Goal: Task Accomplishment & Management: Use online tool/utility

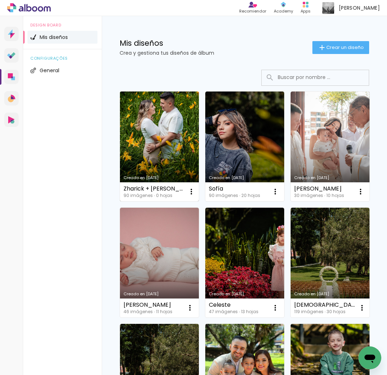
click at [161, 145] on link "Creado en [DATE]" at bounding box center [159, 146] width 79 height 110
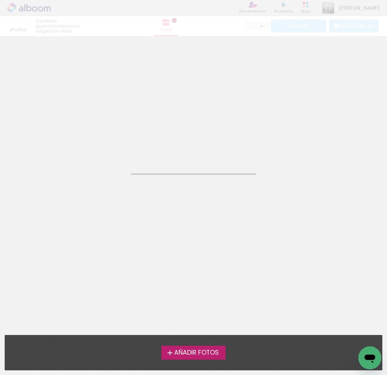
click at [161, 145] on neon-animated-pages "Confirmar Cancelar" at bounding box center [193, 205] width 387 height 339
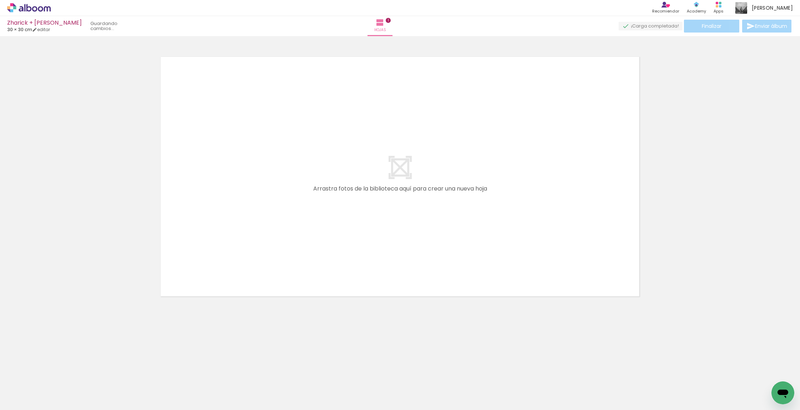
drag, startPoint x: 69, startPoint y: 386, endPoint x: 242, endPoint y: 263, distance: 212.6
click at [242, 263] on quentale-workspace at bounding box center [400, 205] width 800 height 410
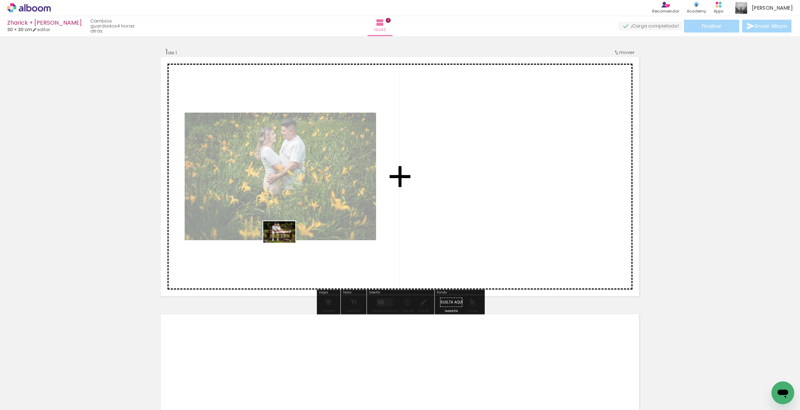
drag, startPoint x: 119, startPoint y: 388, endPoint x: 284, endPoint y: 242, distance: 220.2
click at [284, 242] on quentale-workspace at bounding box center [400, 205] width 800 height 410
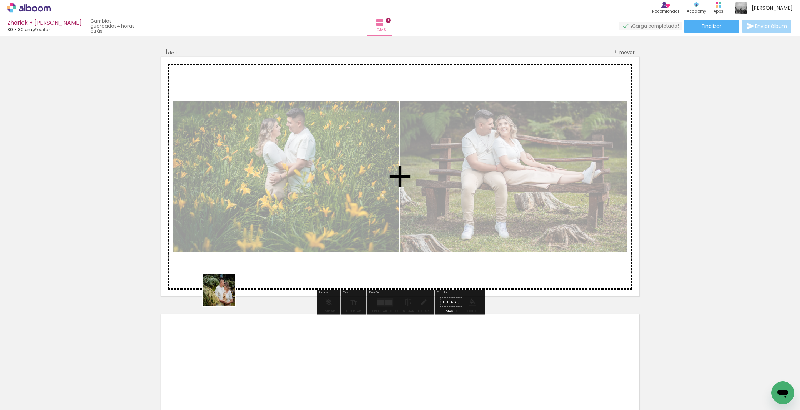
drag, startPoint x: 209, startPoint y: 314, endPoint x: 212, endPoint y: 359, distance: 44.8
click at [284, 238] on quentale-workspace at bounding box center [400, 205] width 800 height 410
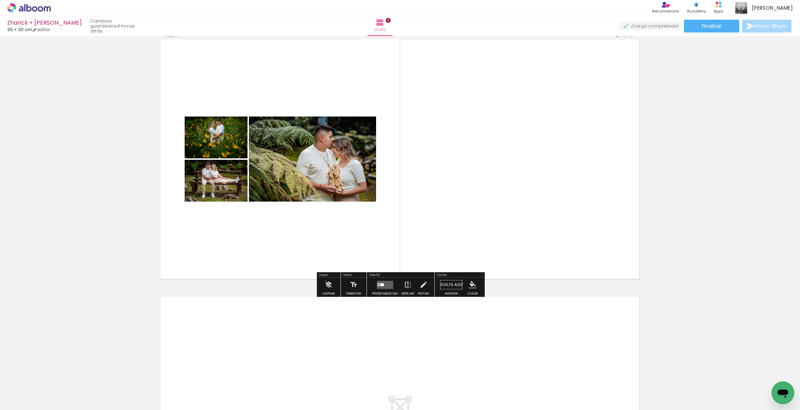
scroll to position [19, 0]
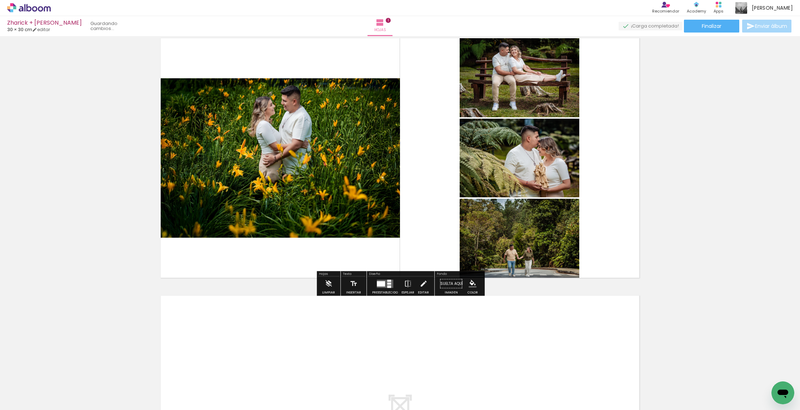
drag, startPoint x: 200, startPoint y: 383, endPoint x: 290, endPoint y: 275, distance: 140.5
click at [290, 275] on quentale-workspace at bounding box center [400, 205] width 800 height 410
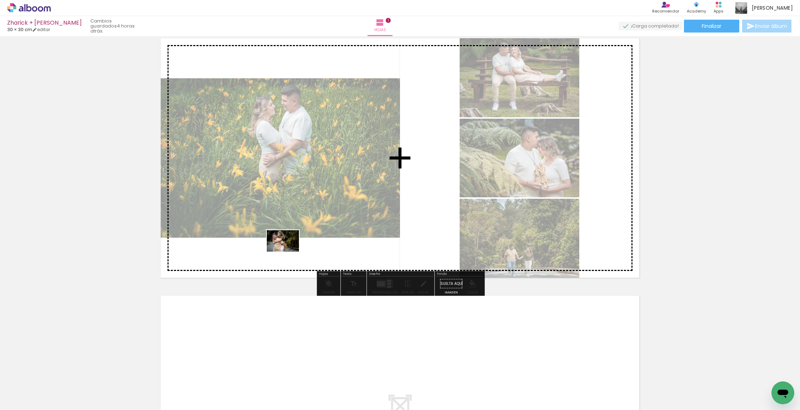
drag, startPoint x: 231, startPoint y: 374, endPoint x: 288, endPoint y: 251, distance: 135.5
click at [288, 251] on quentale-workspace at bounding box center [400, 205] width 800 height 410
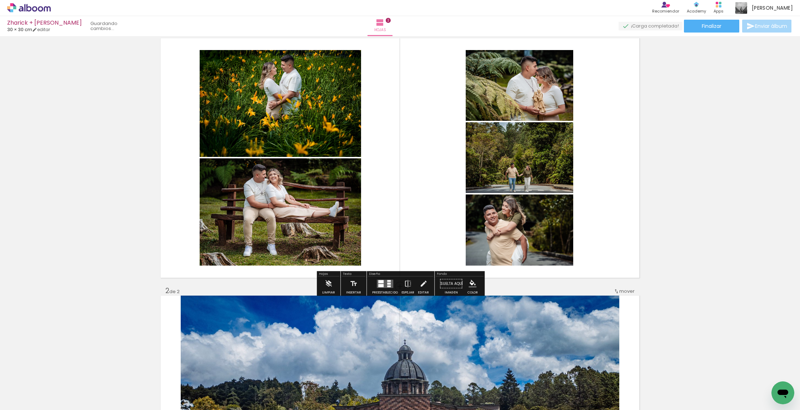
drag, startPoint x: 265, startPoint y: 376, endPoint x: 280, endPoint y: 344, distance: 35.6
click at [280, 344] on quentale-workspace at bounding box center [400, 205] width 800 height 410
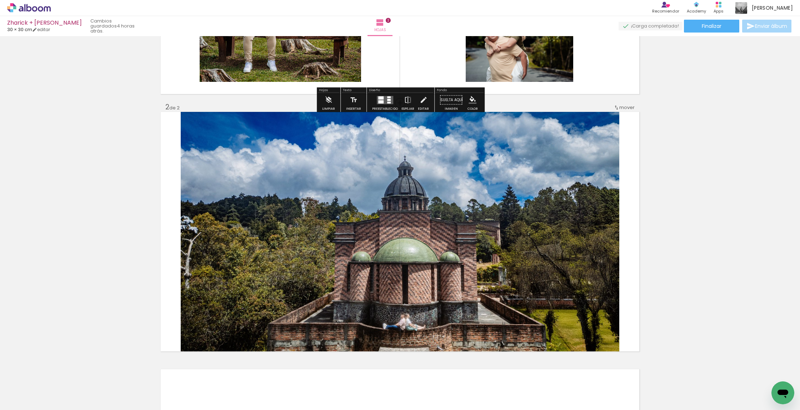
scroll to position [233, 0]
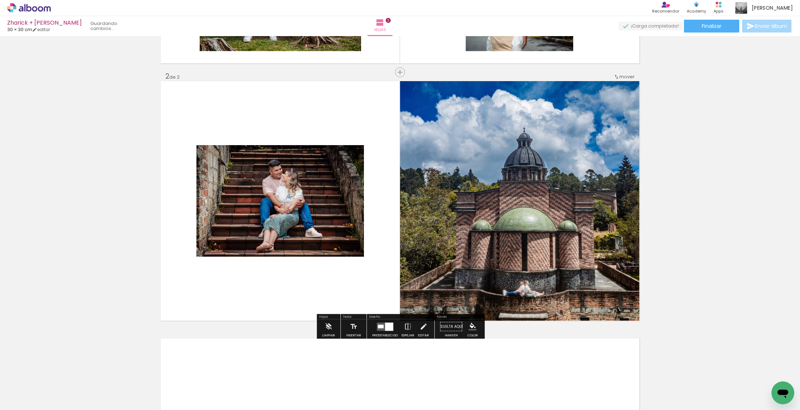
drag, startPoint x: 319, startPoint y: 383, endPoint x: 351, endPoint y: 275, distance: 112.5
click at [351, 275] on quentale-workspace at bounding box center [400, 205] width 800 height 410
drag, startPoint x: 355, startPoint y: 383, endPoint x: 356, endPoint y: 308, distance: 74.6
click at [356, 308] on quentale-workspace at bounding box center [400, 205] width 800 height 410
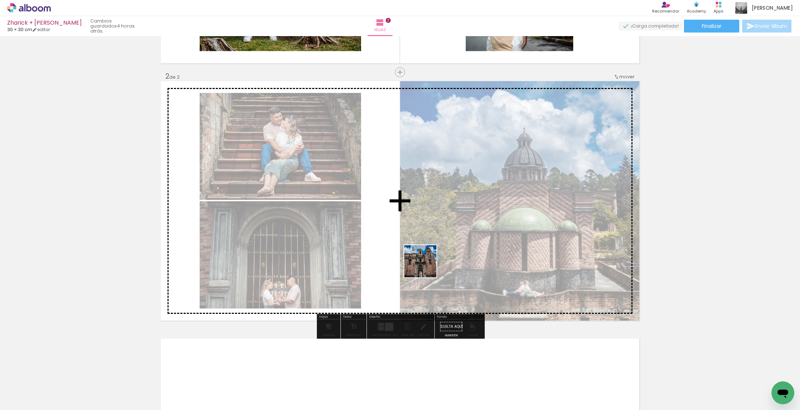
drag, startPoint x: 404, startPoint y: 385, endPoint x: 427, endPoint y: 262, distance: 124.9
click at [387, 262] on quentale-workspace at bounding box center [400, 205] width 800 height 410
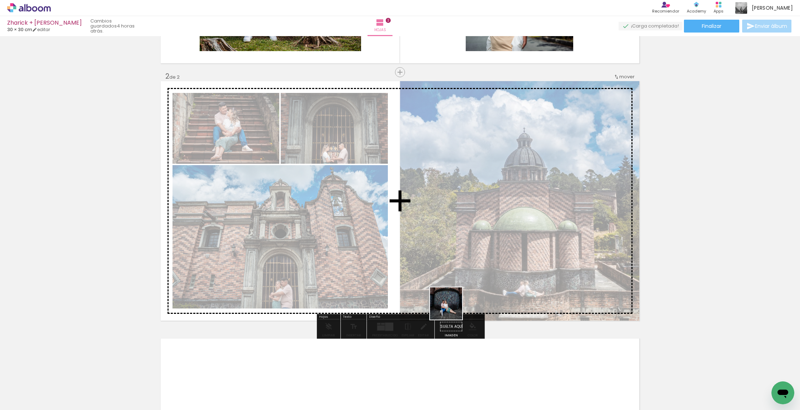
drag, startPoint x: 429, startPoint y: 389, endPoint x: 458, endPoint y: 291, distance: 101.8
click at [387, 291] on quentale-workspace at bounding box center [400, 205] width 800 height 410
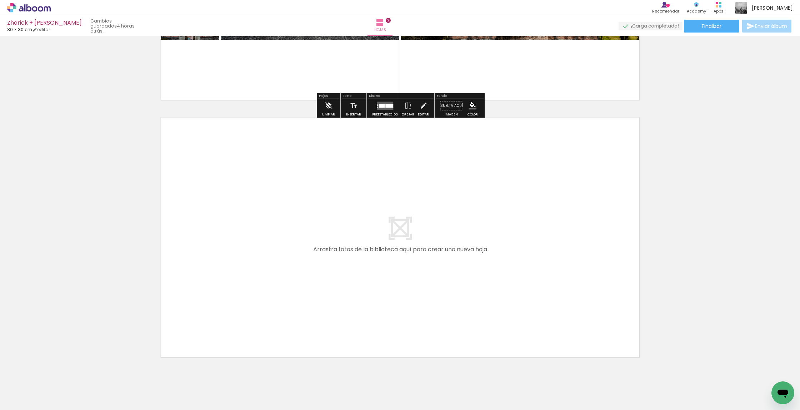
scroll to position [0, 229]
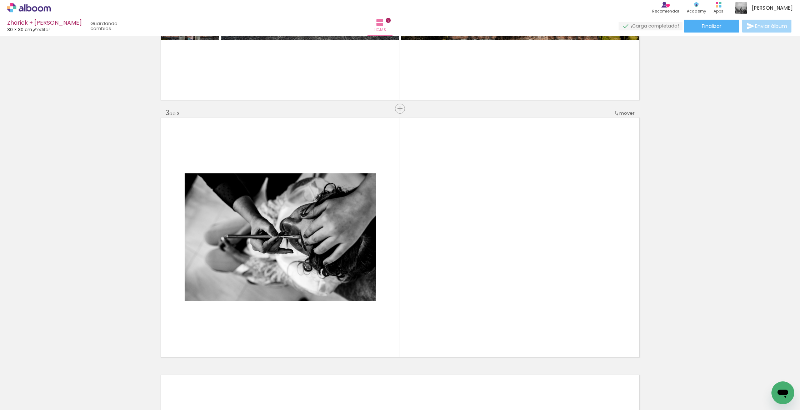
drag, startPoint x: 256, startPoint y: 376, endPoint x: 304, endPoint y: 306, distance: 85.2
click at [304, 306] on quentale-workspace at bounding box center [400, 205] width 800 height 410
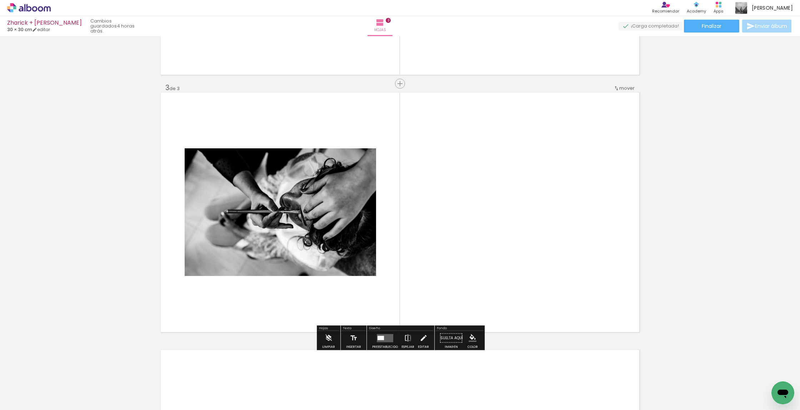
scroll to position [490, 0]
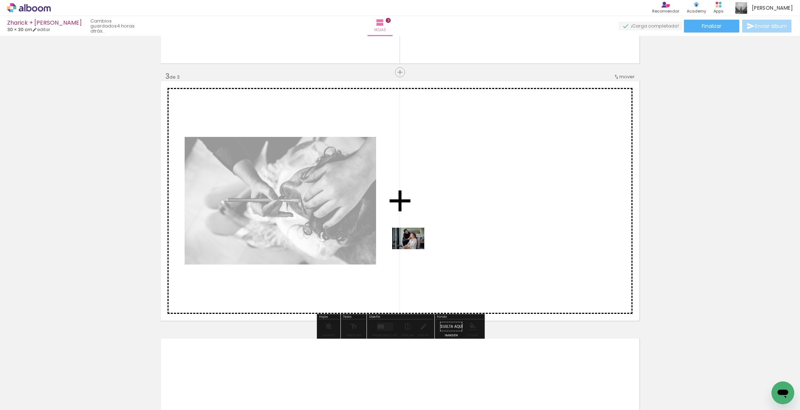
drag, startPoint x: 297, startPoint y: 374, endPoint x: 414, endPoint y: 249, distance: 171.1
click at [387, 249] on quentale-workspace at bounding box center [400, 205] width 800 height 410
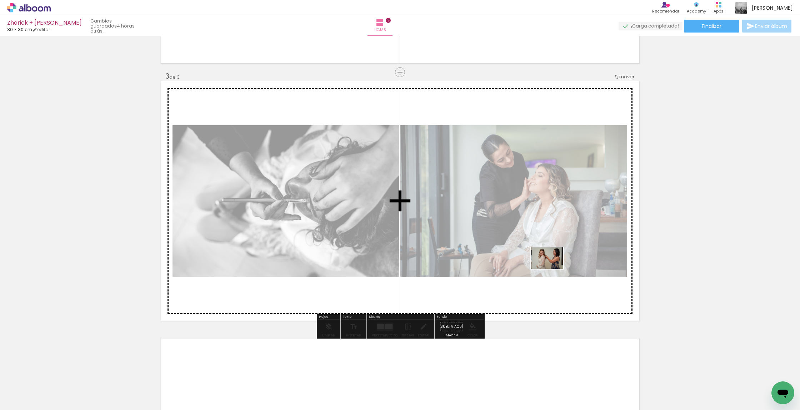
drag, startPoint x: 534, startPoint y: 390, endPoint x: 682, endPoint y: 392, distance: 147.9
click at [387, 269] on quentale-workspace at bounding box center [400, 205] width 800 height 410
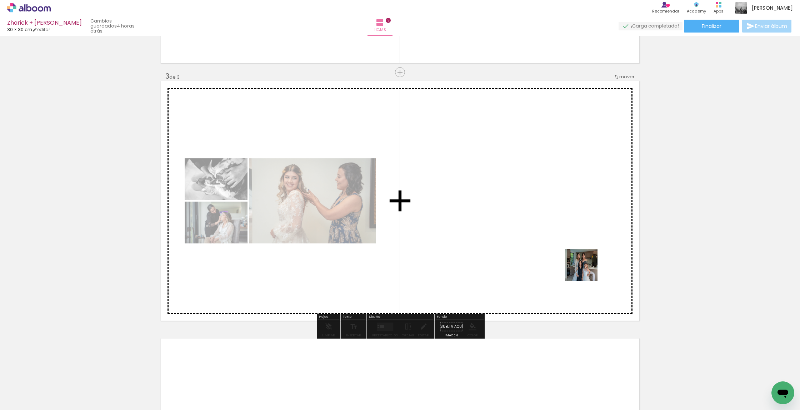
drag, startPoint x: 633, startPoint y: 350, endPoint x: 584, endPoint y: 266, distance: 96.9
click at [387, 266] on quentale-workspace at bounding box center [400, 205] width 800 height 410
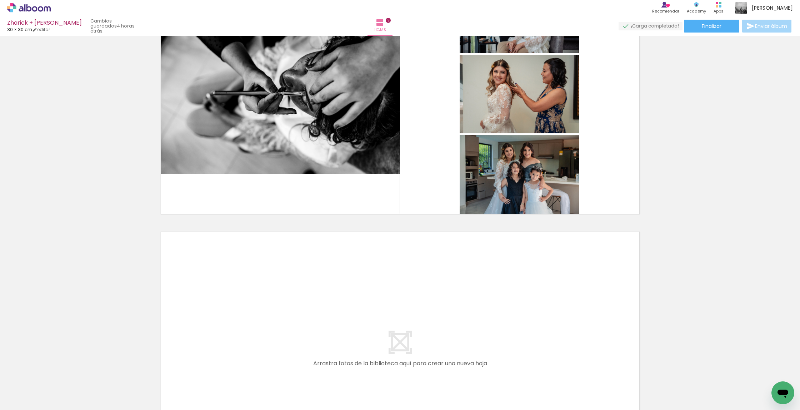
scroll to position [0, 609]
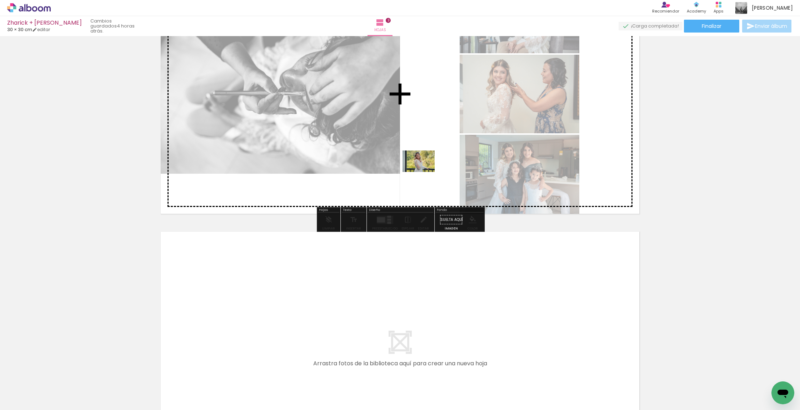
drag, startPoint x: 343, startPoint y: 377, endPoint x: 424, endPoint y: 172, distance: 221.0
click at [387, 172] on quentale-workspace at bounding box center [400, 205] width 800 height 410
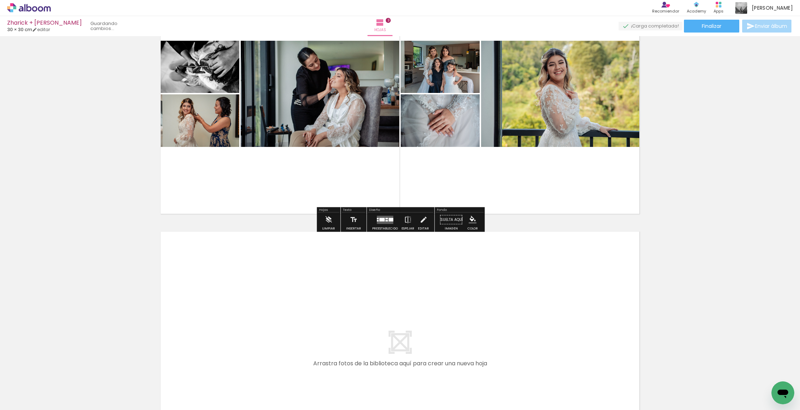
drag, startPoint x: 472, startPoint y: 384, endPoint x: 461, endPoint y: 165, distance: 219.2
click at [387, 165] on quentale-workspace at bounding box center [400, 205] width 800 height 410
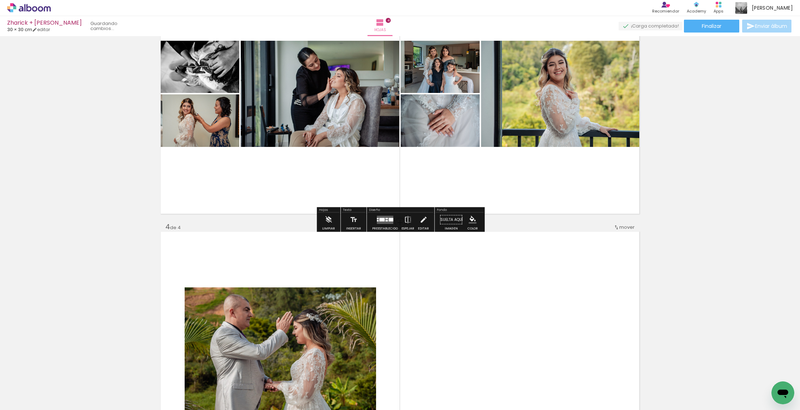
drag, startPoint x: 405, startPoint y: 387, endPoint x: 419, endPoint y: 333, distance: 56.3
click at [387, 333] on quentale-workspace at bounding box center [400, 205] width 800 height 410
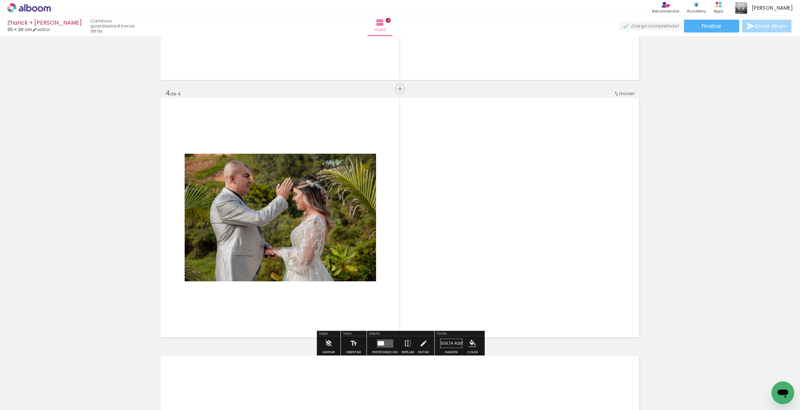
scroll to position [747, 0]
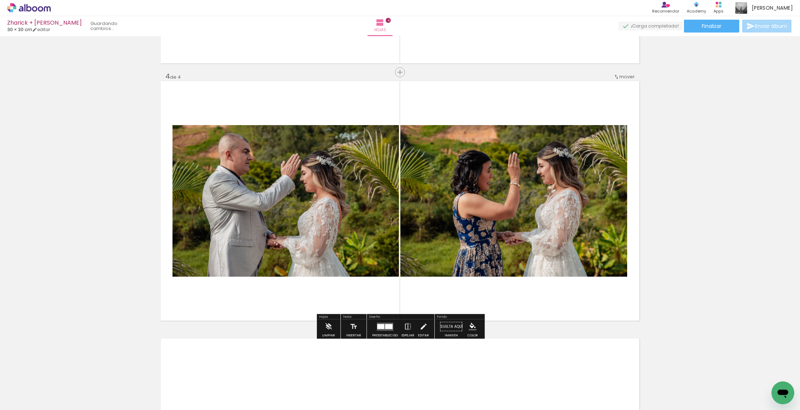
drag, startPoint x: 445, startPoint y: 368, endPoint x: 485, endPoint y: 257, distance: 118.2
click at [387, 257] on quentale-workspace at bounding box center [400, 205] width 800 height 410
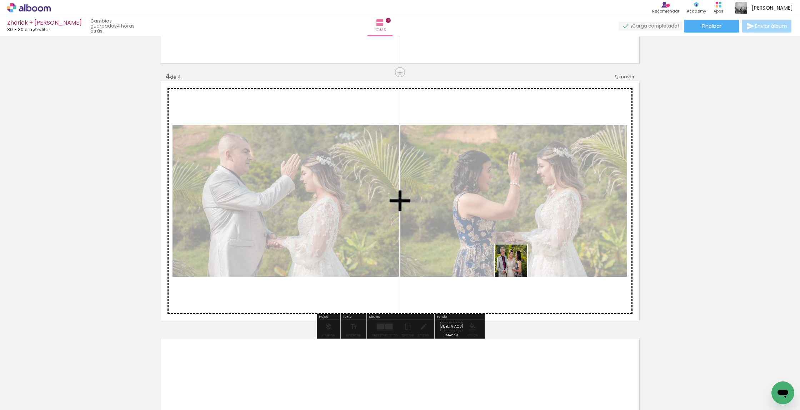
drag, startPoint x: 491, startPoint y: 333, endPoint x: 516, endPoint y: 266, distance: 72.0
click at [387, 266] on quentale-workspace at bounding box center [400, 205] width 800 height 410
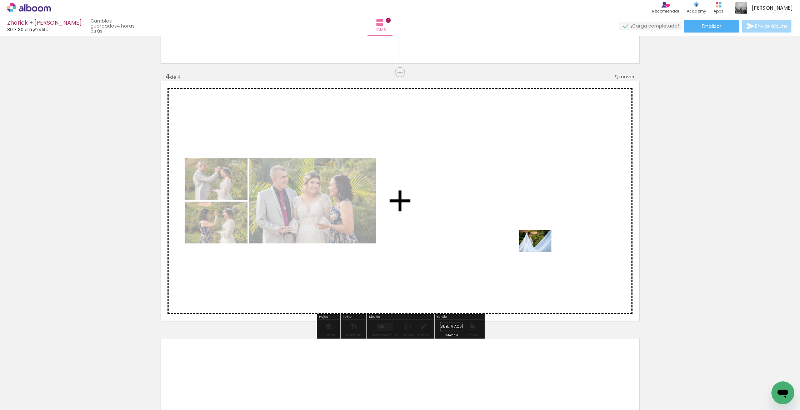
click at [387, 251] on quentale-workspace at bounding box center [400, 205] width 800 height 410
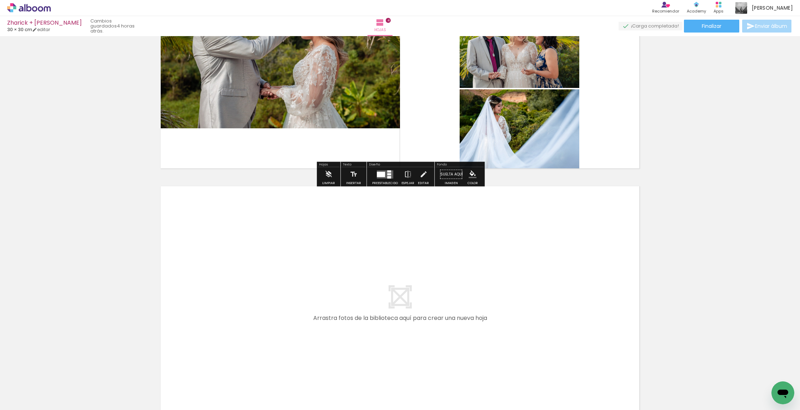
scroll to position [0, 382]
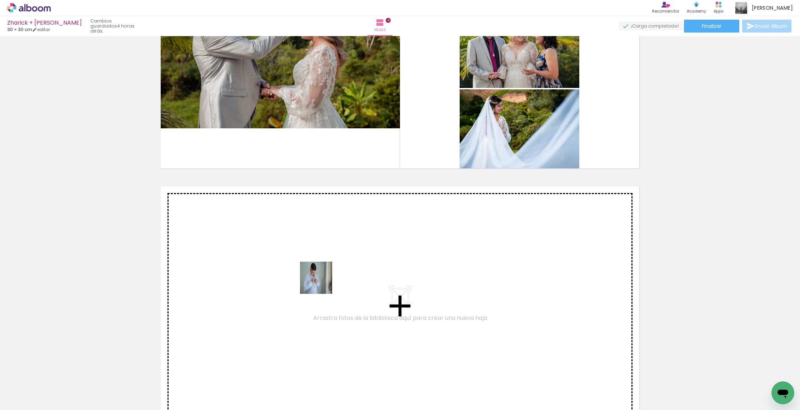
click at [335, 276] on quentale-workspace at bounding box center [400, 205] width 800 height 410
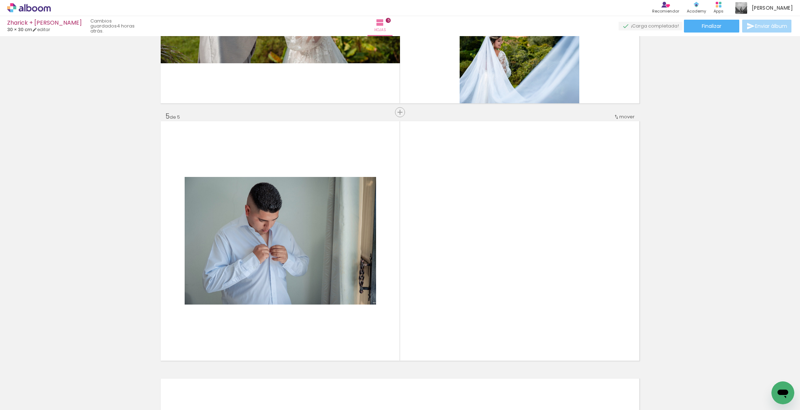
scroll to position [1004, 0]
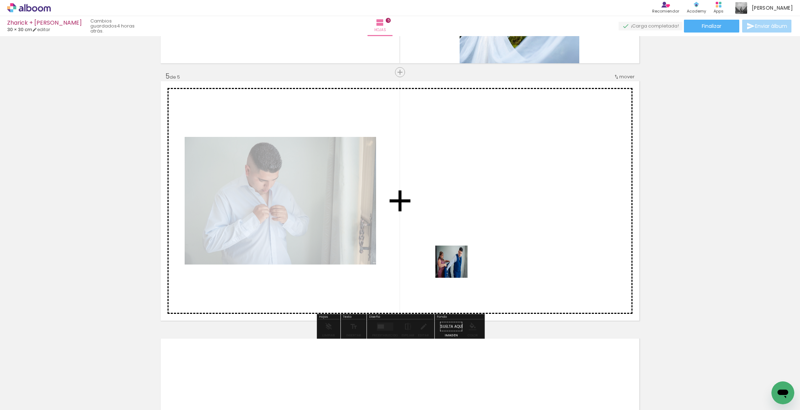
click at [387, 261] on quentale-workspace at bounding box center [400, 205] width 800 height 410
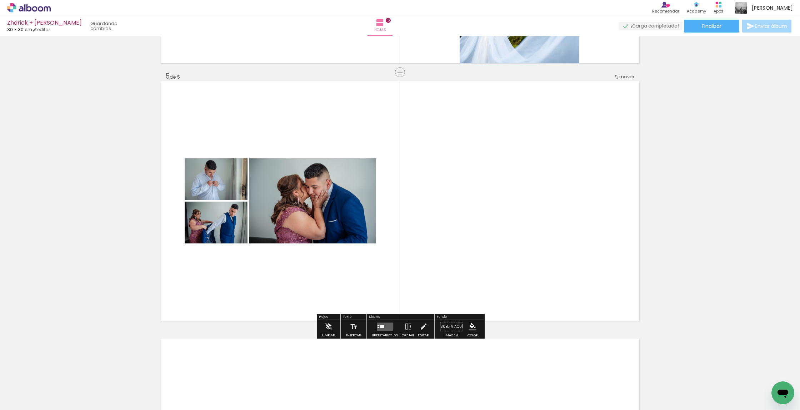
drag, startPoint x: 266, startPoint y: 366, endPoint x: 348, endPoint y: 292, distance: 110.5
click at [348, 292] on quentale-workspace at bounding box center [400, 205] width 800 height 410
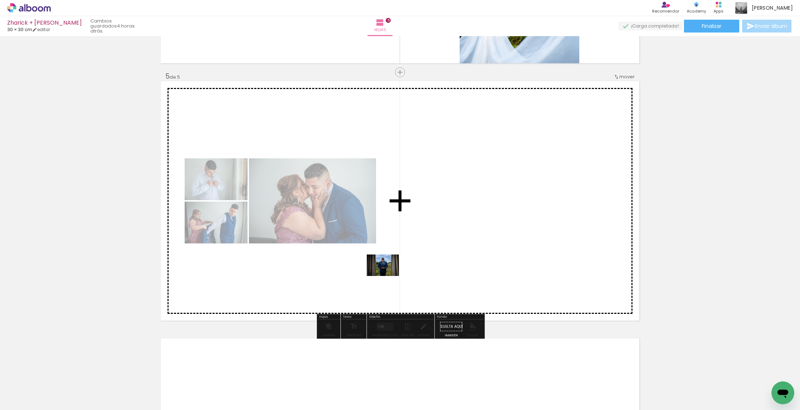
drag, startPoint x: 300, startPoint y: 384, endPoint x: 388, endPoint y: 276, distance: 140.1
click at [387, 276] on quentale-workspace at bounding box center [400, 205] width 800 height 410
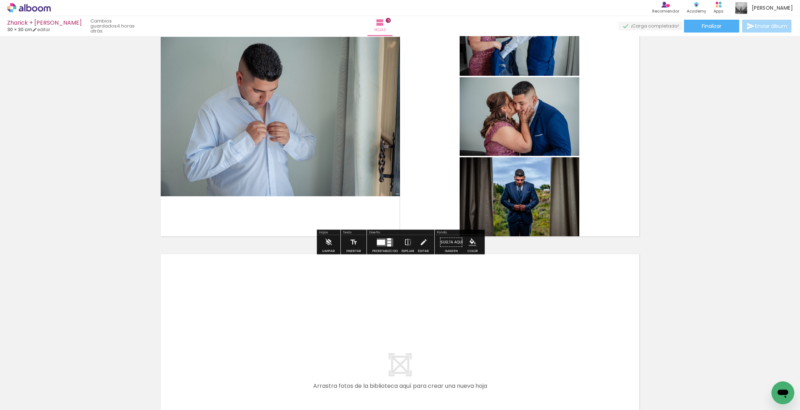
scroll to position [0, 485]
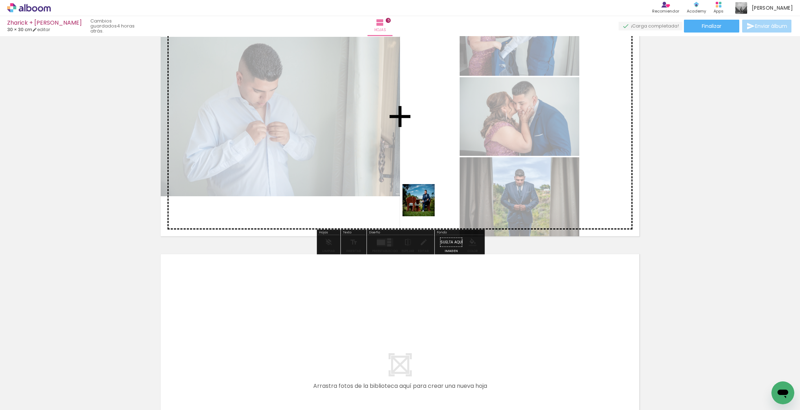
drag, startPoint x: 224, startPoint y: 387, endPoint x: 425, endPoint y: 204, distance: 271.7
click at [387, 204] on quentale-workspace at bounding box center [400, 205] width 800 height 410
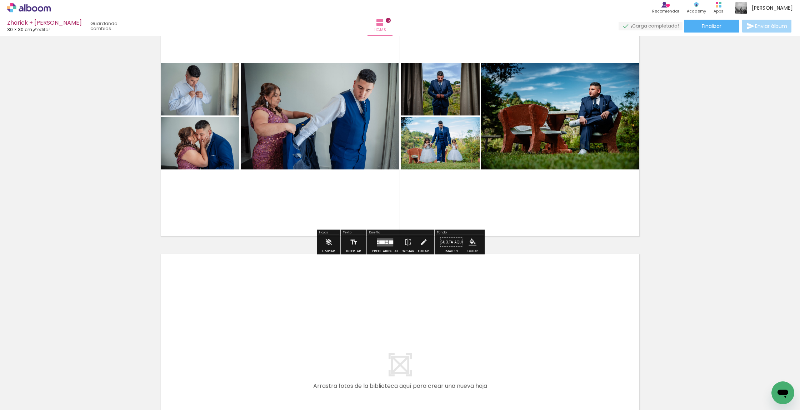
drag, startPoint x: 316, startPoint y: 379, endPoint x: 414, endPoint y: 201, distance: 203.6
click at [387, 201] on quentale-workspace at bounding box center [400, 205] width 800 height 410
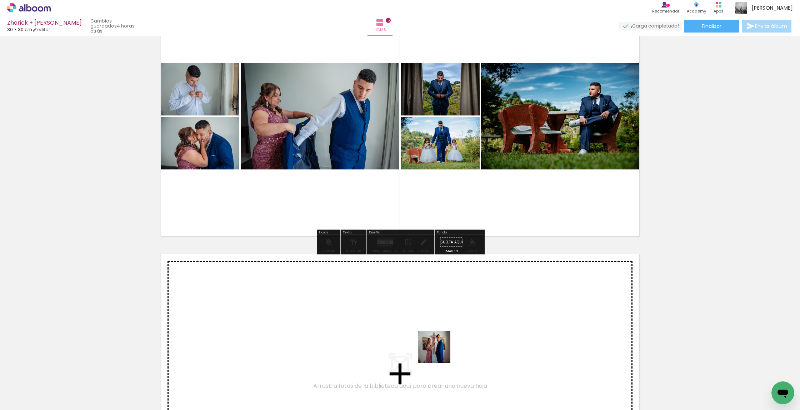
click at [387, 352] on quentale-workspace at bounding box center [400, 205] width 800 height 410
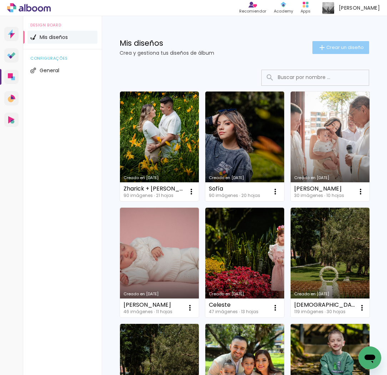
click at [341, 45] on span "Crear un diseño" at bounding box center [344, 47] width 37 height 5
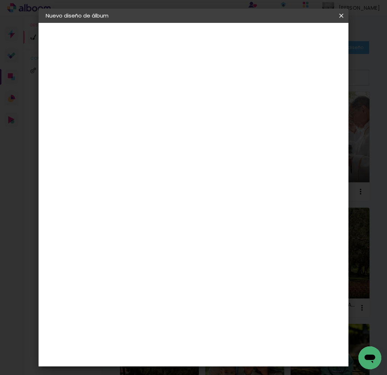
click at [162, 91] on input at bounding box center [162, 95] width 0 height 11
type input "[PERSON_NAME]"
type paper-input "[PERSON_NAME]"
click at [0, 0] on slot "Avanzar" at bounding box center [0, 0] width 0 height 0
click at [264, 107] on paper-item "Tamaño libre" at bounding box center [233, 109] width 61 height 16
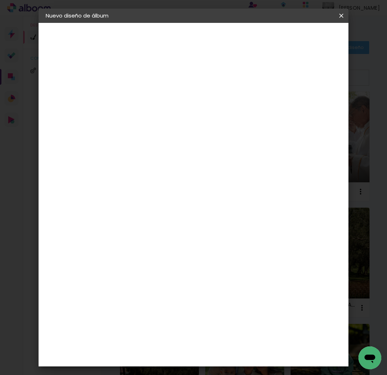
click at [264, 107] on paper-item "Tamaño libre" at bounding box center [233, 109] width 61 height 16
drag, startPoint x: 312, startPoint y: 39, endPoint x: 316, endPoint y: 74, distance: 36.0
click at [0, 0] on slot "Avanzar" at bounding box center [0, 0] width 0 height 0
type input "4"
type paper-input "4"
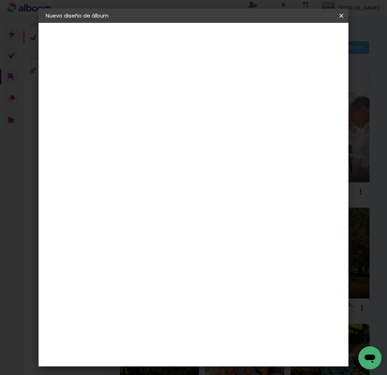
click at [315, 111] on input "4" at bounding box center [312, 107] width 13 height 11
type input "3"
type paper-input "3"
click at [315, 111] on input "3" at bounding box center [312, 107] width 13 height 11
type input "2"
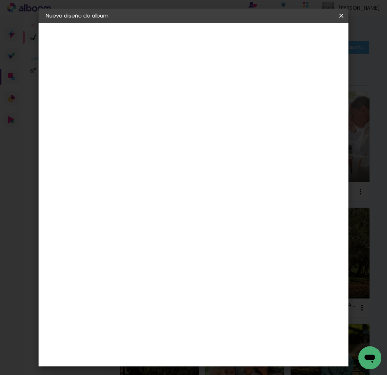
type paper-input "2"
click at [315, 111] on input "2" at bounding box center [312, 107] width 13 height 11
type input "1"
type paper-input "1"
click at [315, 111] on input "1" at bounding box center [313, 107] width 13 height 11
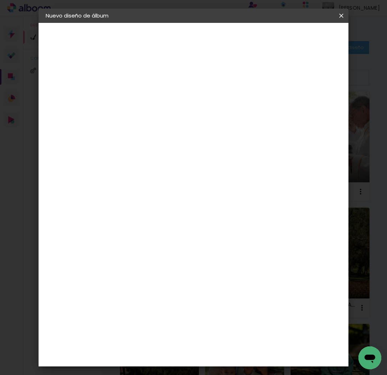
type input "0"
drag, startPoint x: 315, startPoint y: 110, endPoint x: 318, endPoint y: 59, distance: 51.8
click at [315, 110] on input "0" at bounding box center [314, 107] width 13 height 11
click at [302, 44] on span "Empezar diseño" at bounding box center [291, 40] width 22 height 10
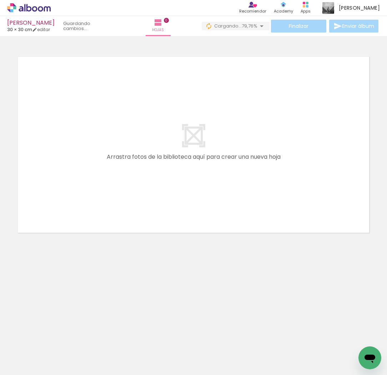
scroll to position [0, 109]
drag, startPoint x: 169, startPoint y: 328, endPoint x: 225, endPoint y: 191, distance: 148.5
click at [225, 191] on quentale-workspace at bounding box center [193, 187] width 387 height 375
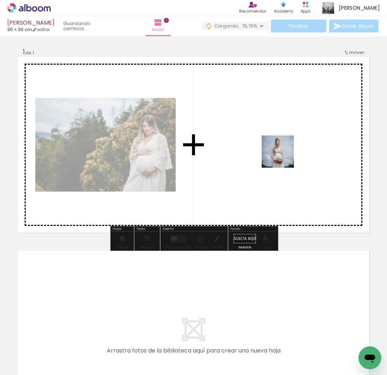
click at [285, 150] on quentale-workspace at bounding box center [193, 187] width 387 height 375
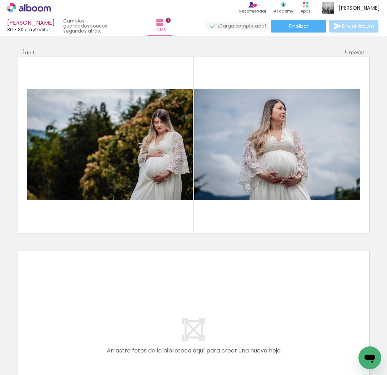
scroll to position [0, 231]
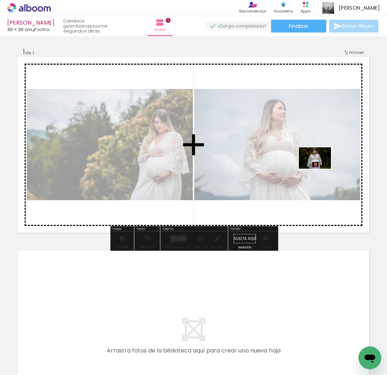
drag, startPoint x: 242, startPoint y: 352, endPoint x: 320, endPoint y: 169, distance: 199.1
click at [320, 169] on quentale-workspace at bounding box center [193, 187] width 387 height 375
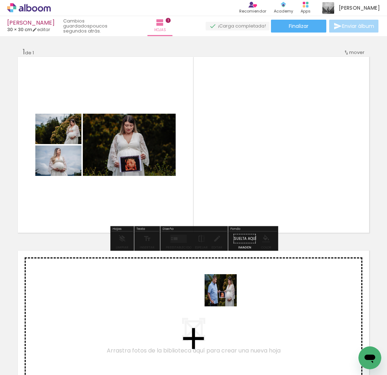
drag, startPoint x: 204, startPoint y: 332, endPoint x: 226, endPoint y: 295, distance: 43.7
click at [226, 295] on quentale-workspace at bounding box center [193, 187] width 387 height 375
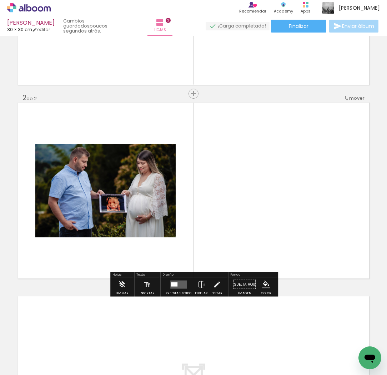
scroll to position [155, 0]
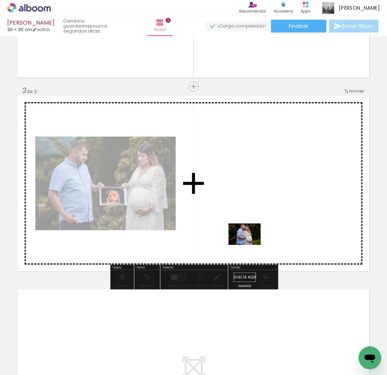
drag, startPoint x: 199, startPoint y: 294, endPoint x: 119, endPoint y: 356, distance: 101.6
click at [250, 244] on quentale-workspace at bounding box center [193, 187] width 387 height 375
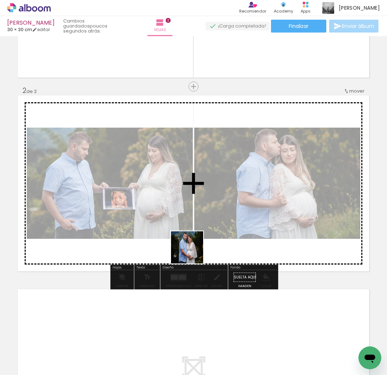
drag, startPoint x: 119, startPoint y: 352, endPoint x: 196, endPoint y: 247, distance: 131.1
click at [196, 247] on quentale-workspace at bounding box center [193, 187] width 387 height 375
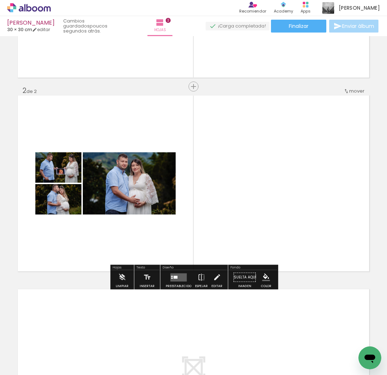
scroll to position [0, 350]
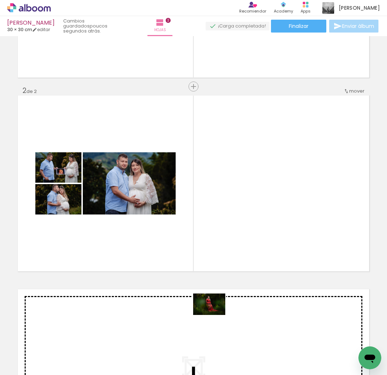
click at [215, 315] on quentale-workspace at bounding box center [193, 187] width 387 height 375
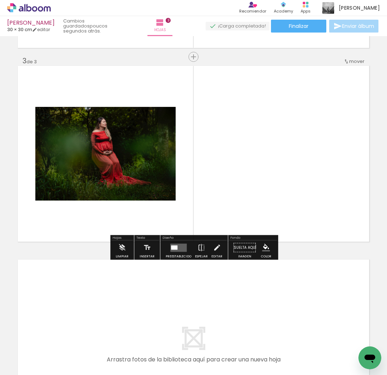
scroll to position [379, 0]
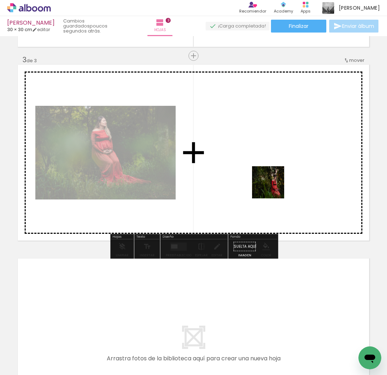
click at [274, 186] on quentale-workspace at bounding box center [193, 187] width 387 height 375
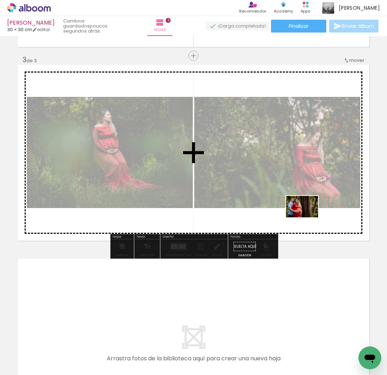
drag, startPoint x: 252, startPoint y: 341, endPoint x: 308, endPoint y: 217, distance: 136.7
click at [308, 217] on quentale-workspace at bounding box center [193, 187] width 387 height 375
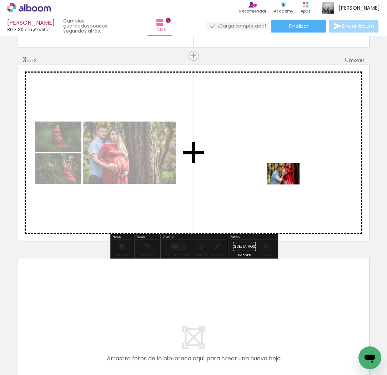
drag, startPoint x: 281, startPoint y: 353, endPoint x: 289, endPoint y: 184, distance: 168.7
click at [289, 184] on quentale-workspace at bounding box center [193, 187] width 387 height 375
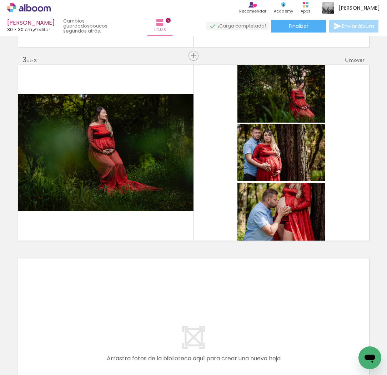
scroll to position [0, 518]
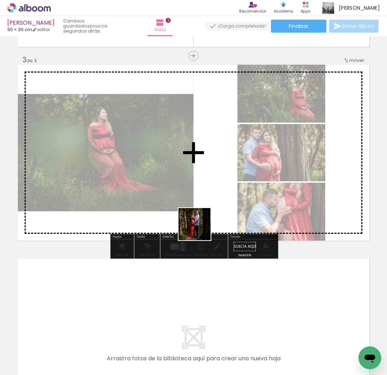
drag, startPoint x: 200, startPoint y: 229, endPoint x: 214, endPoint y: 184, distance: 47.2
click at [214, 184] on quentale-workspace at bounding box center [193, 187] width 387 height 375
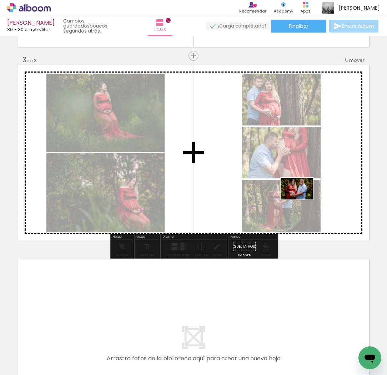
drag, startPoint x: 199, startPoint y: 357, endPoint x: 303, endPoint y: 199, distance: 189.1
click at [303, 199] on quentale-workspace at bounding box center [193, 187] width 387 height 375
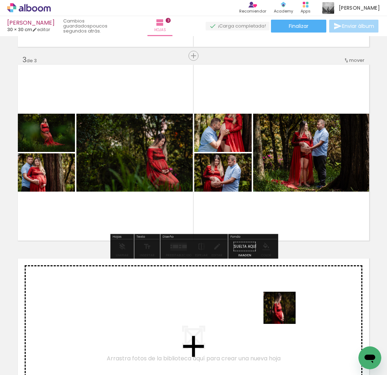
click at [286, 305] on quentale-workspace at bounding box center [193, 187] width 387 height 375
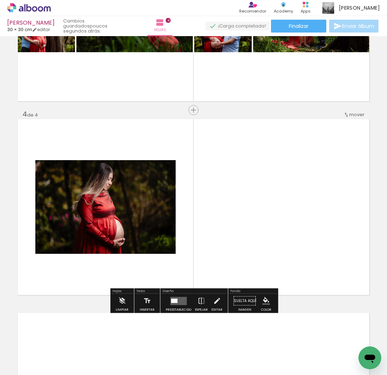
scroll to position [542, 0]
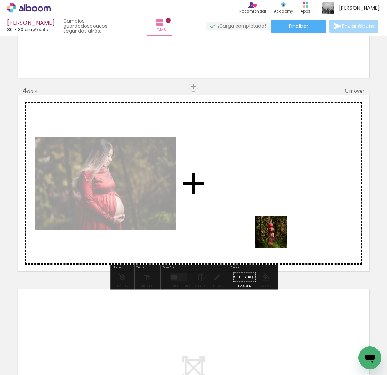
drag, startPoint x: 251, startPoint y: 319, endPoint x: 281, endPoint y: 217, distance: 106.1
click at [281, 217] on quentale-workspace at bounding box center [193, 187] width 387 height 375
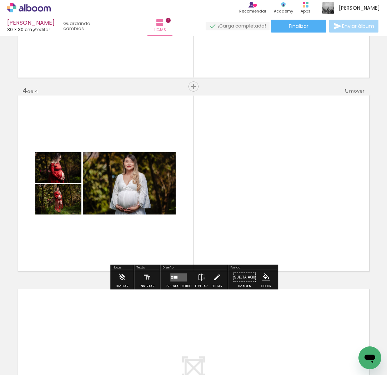
drag, startPoint x: 322, startPoint y: 333, endPoint x: 332, endPoint y: 250, distance: 83.5
click at [332, 250] on quentale-workspace at bounding box center [193, 187] width 387 height 375
click at [320, 208] on quentale-workspace at bounding box center [193, 187] width 387 height 375
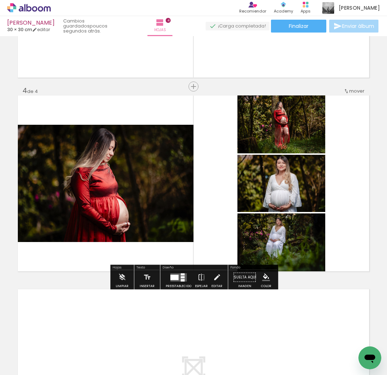
scroll to position [0, 856]
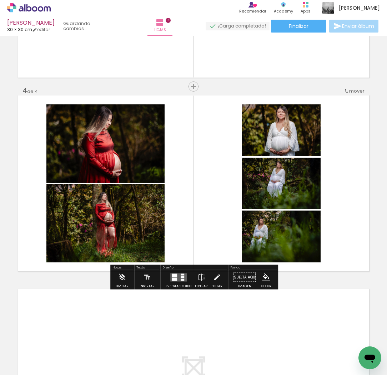
drag, startPoint x: 75, startPoint y: 329, endPoint x: 172, endPoint y: 248, distance: 125.5
click at [172, 248] on quentale-workspace at bounding box center [193, 187] width 387 height 375
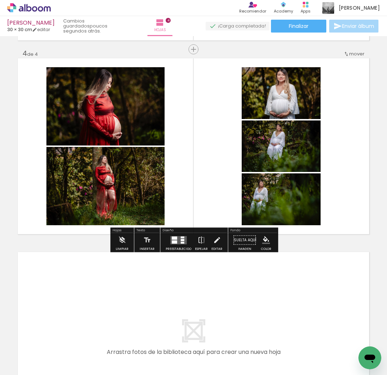
scroll to position [649, 0]
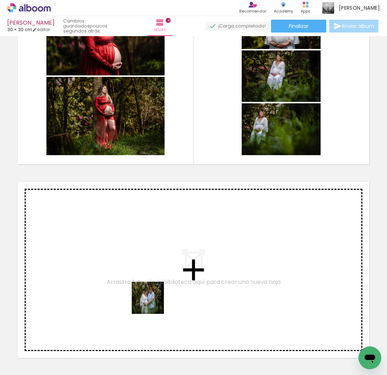
drag, startPoint x: 115, startPoint y: 342, endPoint x: 155, endPoint y: 301, distance: 57.3
click at [155, 301] on quentale-workspace at bounding box center [193, 187] width 387 height 375
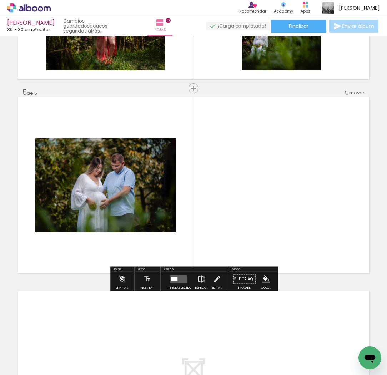
scroll to position [736, 0]
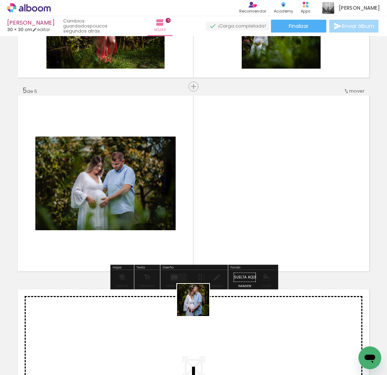
drag, startPoint x: 143, startPoint y: 350, endPoint x: 224, endPoint y: 280, distance: 107.4
click at [236, 267] on quentale-workspace at bounding box center [193, 187] width 387 height 375
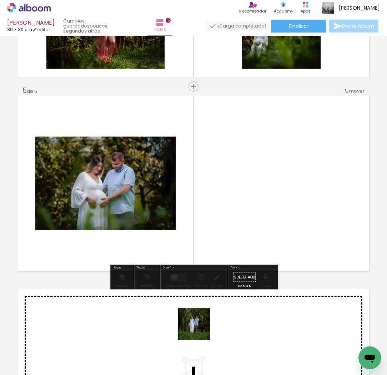
drag, startPoint x: 181, startPoint y: 348, endPoint x: 295, endPoint y: 229, distance: 164.4
click at [295, 229] on quentale-workspace at bounding box center [193, 187] width 387 height 375
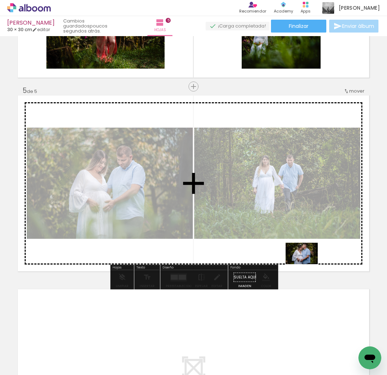
drag, startPoint x: 159, startPoint y: 340, endPoint x: 307, endPoint y: 264, distance: 166.7
click at [307, 264] on quentale-workspace at bounding box center [193, 187] width 387 height 375
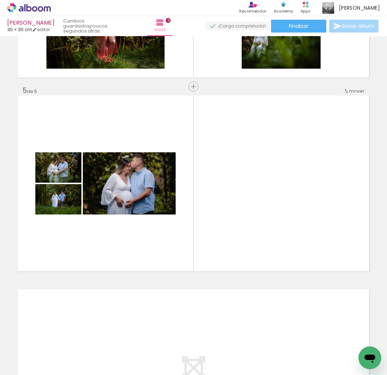
scroll to position [0, 1001]
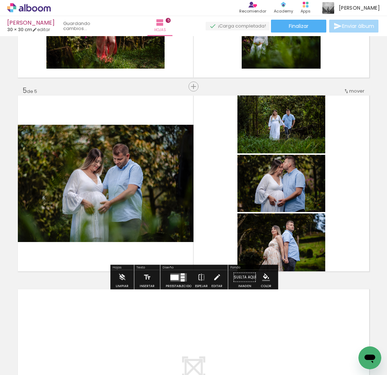
drag, startPoint x: 312, startPoint y: 354, endPoint x: 315, endPoint y: 250, distance: 104.0
click at [315, 250] on quentale-workspace at bounding box center [193, 187] width 387 height 375
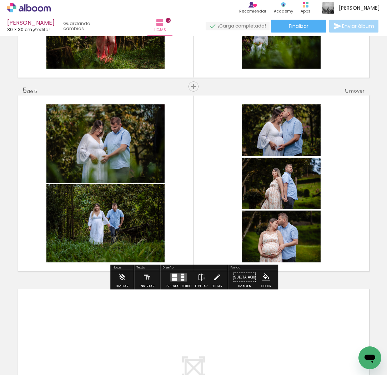
drag, startPoint x: 300, startPoint y: 290, endPoint x: 342, endPoint y: 252, distance: 55.9
click at [342, 252] on quentale-workspace at bounding box center [193, 187] width 387 height 375
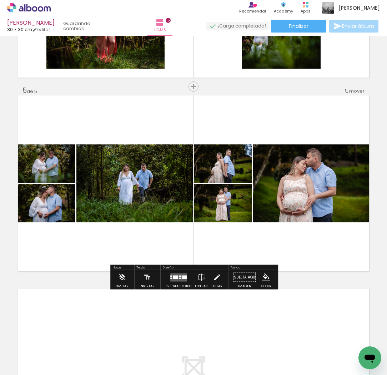
drag, startPoint x: 241, startPoint y: 346, endPoint x: 321, endPoint y: 255, distance: 120.9
click at [321, 255] on quentale-workspace at bounding box center [193, 187] width 387 height 375
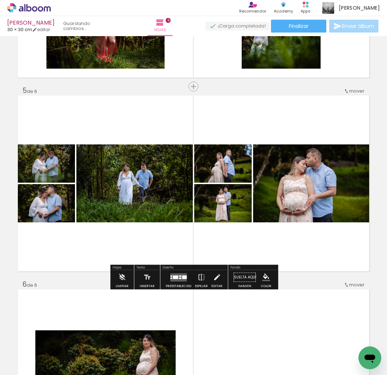
drag, startPoint x: 78, startPoint y: 349, endPoint x: 108, endPoint y: 319, distance: 42.4
click at [108, 319] on quentale-workspace at bounding box center [193, 187] width 387 height 375
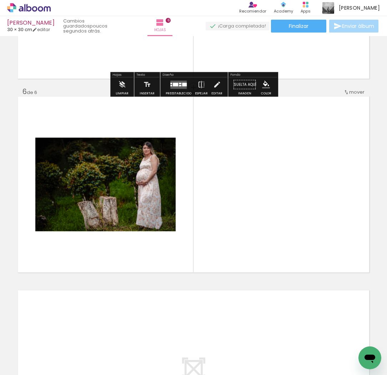
scroll to position [929, 0]
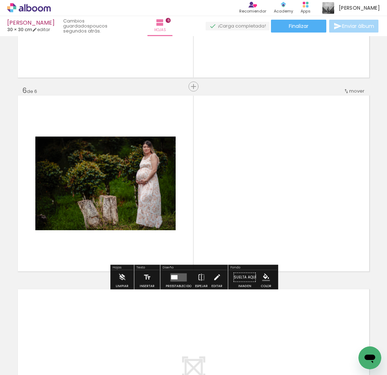
drag, startPoint x: 129, startPoint y: 346, endPoint x: 216, endPoint y: 267, distance: 117.5
click at [216, 267] on quentale-workspace at bounding box center [193, 187] width 387 height 375
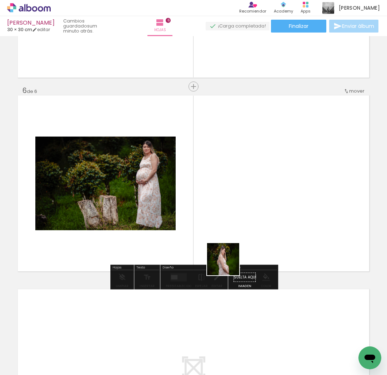
drag, startPoint x: 193, startPoint y: 307, endPoint x: 242, endPoint y: 244, distance: 80.1
click at [242, 244] on quentale-workspace at bounding box center [193, 187] width 387 height 375
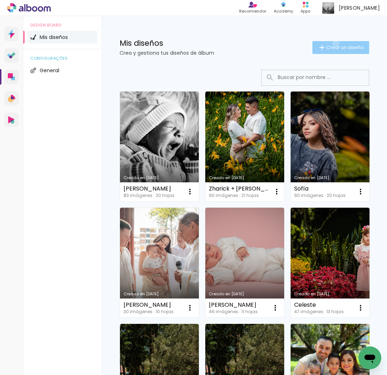
click at [335, 43] on paper-button "Crear un diseño" at bounding box center [340, 47] width 57 height 13
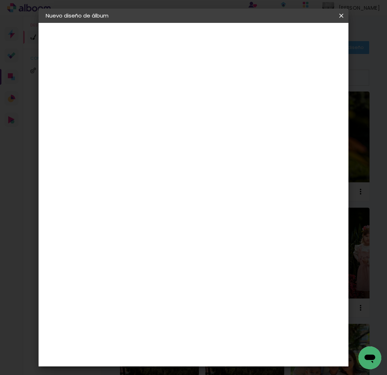
click at [162, 91] on input at bounding box center [162, 95] width 0 height 11
type input "f"
type input "Fátima"
type paper-input "Fátima"
click at [0, 0] on slot "Avanzar" at bounding box center [0, 0] width 0 height 0
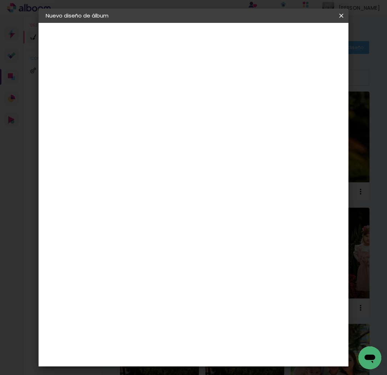
click at [264, 112] on paper-item "Tamaño libre" at bounding box center [233, 109] width 61 height 16
click at [264, 33] on paper-button "Avanzar" at bounding box center [246, 38] width 34 height 12
drag, startPoint x: 143, startPoint y: 165, endPoint x: 137, endPoint y: 166, distance: 6.4
click at [137, 166] on input "30" at bounding box center [140, 165] width 19 height 11
type input "20"
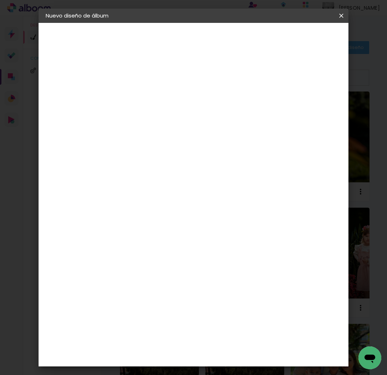
type paper-input "20"
type input "4"
type paper-input "4"
click at [314, 110] on input "4" at bounding box center [312, 107] width 13 height 11
type input "3"
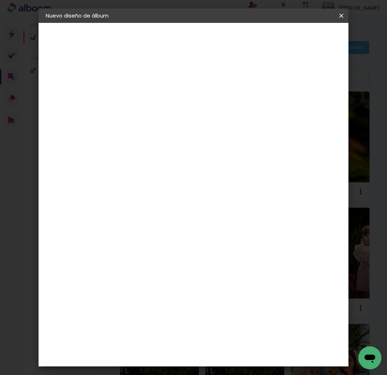
type paper-input "3"
click at [314, 110] on input "3" at bounding box center [312, 107] width 13 height 11
type input "2"
type paper-input "2"
click at [316, 110] on input "2" at bounding box center [313, 107] width 13 height 11
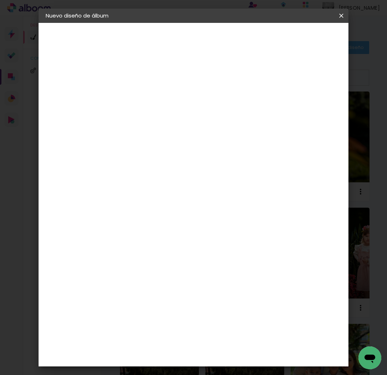
type input "1"
type paper-input "1"
click at [316, 110] on input "1" at bounding box center [313, 107] width 13 height 11
type input "0"
click at [317, 110] on input "0" at bounding box center [313, 107] width 13 height 11
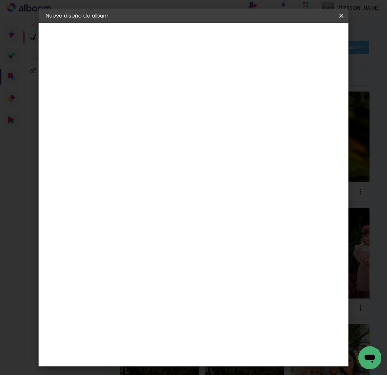
type input "0"
type paper-input "0"
type input "0"
click at [317, 109] on input "0" at bounding box center [314, 107] width 13 height 11
click at [302, 41] on span "Empezar diseño" at bounding box center [291, 40] width 22 height 10
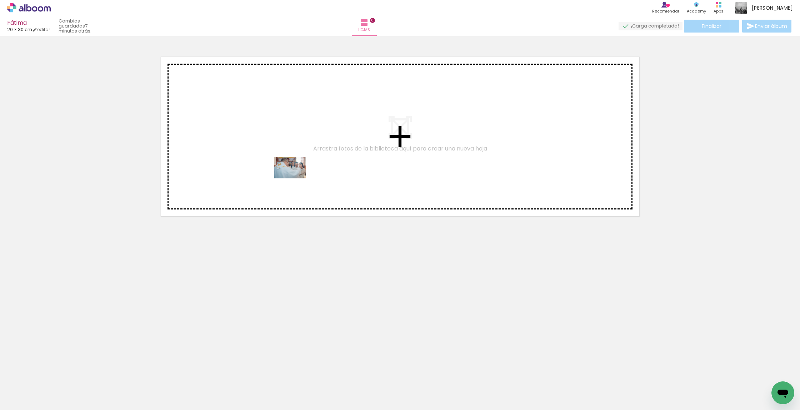
drag, startPoint x: 90, startPoint y: 361, endPoint x: 296, endPoint y: 178, distance: 275.0
click at [296, 178] on quentale-workspace at bounding box center [400, 205] width 800 height 410
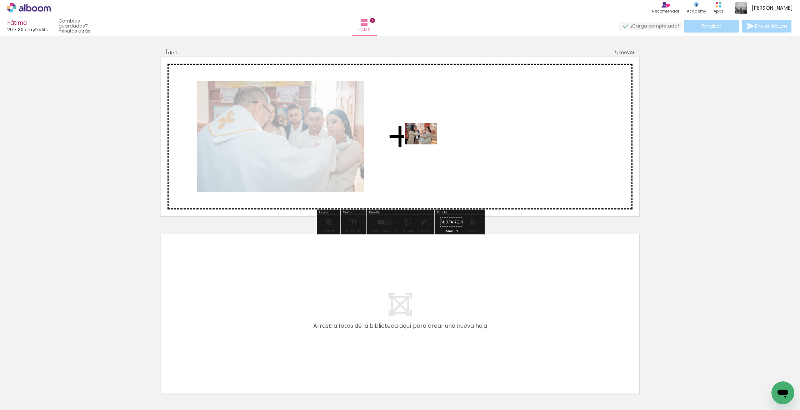
click at [387, 144] on quentale-workspace at bounding box center [400, 205] width 800 height 410
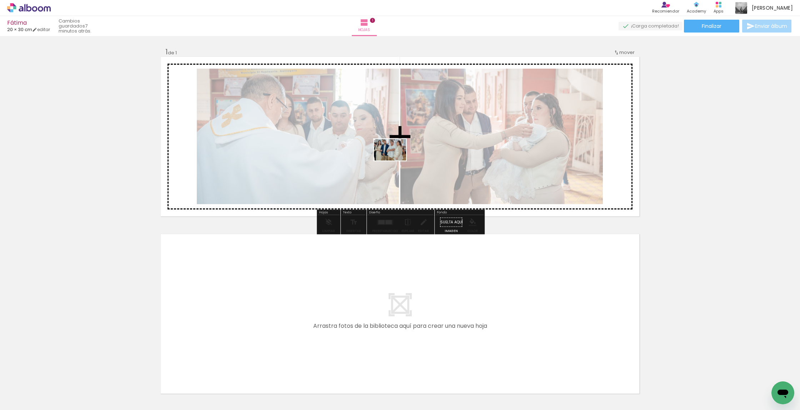
drag, startPoint x: 194, startPoint y: 330, endPoint x: 395, endPoint y: 160, distance: 263.1
click at [387, 160] on quentale-workspace at bounding box center [400, 205] width 800 height 410
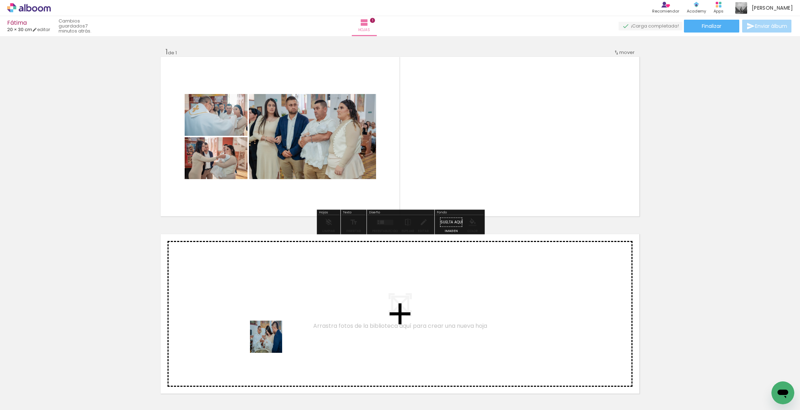
click at [277, 333] on quentale-workspace at bounding box center [400, 205] width 800 height 410
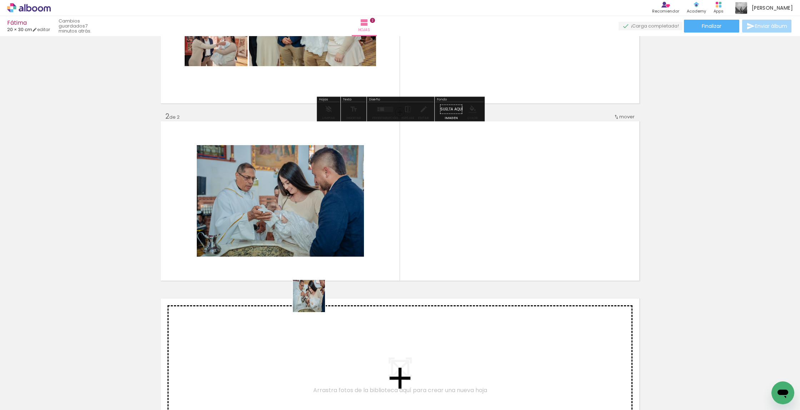
click at [387, 226] on quentale-workspace at bounding box center [400, 205] width 800 height 410
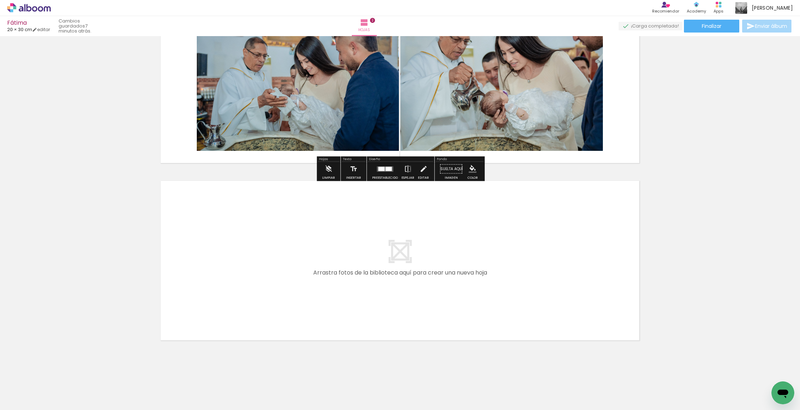
drag, startPoint x: 276, startPoint y: 390, endPoint x: 304, endPoint y: 376, distance: 31.2
click at [342, 297] on quentale-workspace at bounding box center [400, 205] width 800 height 410
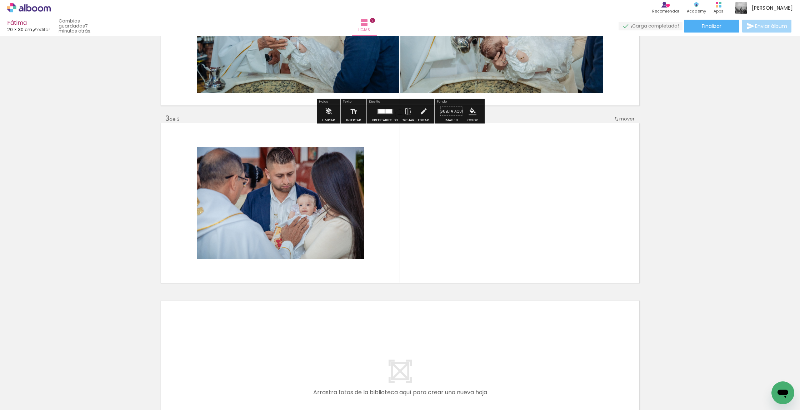
scroll to position [290, 0]
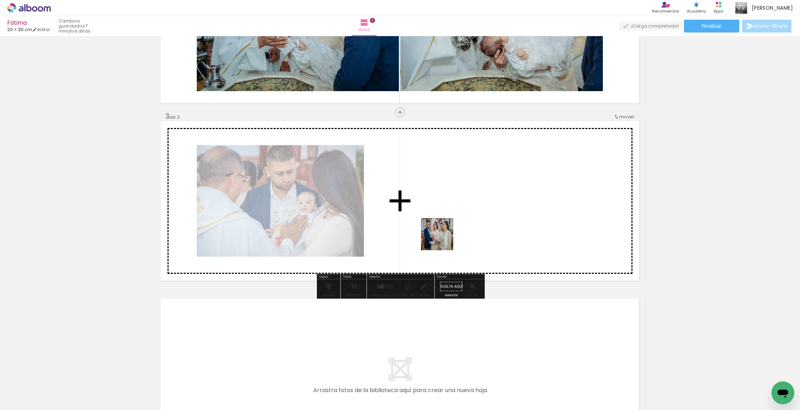
drag, startPoint x: 317, startPoint y: 371, endPoint x: 442, endPoint y: 239, distance: 181.9
click at [387, 239] on quentale-workspace at bounding box center [400, 205] width 800 height 410
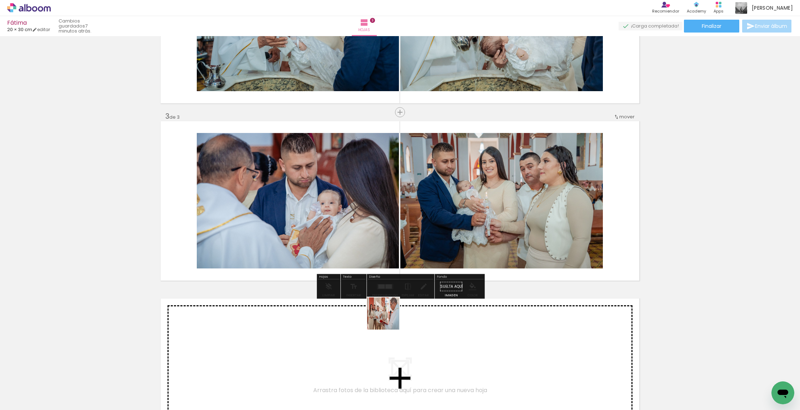
drag, startPoint x: 377, startPoint y: 336, endPoint x: 450, endPoint y: 220, distance: 137.8
click at [387, 220] on quentale-workspace at bounding box center [400, 205] width 800 height 410
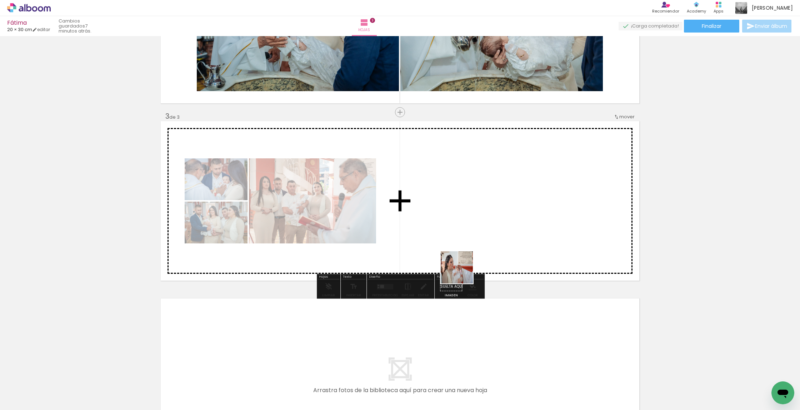
drag, startPoint x: 400, startPoint y: 385, endPoint x: 466, endPoint y: 264, distance: 138.1
click at [387, 264] on quentale-workspace at bounding box center [400, 205] width 800 height 410
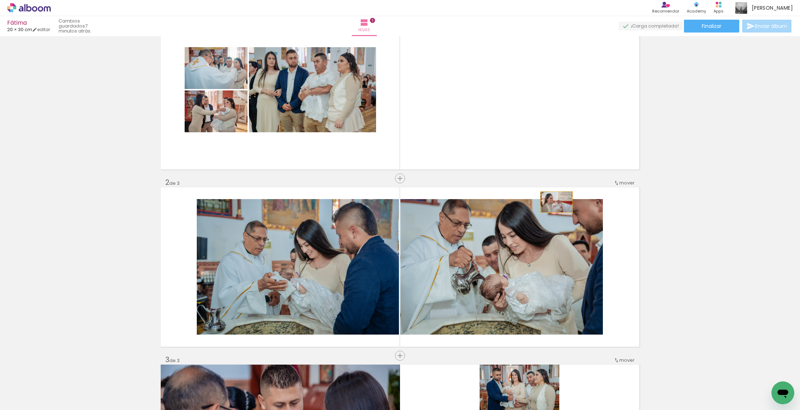
scroll to position [0, 0]
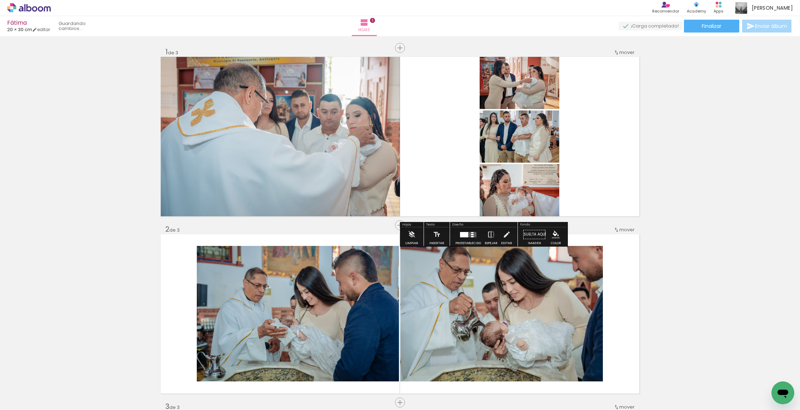
drag, startPoint x: 539, startPoint y: 290, endPoint x: 490, endPoint y: 144, distance: 154.0
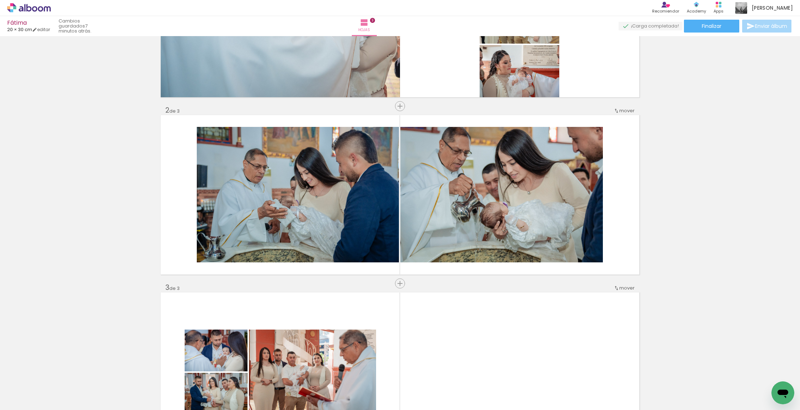
scroll to position [119, 0]
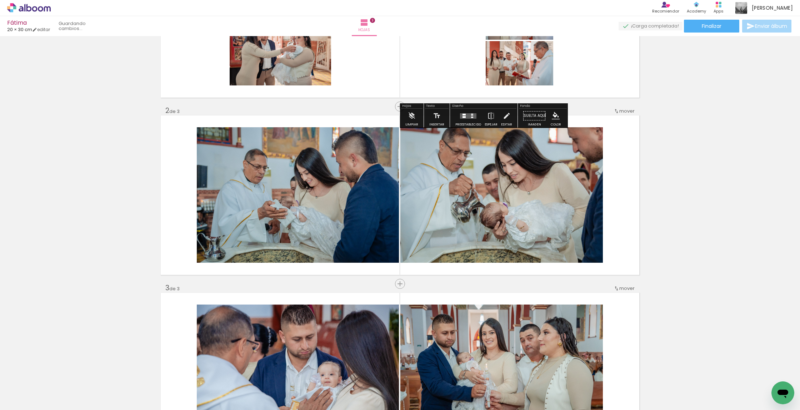
drag, startPoint x: 359, startPoint y: 289, endPoint x: 452, endPoint y: 49, distance: 257.3
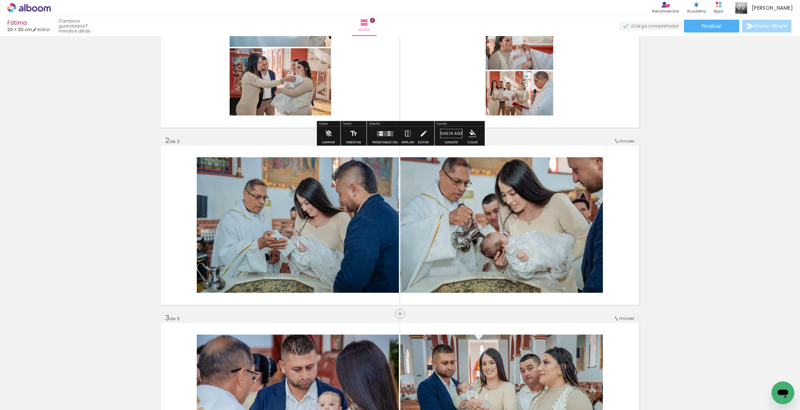
scroll to position [13, 0]
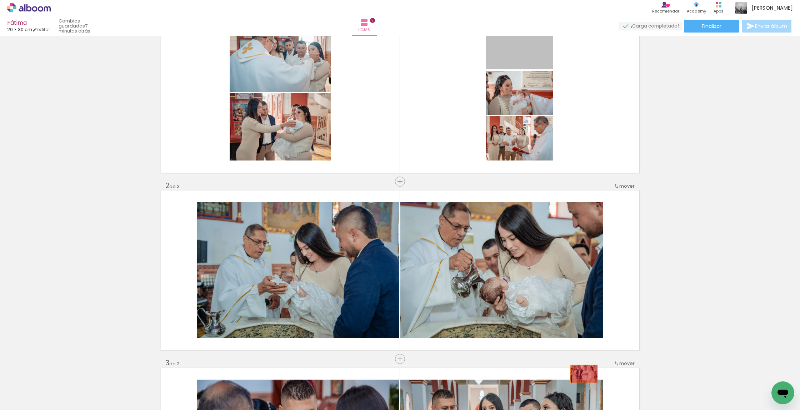
drag, startPoint x: 542, startPoint y: 85, endPoint x: 584, endPoint y: 399, distance: 317.0
click at [387, 374] on quentale-workspace at bounding box center [400, 205] width 800 height 410
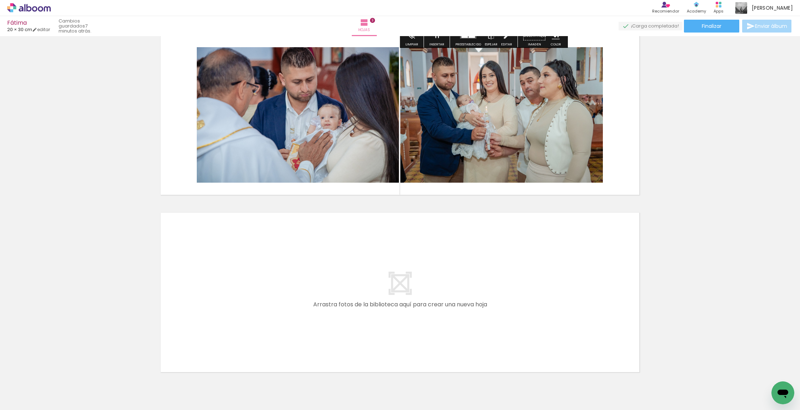
scroll to position [377, 0]
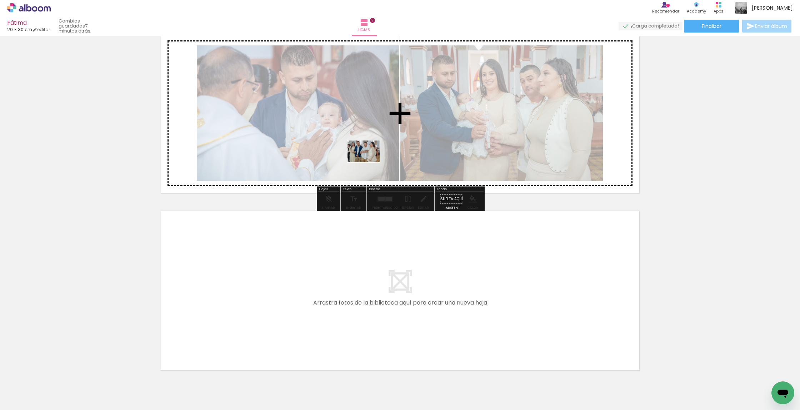
drag, startPoint x: 159, startPoint y: 367, endPoint x: 369, endPoint y: 162, distance: 293.7
click at [369, 162] on quentale-workspace at bounding box center [400, 205] width 800 height 410
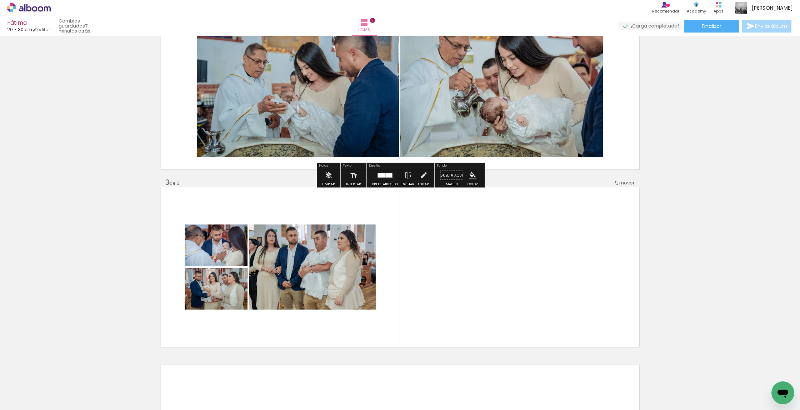
scroll to position [225, 0]
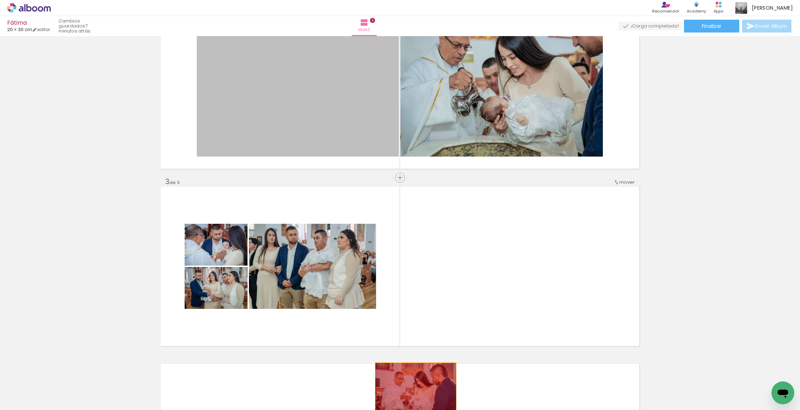
drag, startPoint x: 337, startPoint y: 111, endPoint x: 415, endPoint y: 387, distance: 286.5
click at [387, 374] on quentale-workspace at bounding box center [400, 205] width 800 height 410
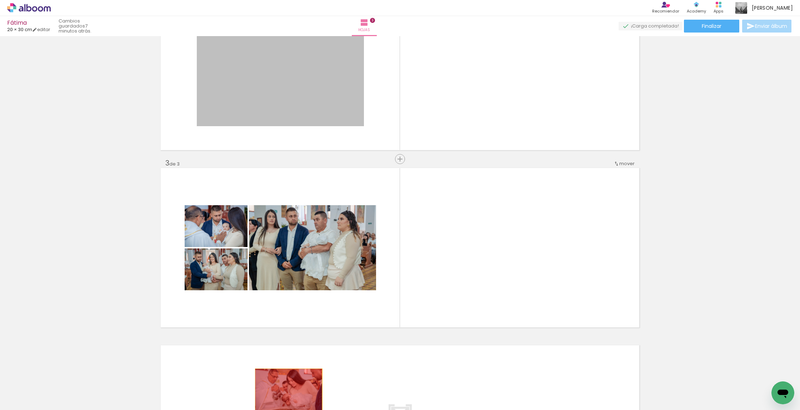
scroll to position [256, 0]
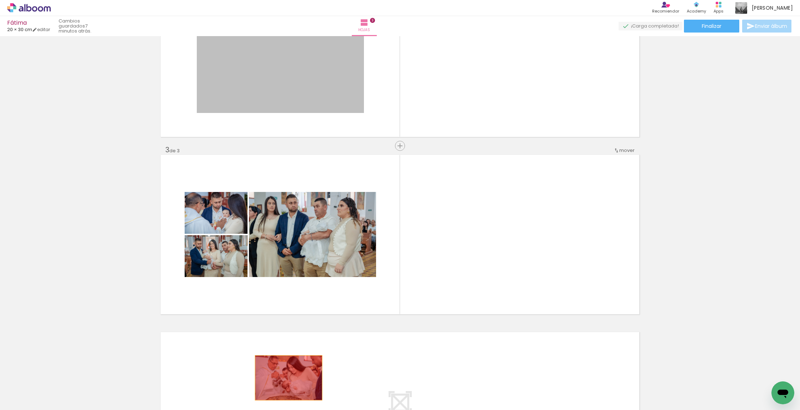
drag, startPoint x: 282, startPoint y: 226, endPoint x: 292, endPoint y: 398, distance: 172.8
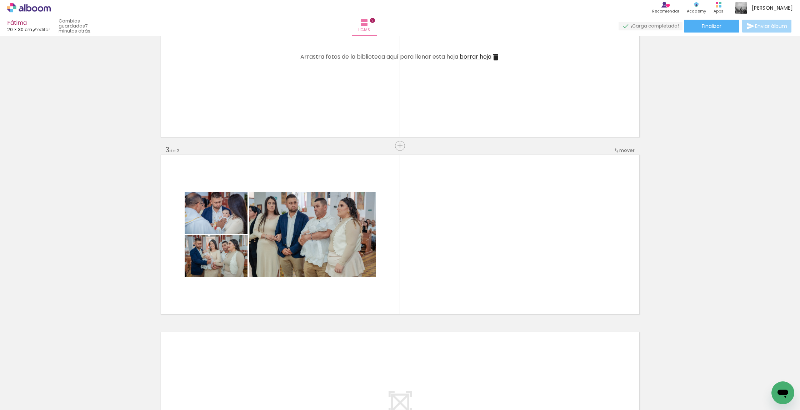
click at [387, 57] on span "borrar hoja" at bounding box center [476, 56] width 32 height 8
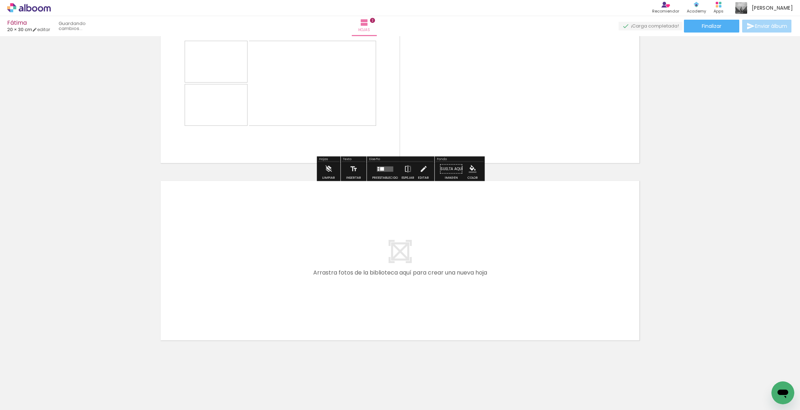
scroll to position [230, 0]
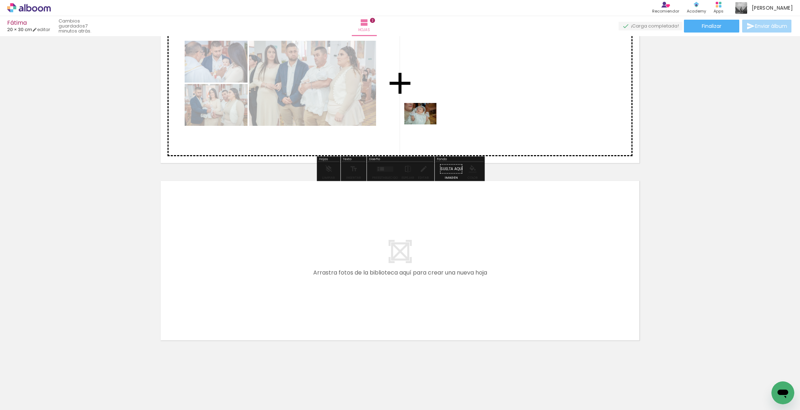
drag, startPoint x: 342, startPoint y: 362, endPoint x: 426, endPoint y: 124, distance: 251.9
click at [387, 124] on quentale-workspace at bounding box center [400, 205] width 800 height 410
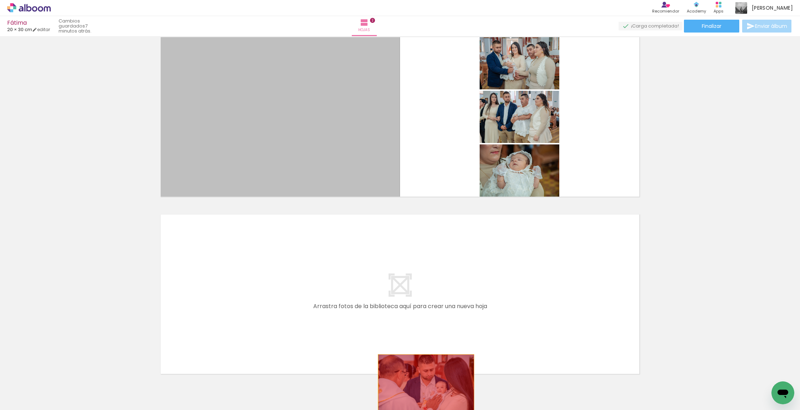
scroll to position [216, 0]
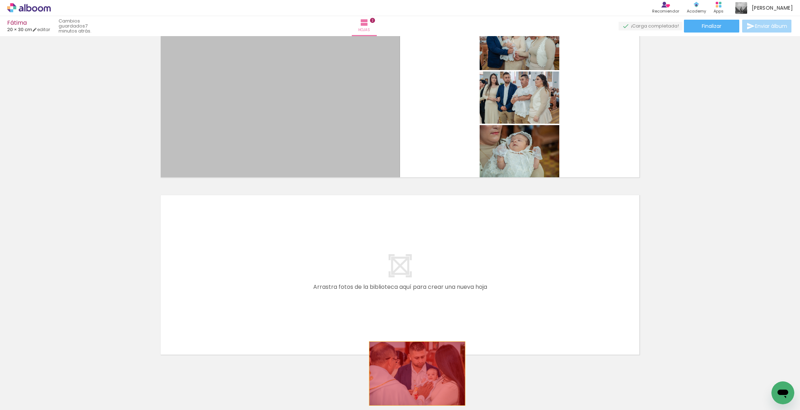
drag, startPoint x: 325, startPoint y: 117, endPoint x: 417, endPoint y: 392, distance: 290.4
click at [387, 374] on quentale-workspace at bounding box center [400, 205] width 800 height 410
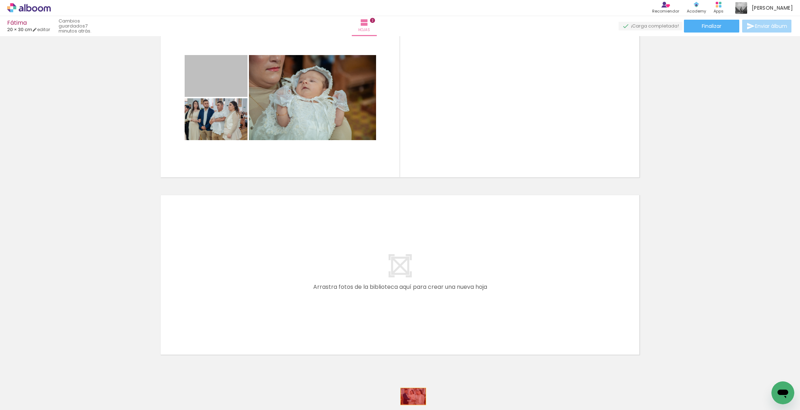
drag, startPoint x: 225, startPoint y: 79, endPoint x: 414, endPoint y: 392, distance: 366.0
click at [387, 374] on quentale-workspace at bounding box center [400, 205] width 800 height 410
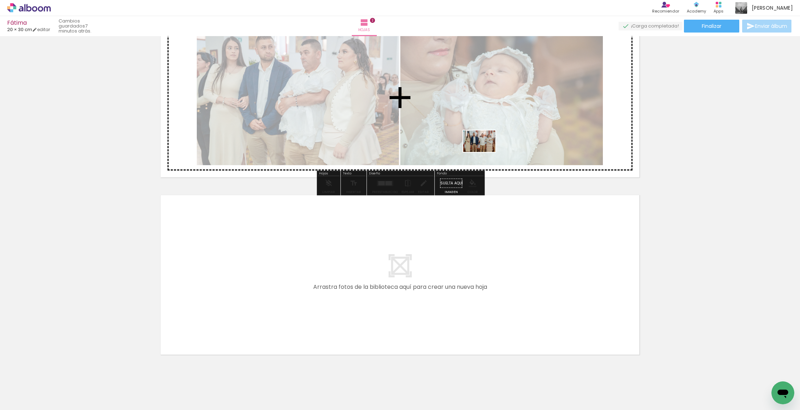
drag, startPoint x: 384, startPoint y: 386, endPoint x: 485, endPoint y: 152, distance: 255.2
click at [387, 152] on quentale-workspace at bounding box center [400, 205] width 800 height 410
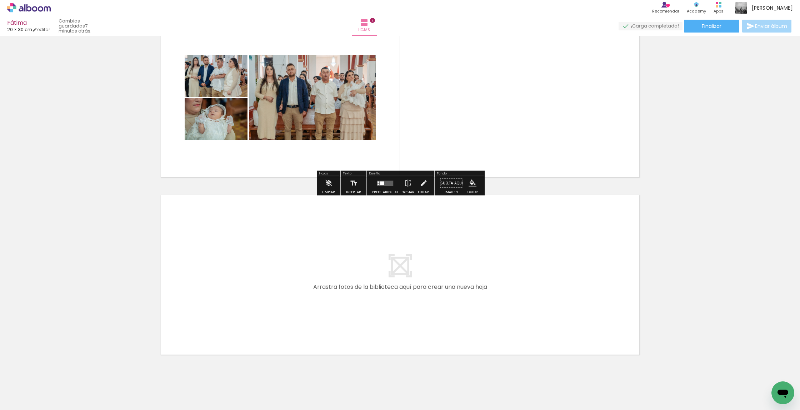
scroll to position [214, 0]
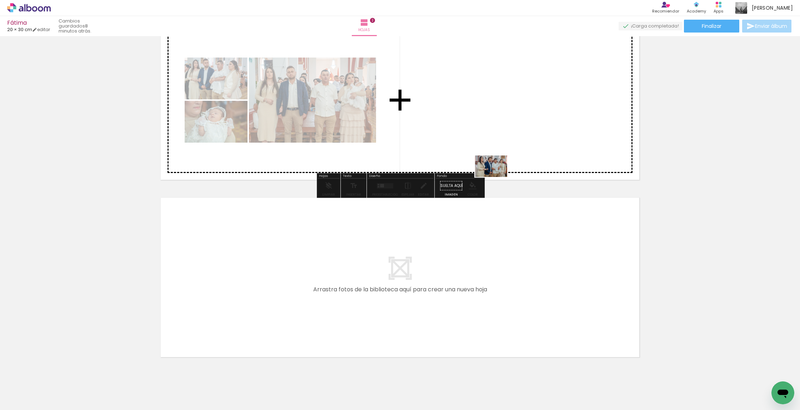
drag, startPoint x: 430, startPoint y: 373, endPoint x: 496, endPoint y: 176, distance: 207.2
click at [387, 176] on quentale-workspace at bounding box center [400, 205] width 800 height 410
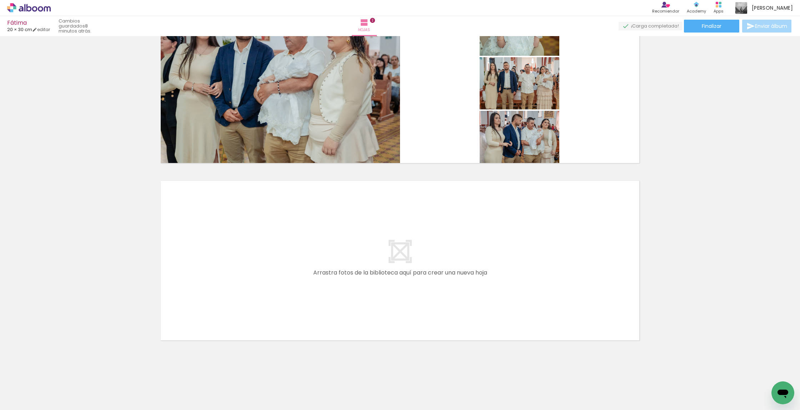
scroll to position [0, 0]
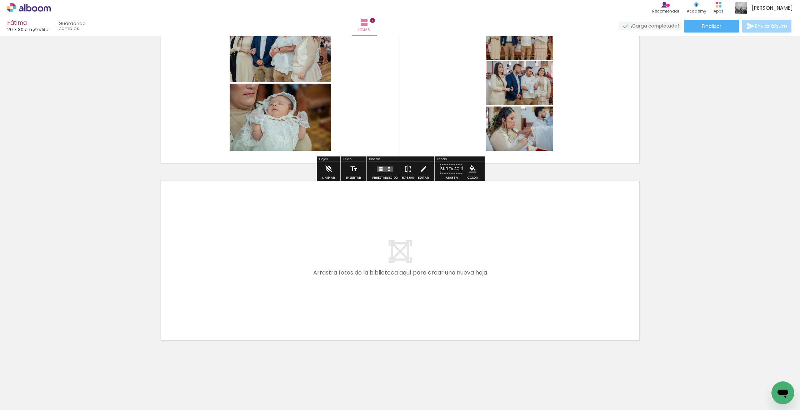
drag, startPoint x: 484, startPoint y: 321, endPoint x: 578, endPoint y: 142, distance: 201.9
click at [387, 142] on quentale-workspace at bounding box center [400, 205] width 800 height 410
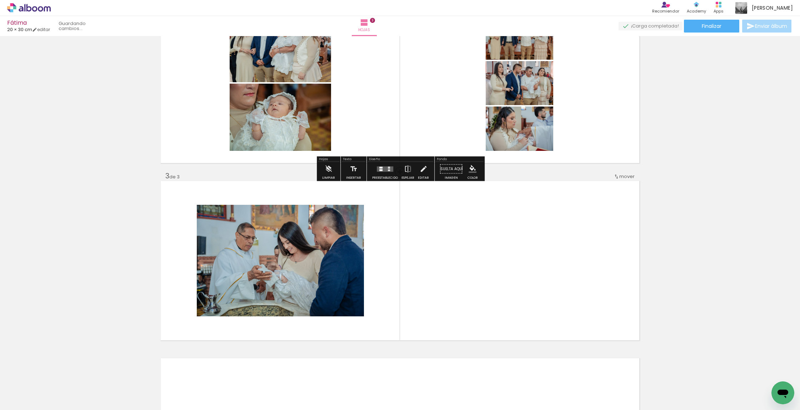
drag, startPoint x: 144, startPoint y: 378, endPoint x: 294, endPoint y: 283, distance: 177.2
click at [294, 283] on quentale-workspace at bounding box center [400, 205] width 800 height 410
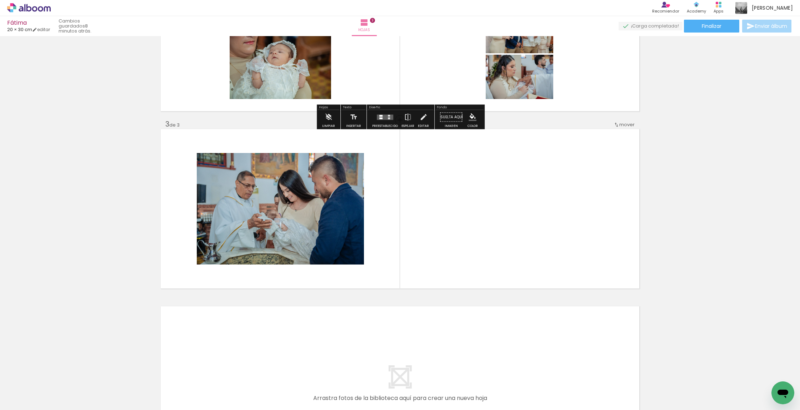
scroll to position [290, 0]
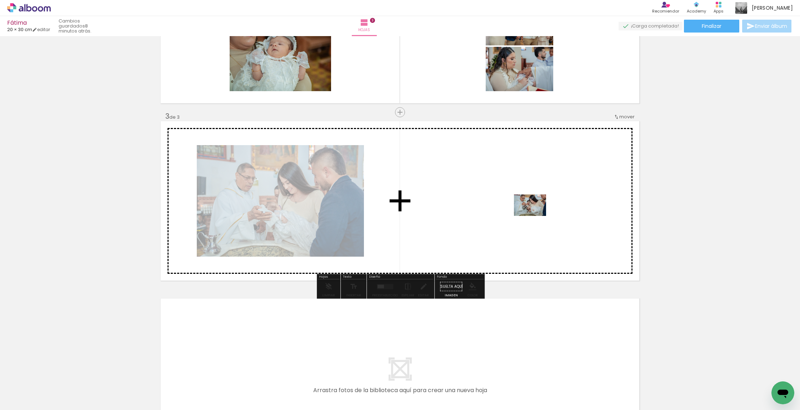
drag, startPoint x: 102, startPoint y: 382, endPoint x: 536, endPoint y: 216, distance: 464.7
click at [387, 216] on quentale-workspace at bounding box center [400, 205] width 800 height 410
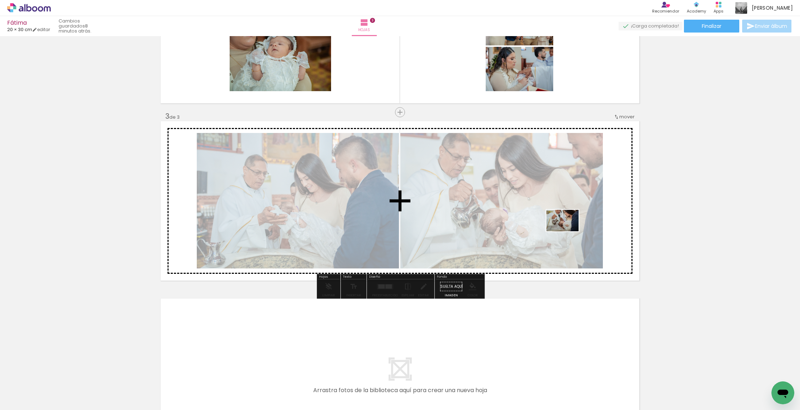
drag, startPoint x: 526, startPoint y: 329, endPoint x: 570, endPoint y: 226, distance: 112.6
click at [387, 226] on quentale-workspace at bounding box center [400, 205] width 800 height 410
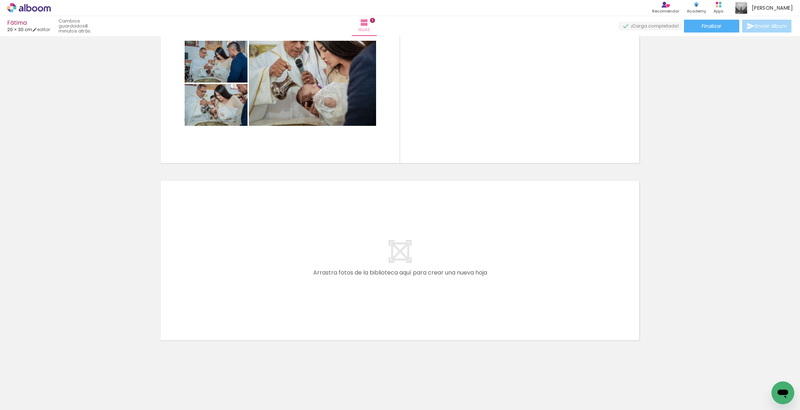
scroll to position [0, 0]
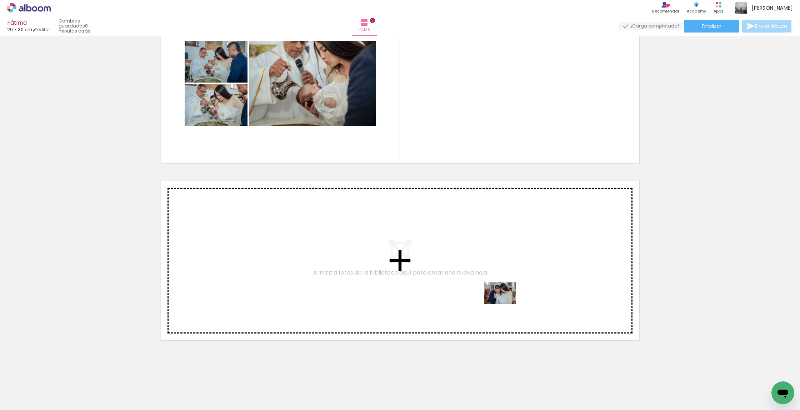
click at [387, 304] on quentale-workspace at bounding box center [400, 205] width 800 height 410
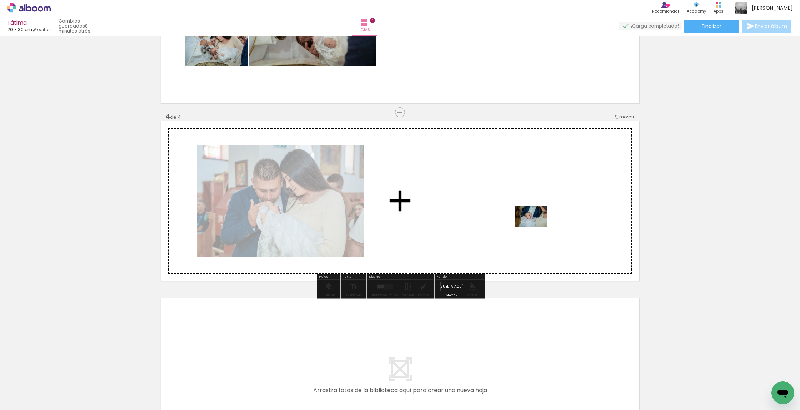
drag, startPoint x: 581, startPoint y: 382, endPoint x: 536, endPoint y: 227, distance: 161.6
click at [387, 227] on quentale-workspace at bounding box center [400, 205] width 800 height 410
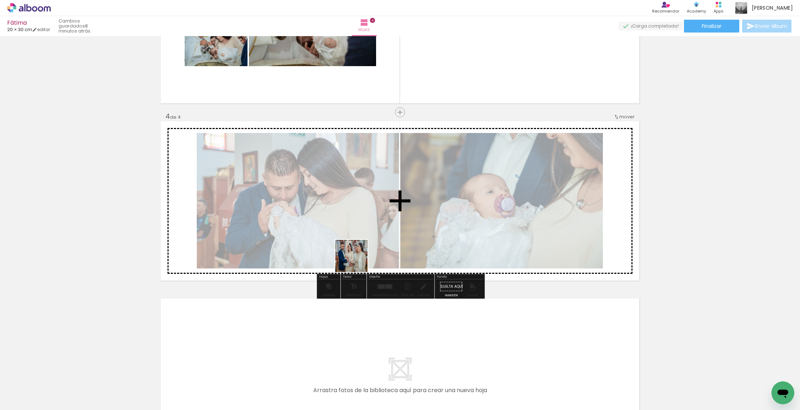
drag, startPoint x: 278, startPoint y: 320, endPoint x: 366, endPoint y: 256, distance: 109.0
click at [366, 256] on quentale-workspace at bounding box center [400, 205] width 800 height 410
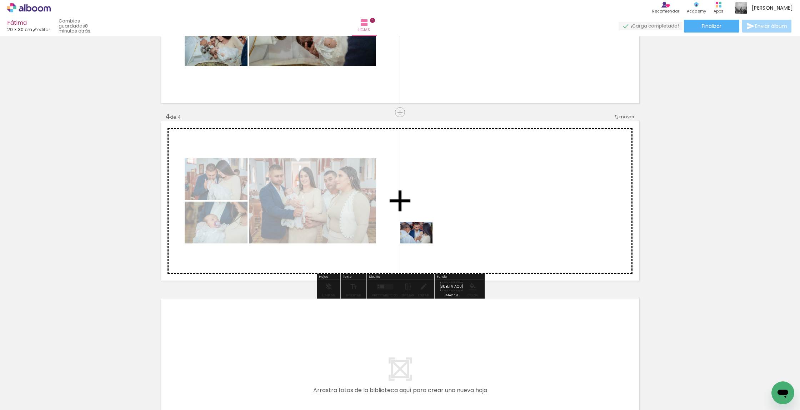
drag, startPoint x: 173, startPoint y: 387, endPoint x: 422, endPoint y: 243, distance: 287.8
click at [387, 243] on quentale-workspace at bounding box center [400, 205] width 800 height 410
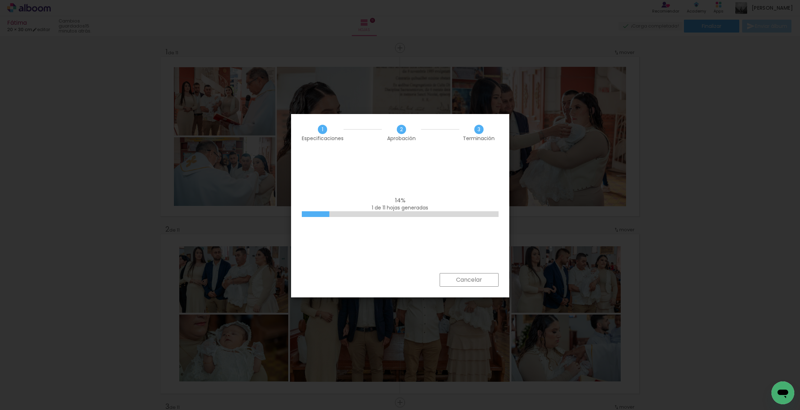
scroll to position [0, 854]
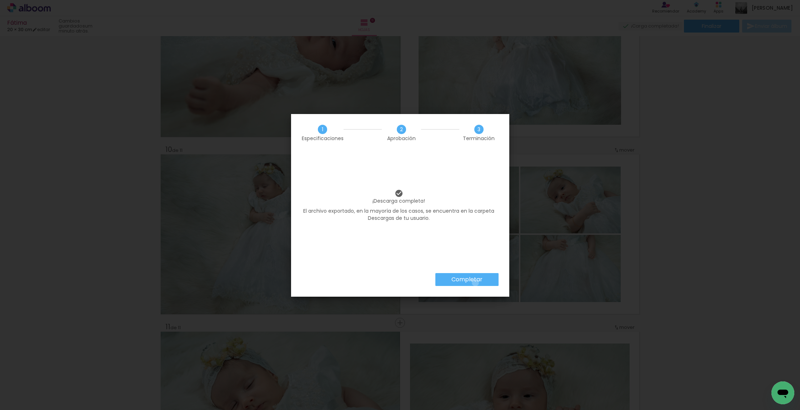
click at [0, 0] on slot "Completar" at bounding box center [0, 0] width 0 height 0
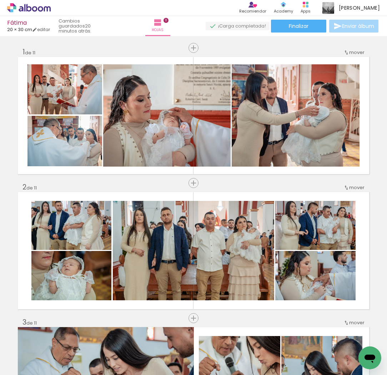
scroll to position [0, 854]
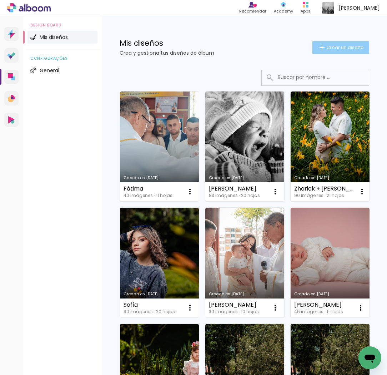
click at [337, 46] on span "Crear un diseño" at bounding box center [344, 47] width 37 height 5
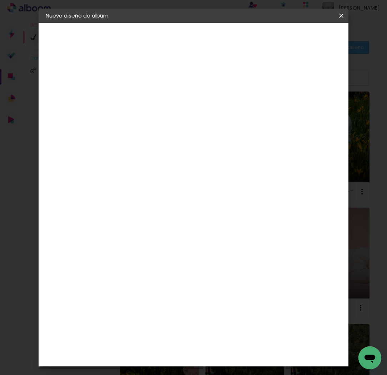
click at [162, 96] on input at bounding box center [162, 95] width 0 height 11
type input "KJuanca"
type paper-input "KJuanca"
click at [194, 31] on header "Información Da un título a tu álbum. Avanzar" at bounding box center [162, 44] width 62 height 42
click at [194, 49] on header "Información Da un título a tu álbum. Avanzar" at bounding box center [162, 44] width 62 height 42
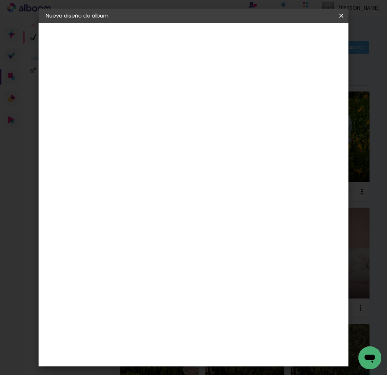
drag, startPoint x: 315, startPoint y: 39, endPoint x: 306, endPoint y: 58, distance: 21.1
click at [0, 0] on slot "Avanzar" at bounding box center [0, 0] width 0 height 0
drag, startPoint x: 289, startPoint y: 112, endPoint x: 290, endPoint y: 104, distance: 8.3
click at [264, 112] on paper-item "Tamaño libre" at bounding box center [233, 109] width 61 height 16
click at [0, 0] on slot "Avanzar" at bounding box center [0, 0] width 0 height 0
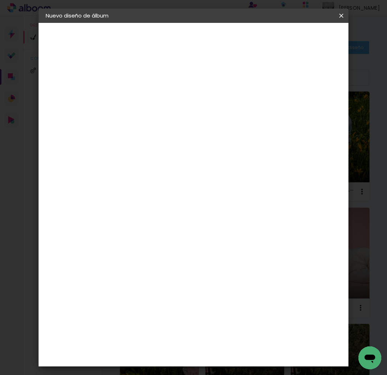
type input "6"
type paper-input "6"
click at [317, 107] on input "6" at bounding box center [312, 107] width 13 height 11
type input "5"
type paper-input "5"
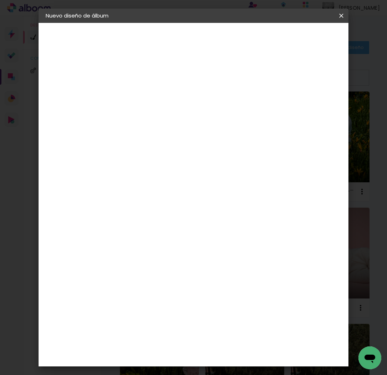
click at [316, 109] on input "5" at bounding box center [312, 107] width 13 height 11
type input "4"
type paper-input "4"
click at [316, 110] on input "4" at bounding box center [312, 107] width 13 height 11
type input "3"
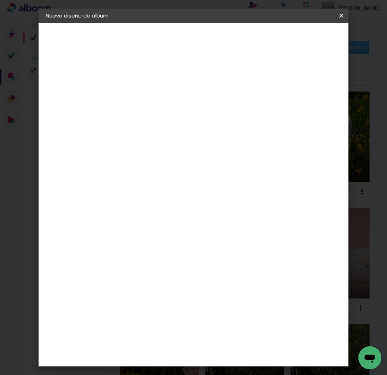
type paper-input "3"
click at [316, 110] on input "3" at bounding box center [312, 107] width 13 height 11
type input "2"
type paper-input "2"
click at [316, 110] on input "2" at bounding box center [312, 107] width 13 height 11
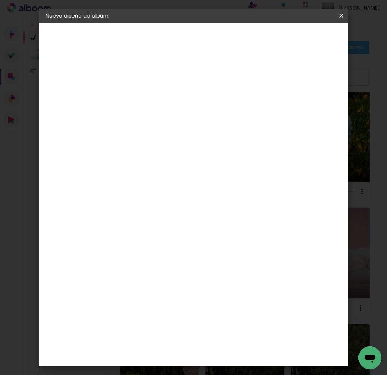
type input "1"
type paper-input "1"
drag, startPoint x: 316, startPoint y: 110, endPoint x: 223, endPoint y: 156, distance: 104.5
click at [316, 110] on input "1" at bounding box center [313, 107] width 13 height 11
click at [135, 166] on input "30" at bounding box center [140, 165] width 19 height 11
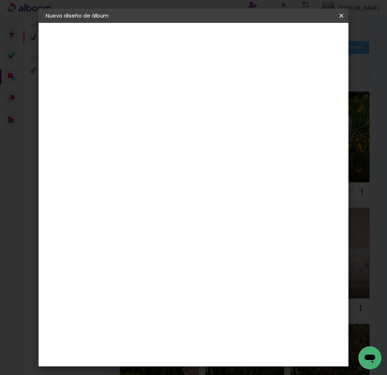
type input "20"
type paper-input "20"
type input "0"
click at [315, 112] on input "0" at bounding box center [313, 107] width 13 height 11
click at [302, 44] on span "Empezar diseño" at bounding box center [291, 40] width 22 height 10
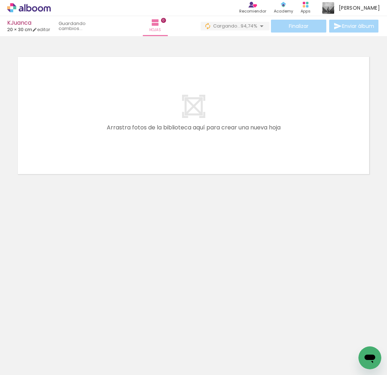
scroll to position [0, 137]
click at [289, 221] on neon-animatable "Confirmar Cancelar" at bounding box center [193, 139] width 387 height 207
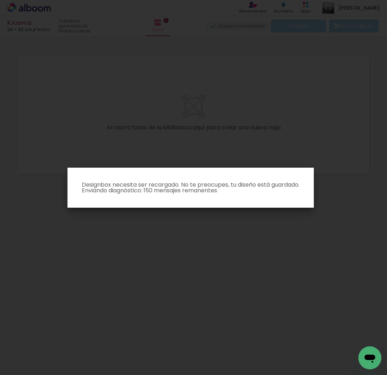
scroll to position [0, 0]
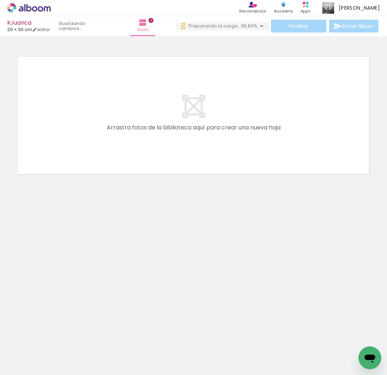
scroll to position [0, 626]
click at [346, 336] on iron-icon at bounding box center [341, 335] width 7 height 7
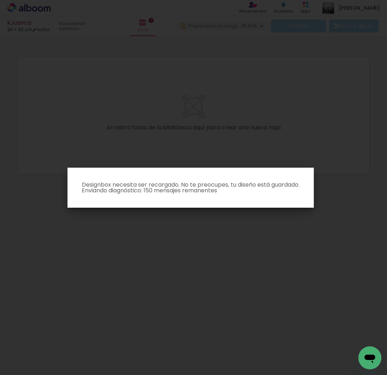
click at [264, 184] on p "Designbox necesita ser recargado. No te preocupes, tu diseño está guardado. Env…" at bounding box center [190, 187] width 235 height 11
click at [237, 139] on iron-overlay-backdrop at bounding box center [193, 187] width 387 height 375
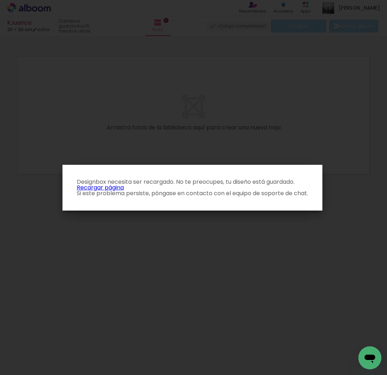
click at [107, 189] on p "Designbox necesita ser recargado. No te preocupes, tu diseño está guardado. Rec…" at bounding box center [192, 187] width 249 height 17
drag, startPoint x: 107, startPoint y: 189, endPoint x: 167, endPoint y: 191, distance: 59.7
click at [107, 189] on p "Designbox necesita ser recargado. No te preocupes, tu diseño está guardado. Rec…" at bounding box center [192, 187] width 249 height 17
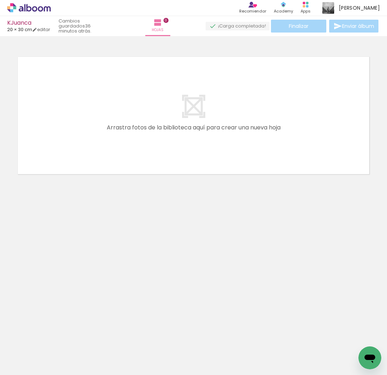
click at [52, 338] on iron-icon at bounding box center [48, 335] width 7 height 7
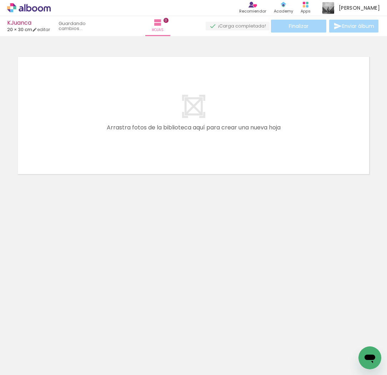
click at [0, 0] on iron-icon at bounding box center [0, 0] width 0 height 0
click at [52, 338] on iron-icon at bounding box center [48, 335] width 7 height 7
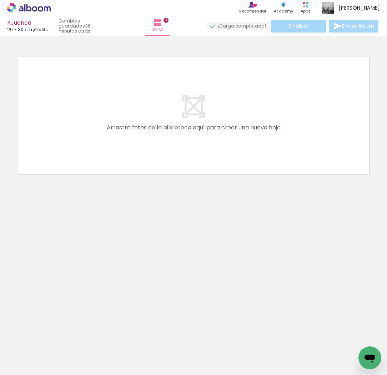
click at [52, 338] on iron-icon at bounding box center [48, 335] width 7 height 7
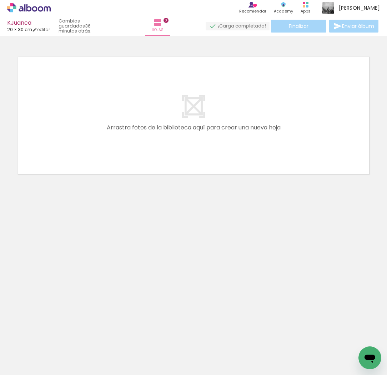
click at [52, 338] on iron-icon at bounding box center [48, 335] width 7 height 7
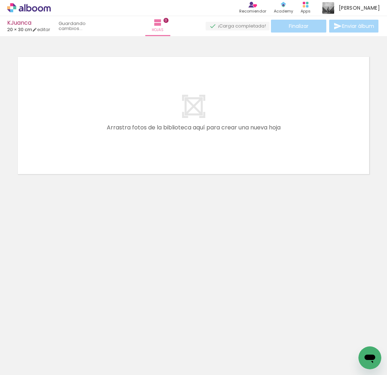
click at [0, 0] on iron-icon at bounding box center [0, 0] width 0 height 0
click at [52, 338] on iron-icon at bounding box center [48, 335] width 7 height 7
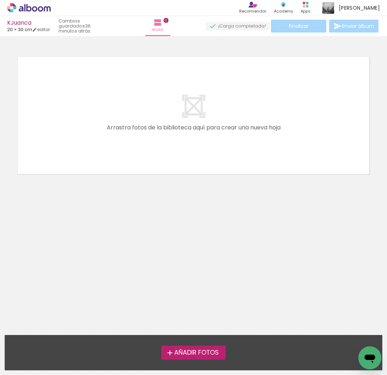
click at [59, 338] on div "Añadir Fotos Suelta tus fotos aquí..." at bounding box center [193, 352] width 377 height 35
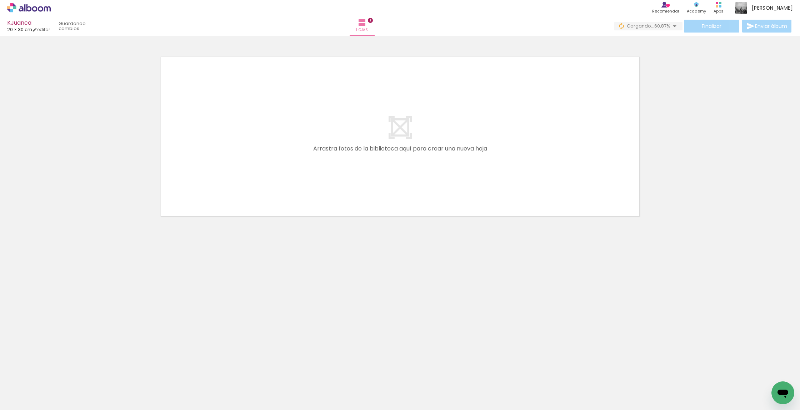
drag, startPoint x: 72, startPoint y: 394, endPoint x: 255, endPoint y: 185, distance: 277.4
click at [255, 185] on quentale-workspace at bounding box center [400, 205] width 800 height 410
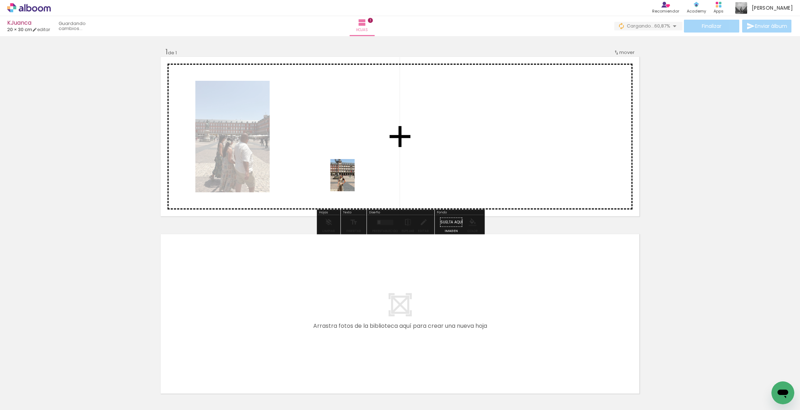
click at [352, 180] on quentale-workspace at bounding box center [400, 205] width 800 height 410
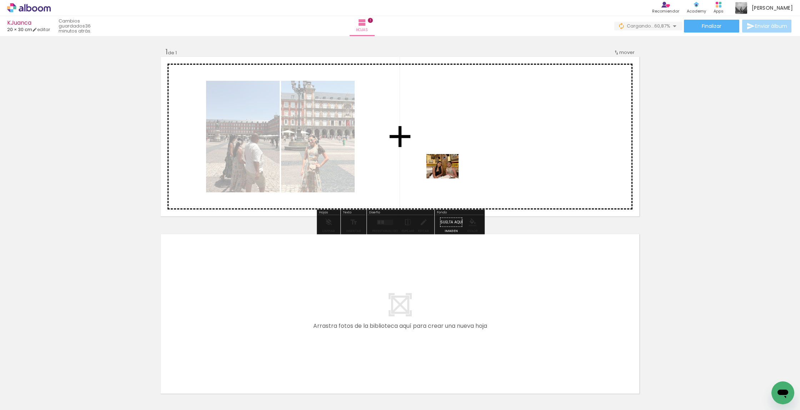
drag, startPoint x: 162, startPoint y: 388, endPoint x: 463, endPoint y: 160, distance: 376.8
click at [387, 160] on quentale-workspace at bounding box center [400, 205] width 800 height 410
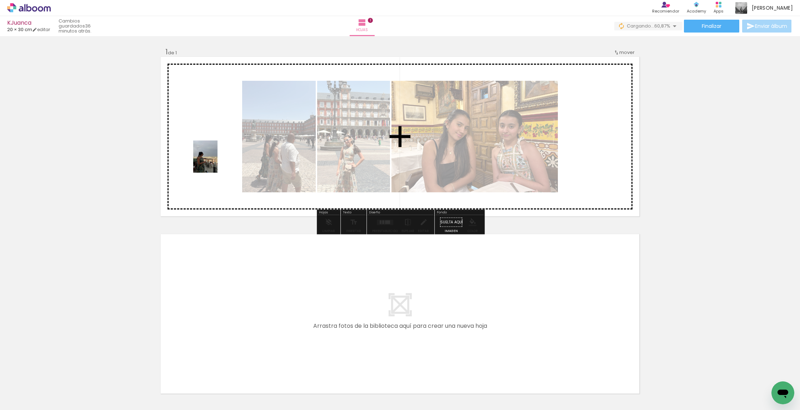
drag, startPoint x: 213, startPoint y: 254, endPoint x: 215, endPoint y: 162, distance: 92.5
click at [215, 162] on quentale-workspace at bounding box center [400, 205] width 800 height 410
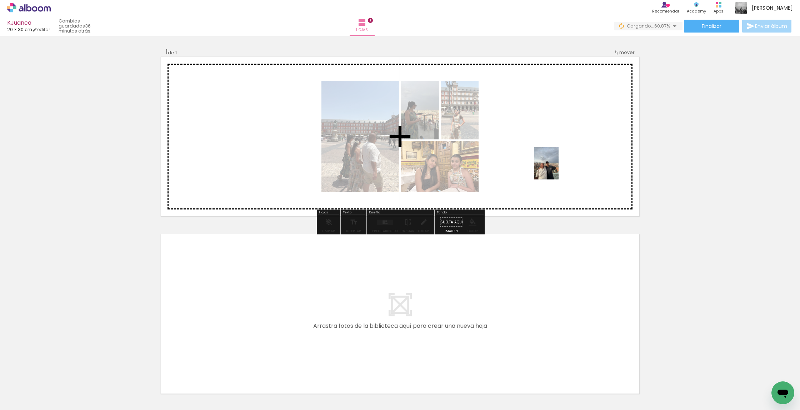
drag, startPoint x: 240, startPoint y: 386, endPoint x: 556, endPoint y: 169, distance: 383.1
click at [387, 169] on quentale-workspace at bounding box center [400, 205] width 800 height 410
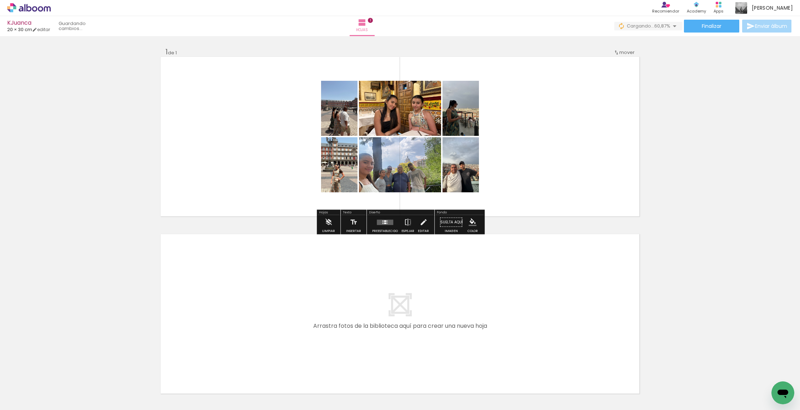
drag, startPoint x: 282, startPoint y: 376, endPoint x: 435, endPoint y: 175, distance: 252.3
click at [387, 175] on quentale-workspace at bounding box center [400, 205] width 800 height 410
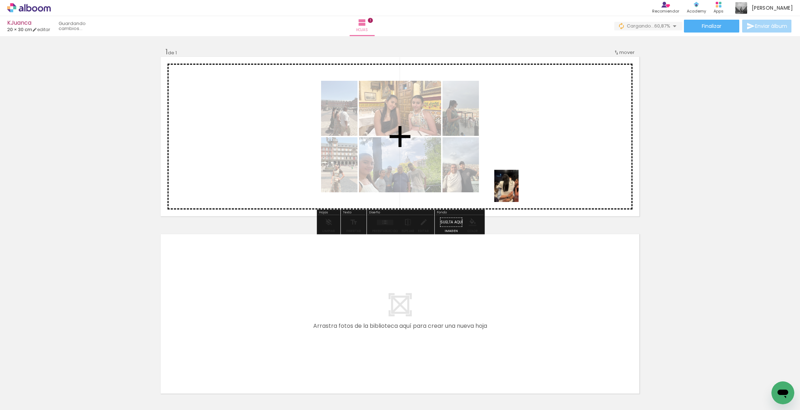
drag, startPoint x: 338, startPoint y: 363, endPoint x: 516, endPoint y: 191, distance: 247.5
click at [387, 191] on quentale-workspace at bounding box center [400, 205] width 800 height 410
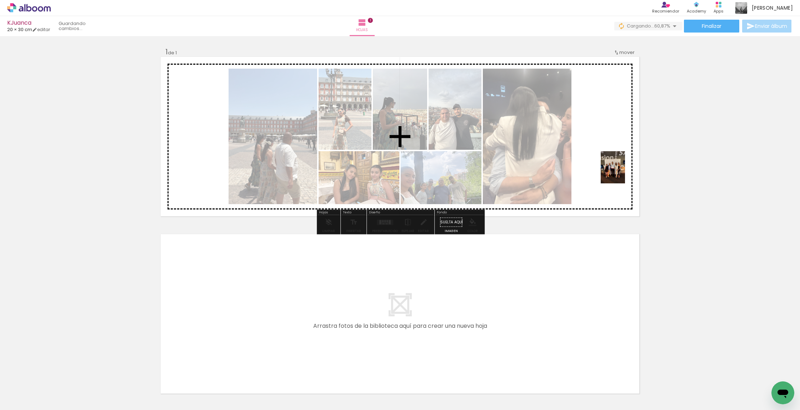
click at [387, 172] on quentale-workspace at bounding box center [400, 205] width 800 height 410
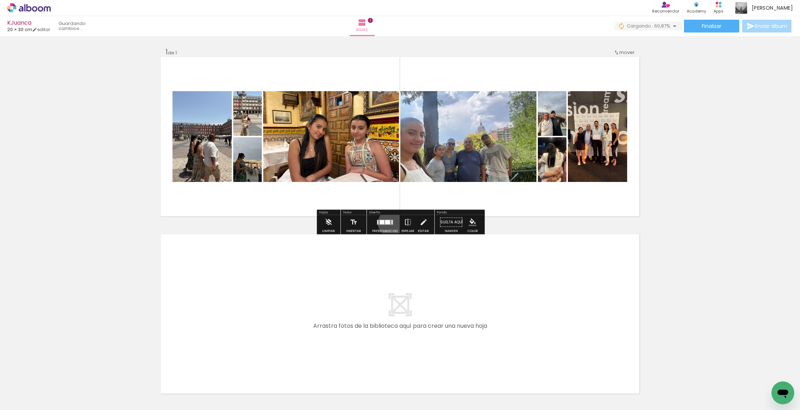
click at [387, 223] on quentale-layouter at bounding box center [385, 221] width 16 height 5
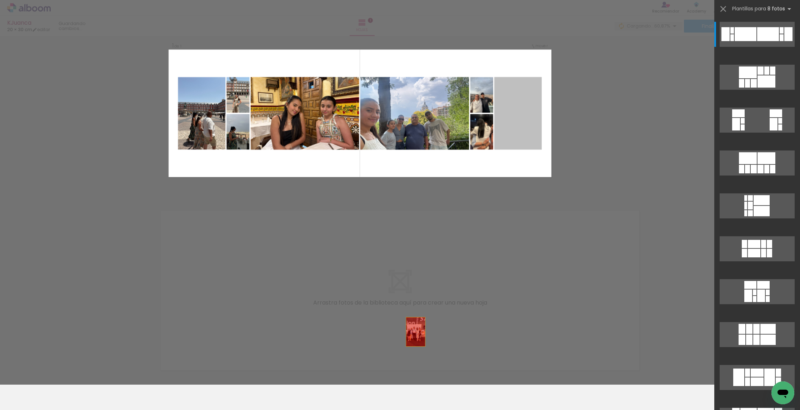
scroll to position [44, 0]
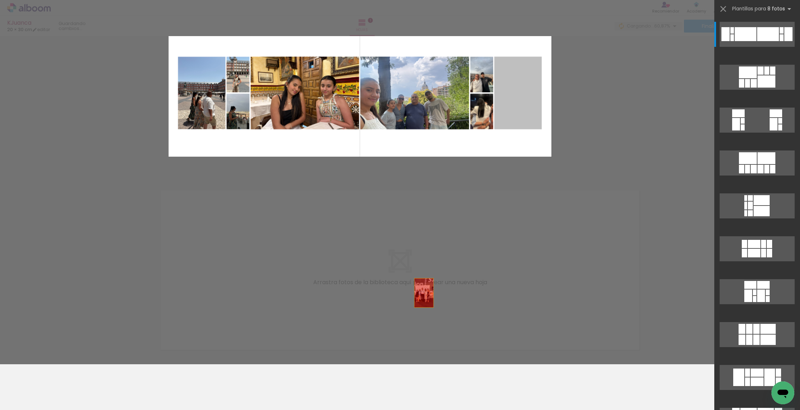
drag, startPoint x: 529, startPoint y: 149, endPoint x: 400, endPoint y: 386, distance: 269.9
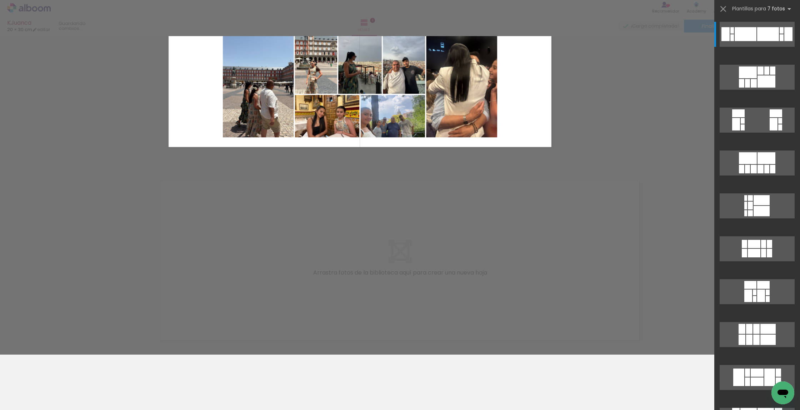
drag, startPoint x: 521, startPoint y: 104, endPoint x: 385, endPoint y: 381, distance: 309.2
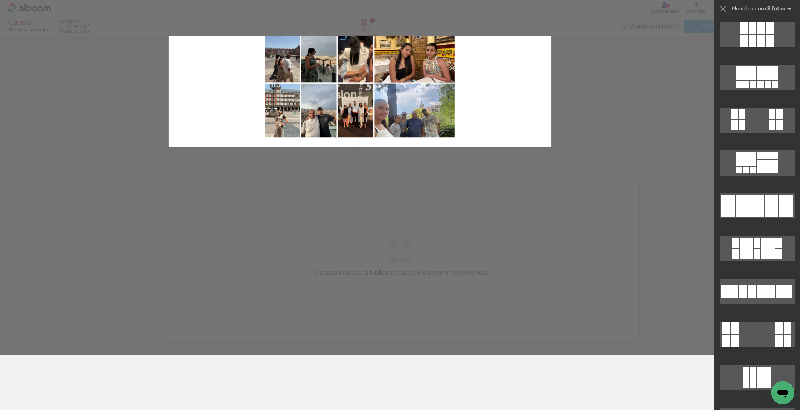
scroll to position [729, 0]
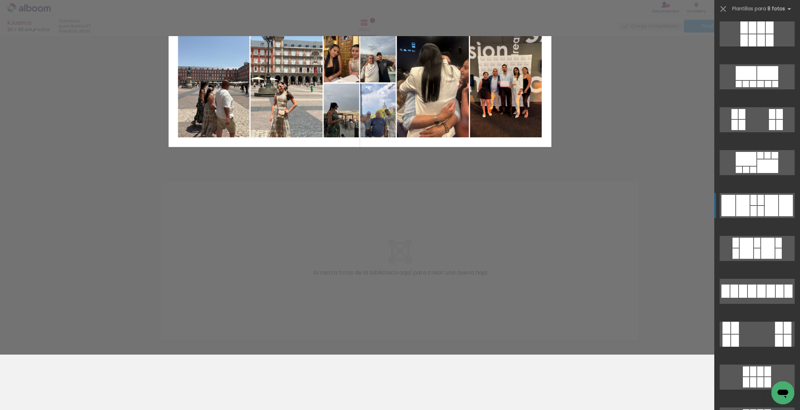
click at [387, 209] on div at bounding box center [772, 205] width 14 height 21
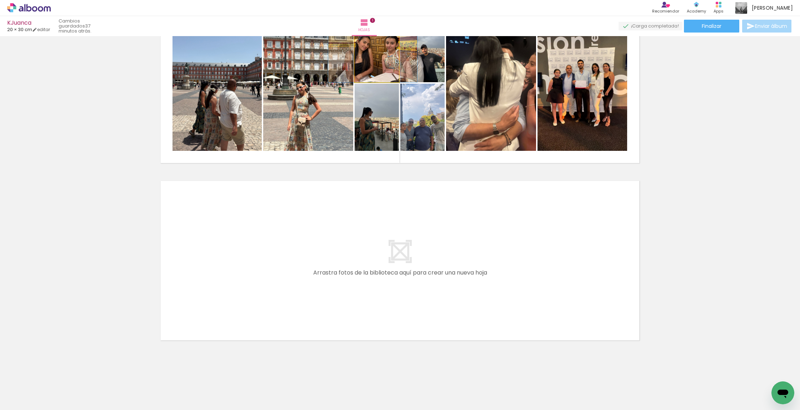
drag, startPoint x: 374, startPoint y: 48, endPoint x: 411, endPoint y: 71, distance: 43.9
click at [370, 51] on div at bounding box center [372, 48] width 89 height 67
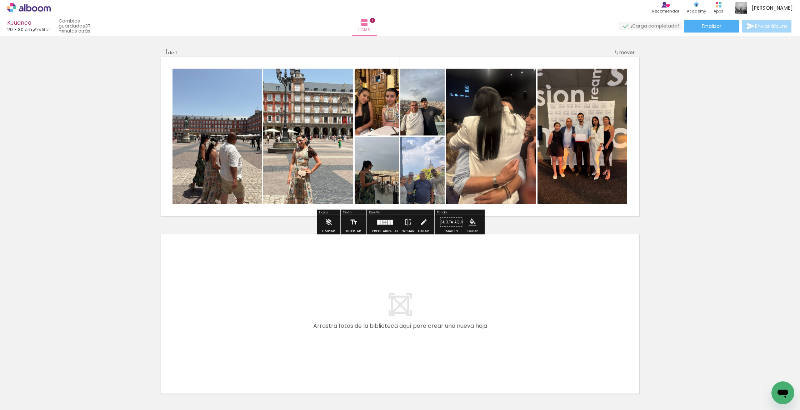
scroll to position [0, 0]
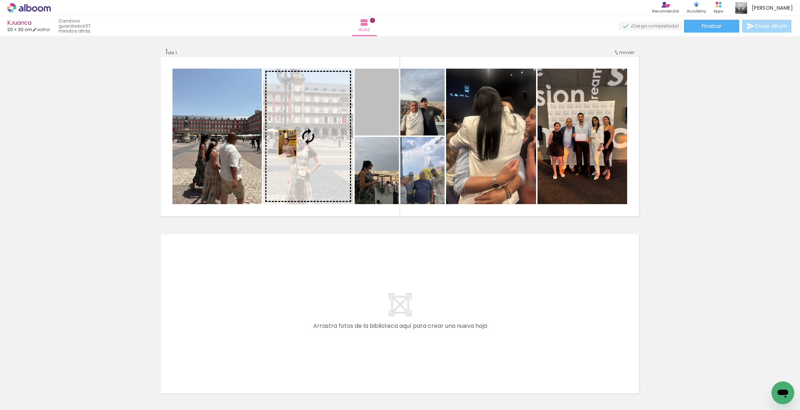
drag, startPoint x: 368, startPoint y: 110, endPoint x: 287, endPoint y: 144, distance: 86.9
click at [0, 0] on slot at bounding box center [0, 0] width 0 height 0
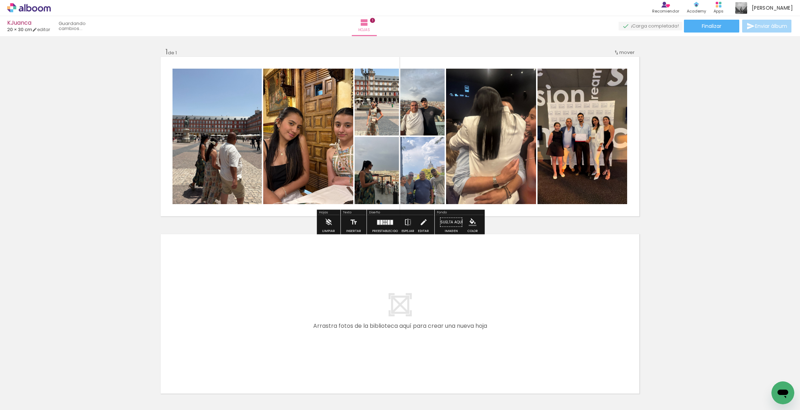
scroll to position [0, 0]
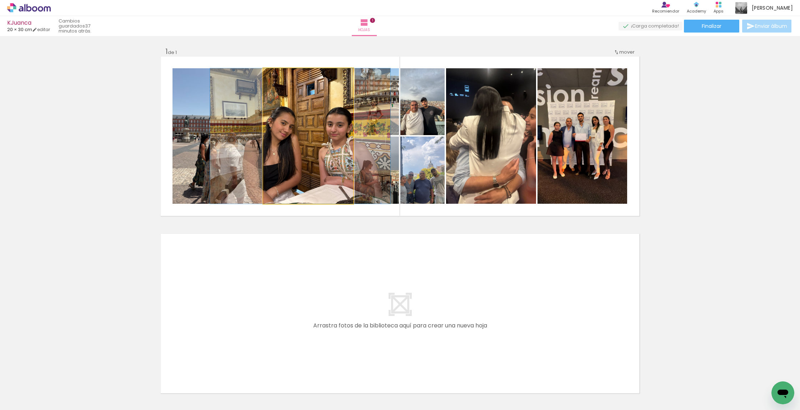
drag, startPoint x: 319, startPoint y: 140, endPoint x: 311, endPoint y: 141, distance: 8.2
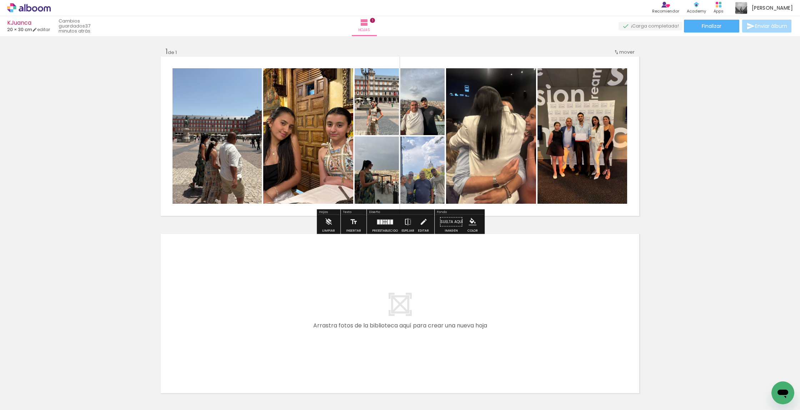
click at [219, 162] on div at bounding box center [216, 135] width 101 height 135
click at [222, 156] on quentale-photo at bounding box center [216, 135] width 89 height 135
click at [222, 156] on div at bounding box center [216, 135] width 101 height 135
click at [248, 143] on quentale-photo at bounding box center [216, 135] width 89 height 135
click at [242, 143] on quentale-photo at bounding box center [216, 135] width 89 height 135
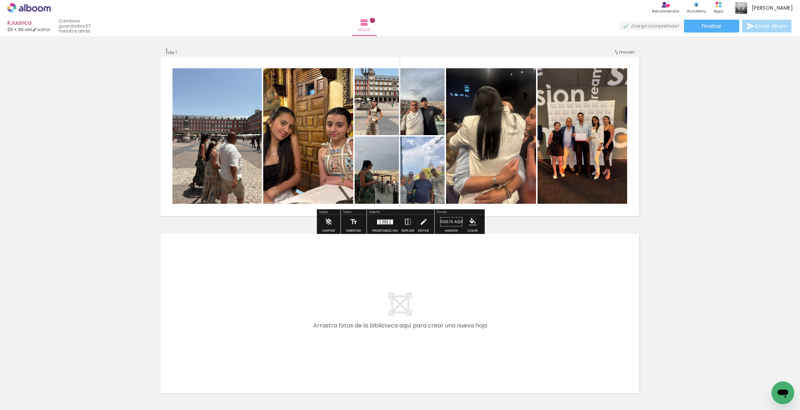
click at [242, 143] on quentale-photo at bounding box center [216, 135] width 89 height 135
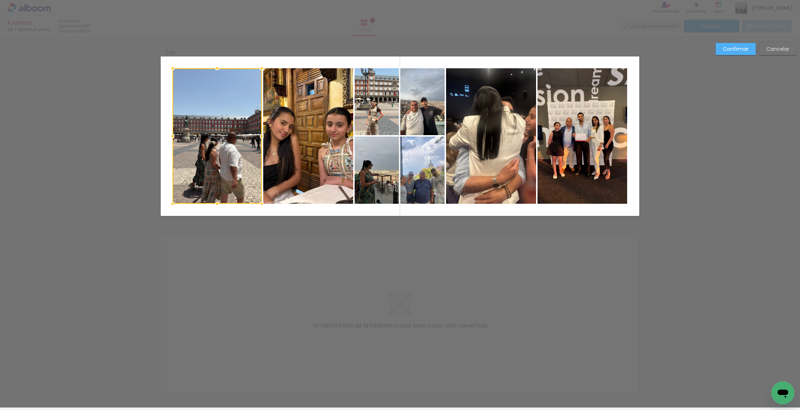
scroll to position [0, 0]
click at [242, 143] on div at bounding box center [216, 136] width 89 height 135
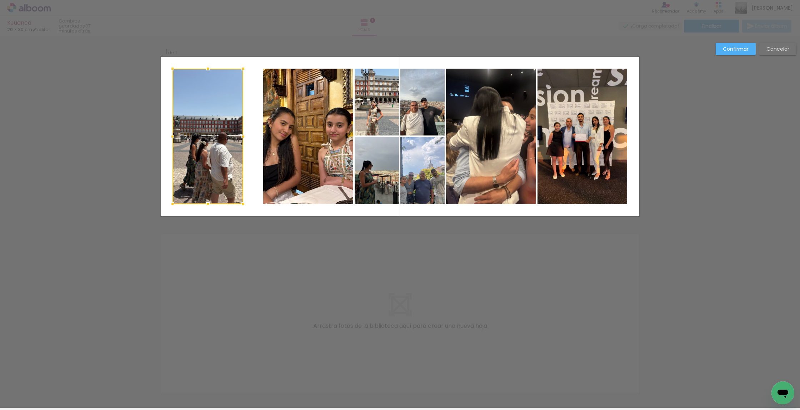
click at [241, 138] on div at bounding box center [243, 136] width 14 height 14
click at [287, 136] on quentale-photo at bounding box center [308, 136] width 90 height 135
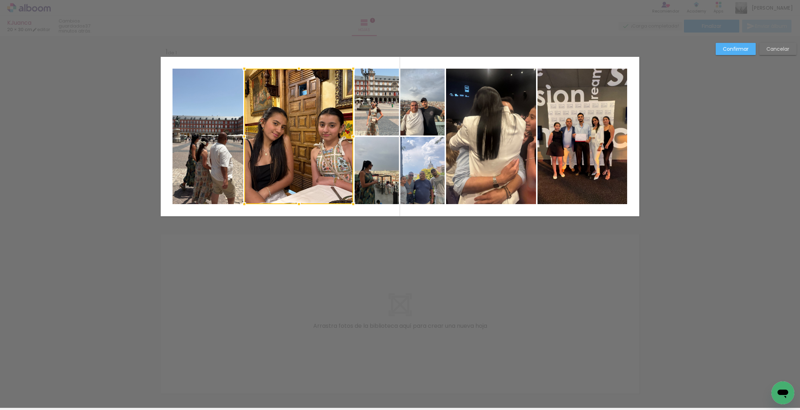
drag, startPoint x: 263, startPoint y: 137, endPoint x: 249, endPoint y: 139, distance: 14.7
click at [246, 139] on div at bounding box center [244, 136] width 14 height 14
click at [287, 136] on div at bounding box center [298, 136] width 109 height 135
click at [304, 126] on div at bounding box center [298, 136] width 109 height 135
click at [365, 63] on quentale-layouter at bounding box center [400, 136] width 479 height 159
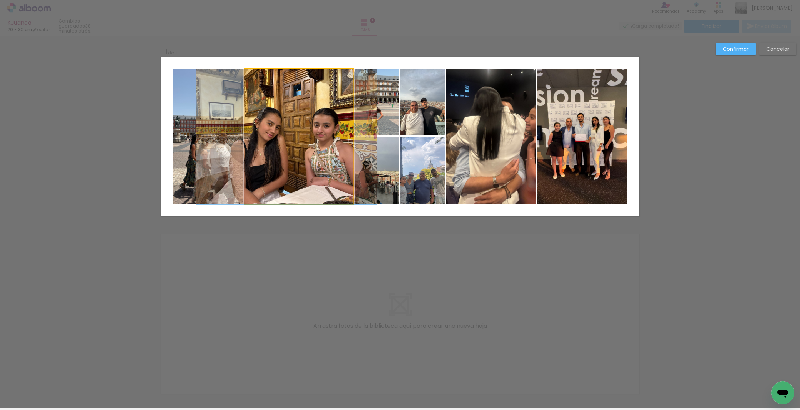
drag, startPoint x: 337, startPoint y: 106, endPoint x: 331, endPoint y: 110, distance: 6.7
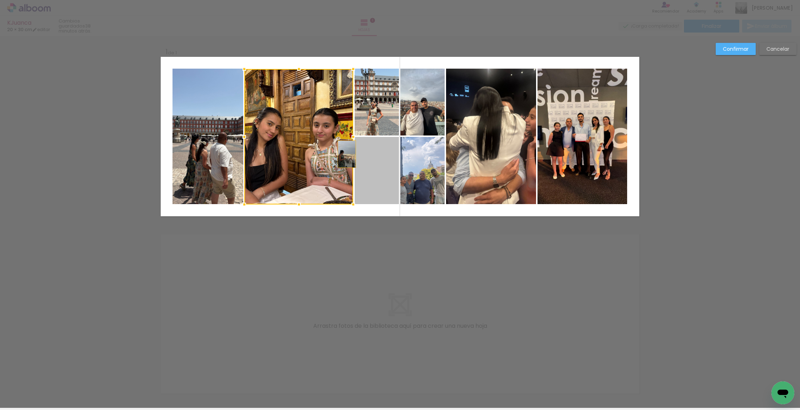
drag, startPoint x: 375, startPoint y: 154, endPoint x: 347, endPoint y: 154, distance: 28.6
click at [347, 154] on album-spread "1 de 1" at bounding box center [400, 136] width 479 height 159
click at [381, 158] on album-spread "1 de 1" at bounding box center [400, 136] width 479 height 159
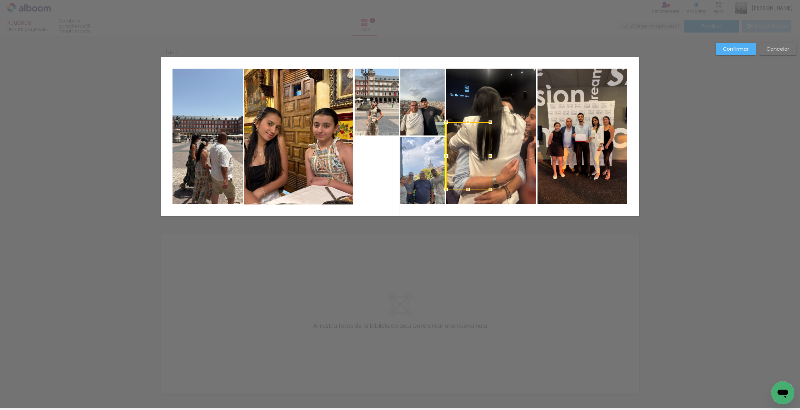
drag, startPoint x: 384, startPoint y: 172, endPoint x: 480, endPoint y: 157, distance: 97.2
click at [387, 157] on div at bounding box center [468, 155] width 44 height 67
click at [0, 0] on slot "Cancelar" at bounding box center [0, 0] width 0 height 0
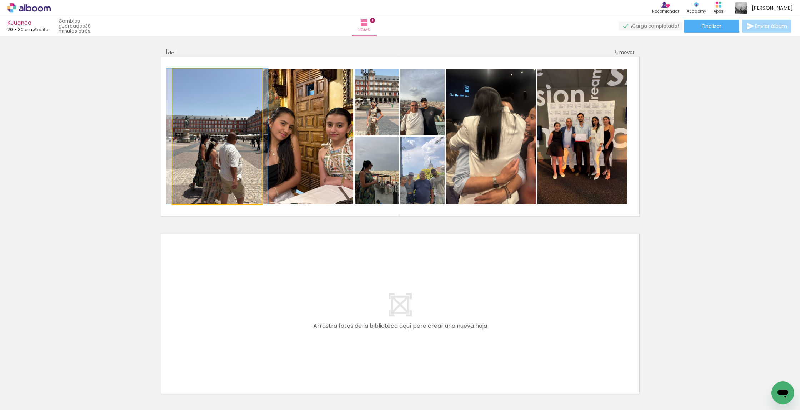
click at [231, 168] on div at bounding box center [216, 136] width 101 height 135
click at [231, 168] on quentale-photo at bounding box center [216, 136] width 89 height 135
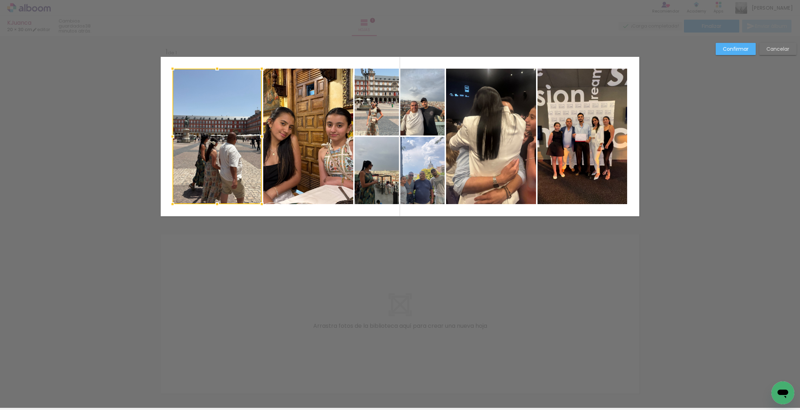
click at [270, 155] on quentale-photo at bounding box center [308, 136] width 90 height 135
click at [259, 133] on div at bounding box center [263, 136] width 14 height 14
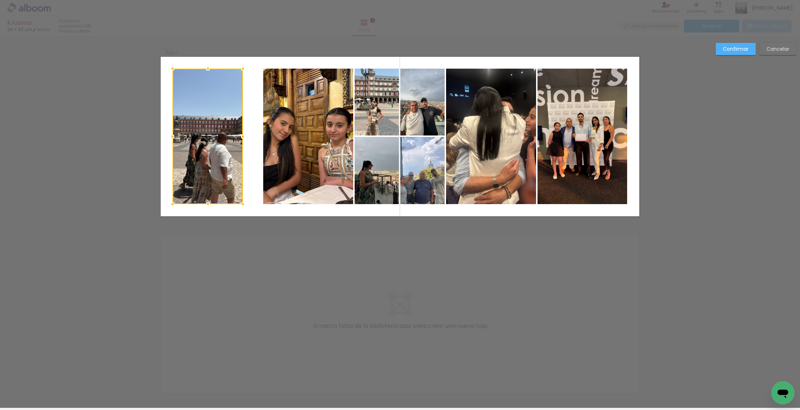
click at [239, 139] on div at bounding box center [243, 136] width 14 height 14
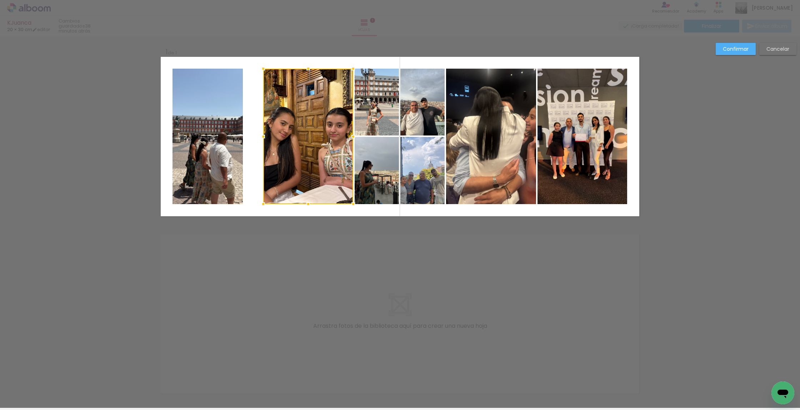
click at [274, 140] on album-spread "1 de 1" at bounding box center [400, 136] width 479 height 159
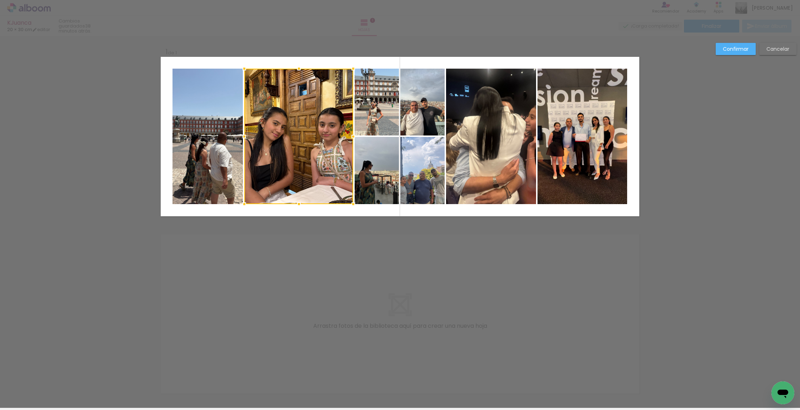
drag, startPoint x: 259, startPoint y: 137, endPoint x: 245, endPoint y: 137, distance: 13.9
click at [245, 137] on div at bounding box center [244, 136] width 14 height 14
click at [387, 44] on paper-button "Confirmar" at bounding box center [736, 49] width 40 height 12
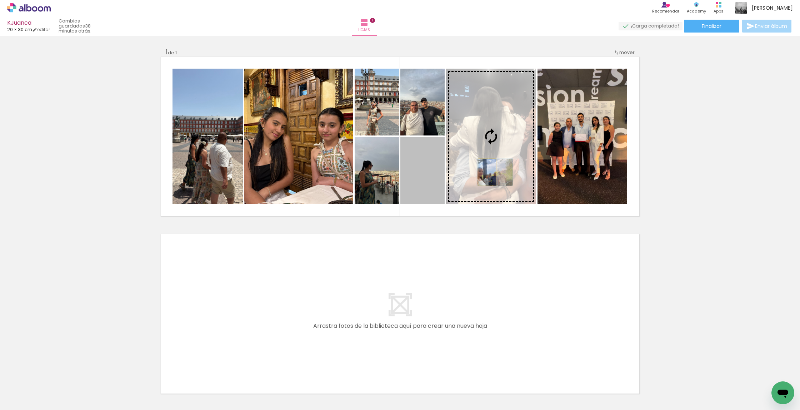
drag, startPoint x: 454, startPoint y: 183, endPoint x: 487, endPoint y: 172, distance: 34.6
click at [0, 0] on slot at bounding box center [0, 0] width 0 height 0
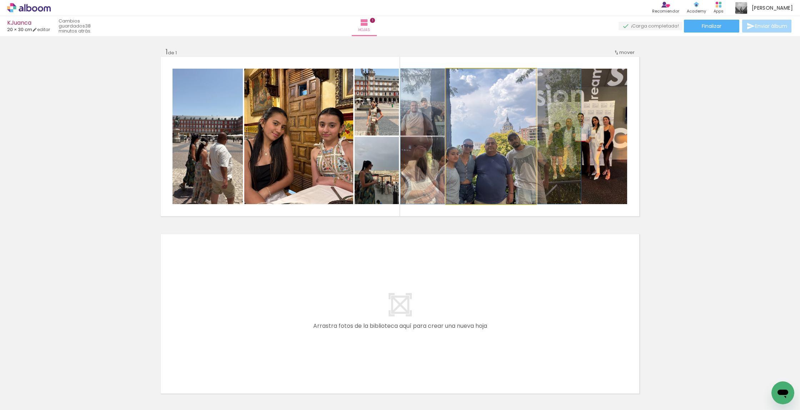
click at [387, 189] on quentale-photo at bounding box center [491, 136] width 90 height 135
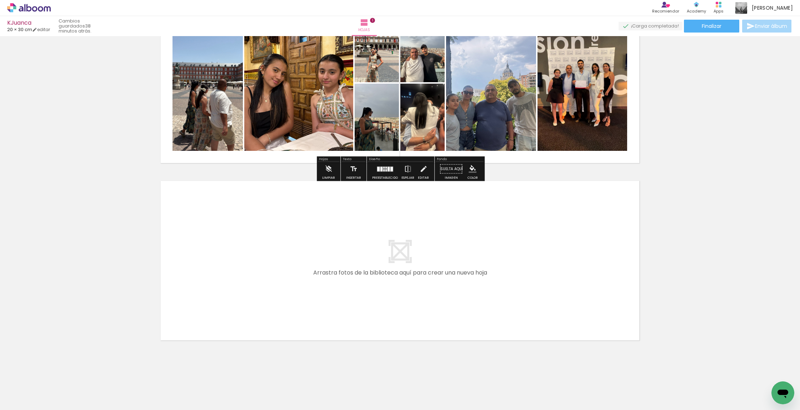
scroll to position [53, 0]
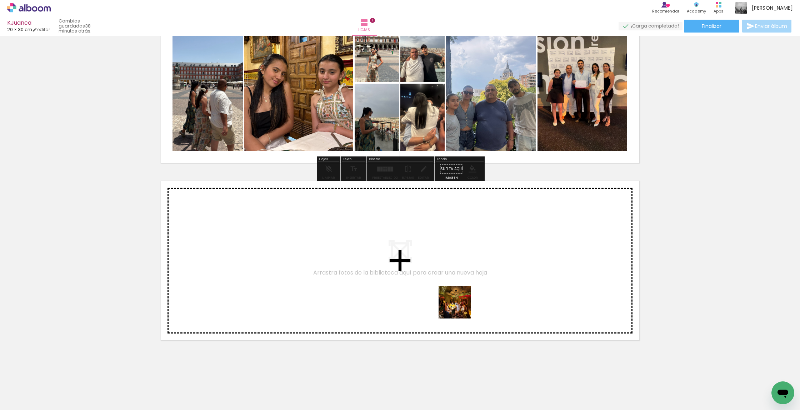
click at [387, 314] on quentale-workspace at bounding box center [400, 205] width 800 height 410
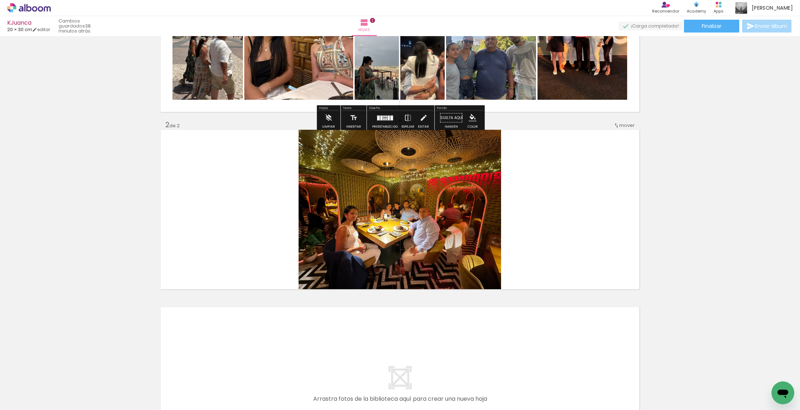
scroll to position [113, 0]
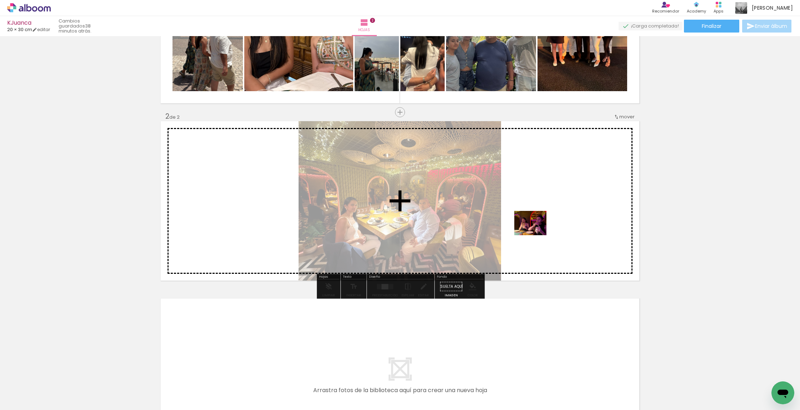
drag, startPoint x: 436, startPoint y: 393, endPoint x: 536, endPoint y: 231, distance: 189.9
click at [387, 231] on quentale-workspace at bounding box center [400, 205] width 800 height 410
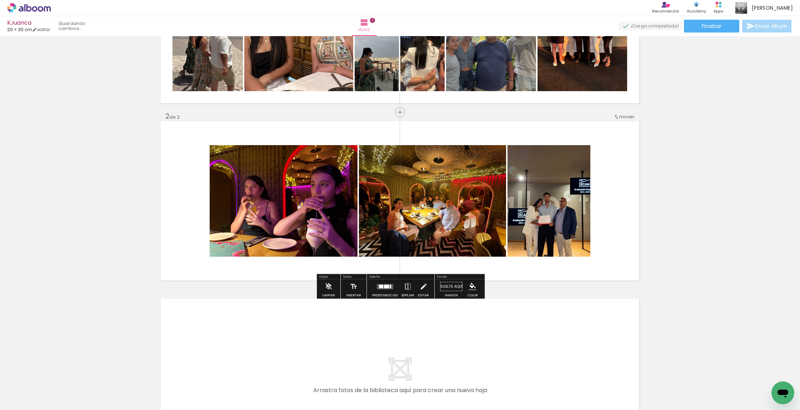
drag, startPoint x: 481, startPoint y: 382, endPoint x: 546, endPoint y: 228, distance: 167.5
click at [387, 228] on quentale-workspace at bounding box center [400, 205] width 800 height 410
drag, startPoint x: 519, startPoint y: 386, endPoint x: 577, endPoint y: 231, distance: 166.0
click at [387, 231] on quentale-workspace at bounding box center [400, 205] width 800 height 410
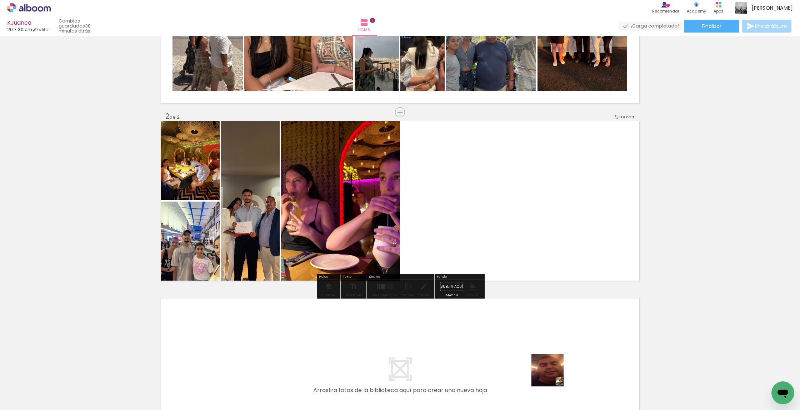
drag, startPoint x: 553, startPoint y: 375, endPoint x: 570, endPoint y: 191, distance: 185.4
click at [387, 191] on quentale-workspace at bounding box center [400, 205] width 800 height 410
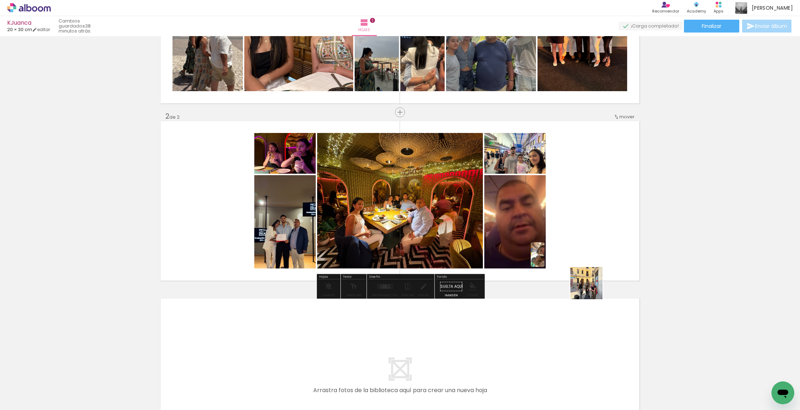
drag, startPoint x: 583, startPoint y: 392, endPoint x: 591, endPoint y: 256, distance: 136.6
click at [387, 256] on quentale-workspace at bounding box center [400, 205] width 800 height 410
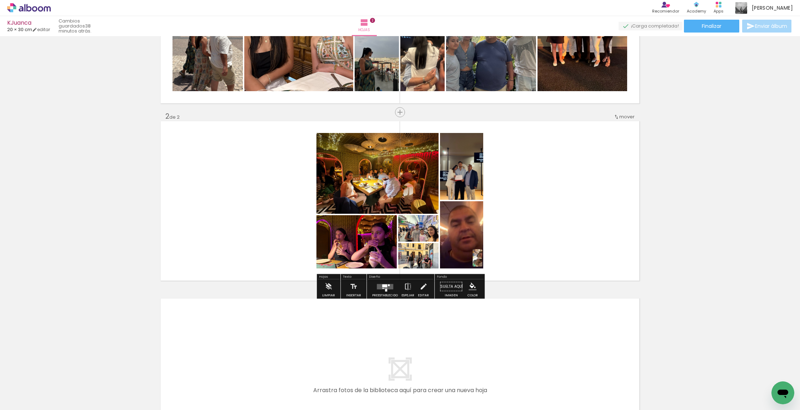
click at [378, 285] on quentale-layouter at bounding box center [385, 286] width 16 height 5
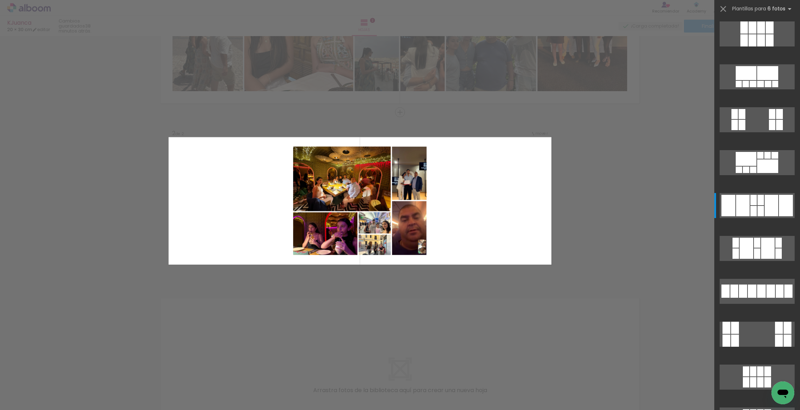
scroll to position [0, 0]
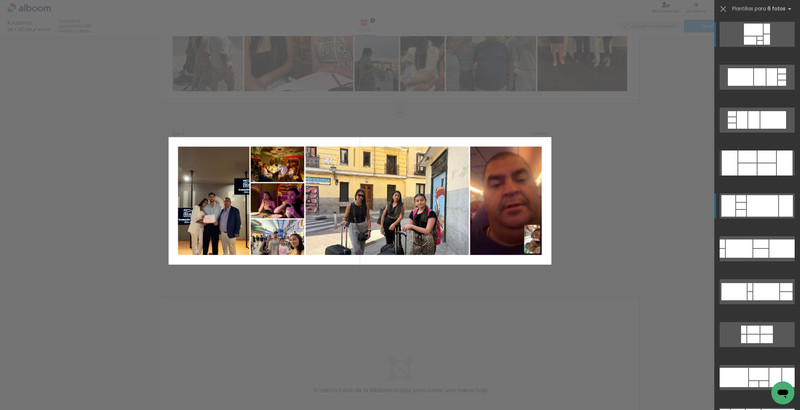
click at [387, 204] on div at bounding box center [762, 205] width 31 height 21
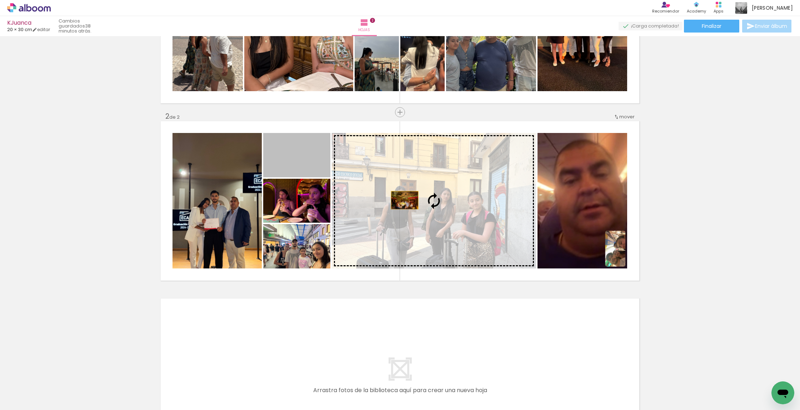
drag, startPoint x: 303, startPoint y: 166, endPoint x: 419, endPoint y: 205, distance: 121.5
click at [0, 0] on slot at bounding box center [0, 0] width 0 height 0
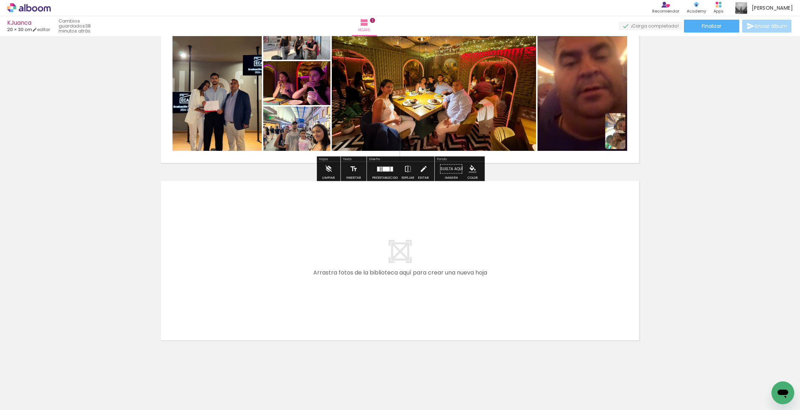
scroll to position [0, 174]
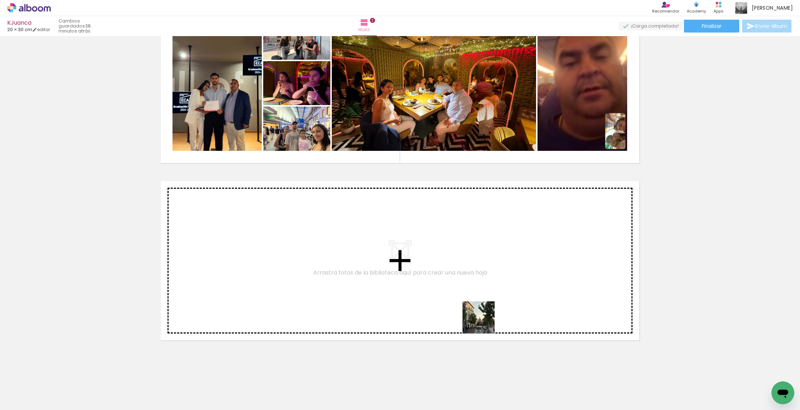
drag, startPoint x: 475, startPoint y: 339, endPoint x: 512, endPoint y: 387, distance: 60.7
click at [387, 310] on quentale-workspace at bounding box center [400, 205] width 800 height 410
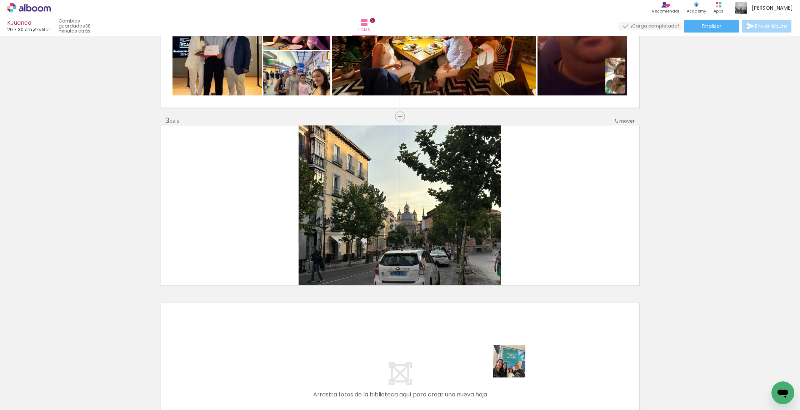
scroll to position [290, 0]
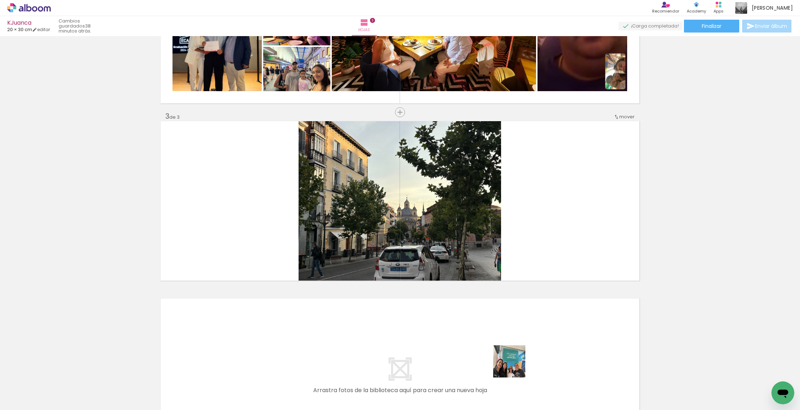
drag, startPoint x: 515, startPoint y: 366, endPoint x: 562, endPoint y: 224, distance: 150.3
click at [387, 224] on quentale-workspace at bounding box center [400, 205] width 800 height 410
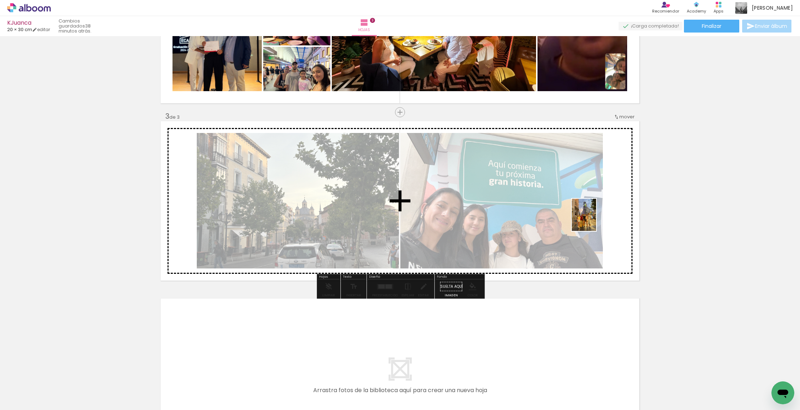
drag, startPoint x: 544, startPoint y: 376, endPoint x: 593, endPoint y: 220, distance: 164.1
click at [387, 220] on quentale-workspace at bounding box center [400, 205] width 800 height 410
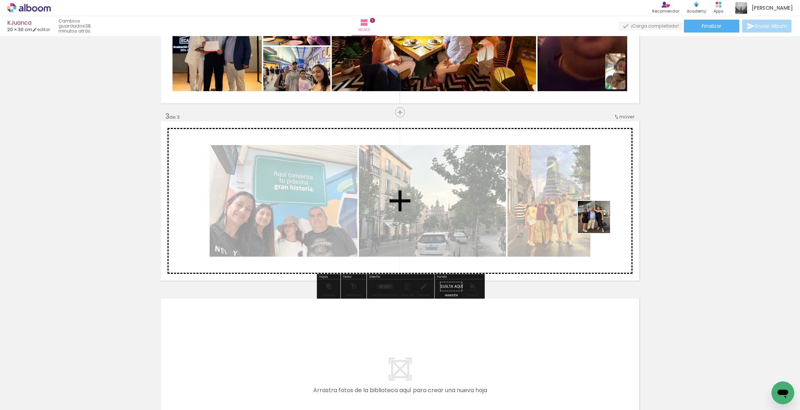
drag, startPoint x: 580, startPoint y: 384, endPoint x: 599, endPoint y: 221, distance: 164.4
click at [387, 221] on quentale-workspace at bounding box center [400, 205] width 800 height 410
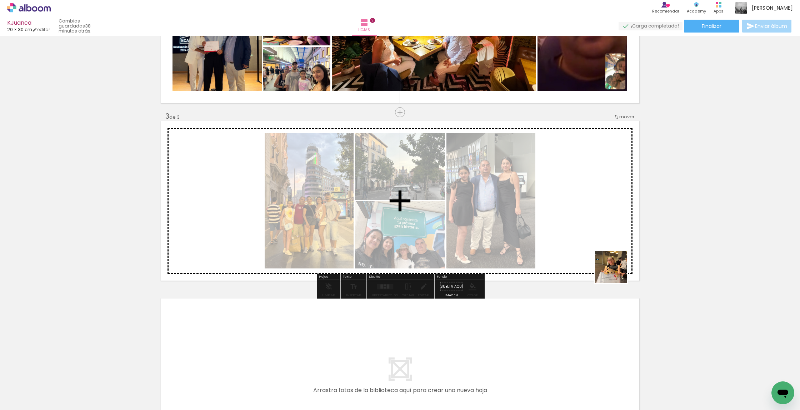
drag, startPoint x: 615, startPoint y: 381, endPoint x: 613, endPoint y: 199, distance: 181.8
click at [387, 199] on quentale-workspace at bounding box center [400, 205] width 800 height 410
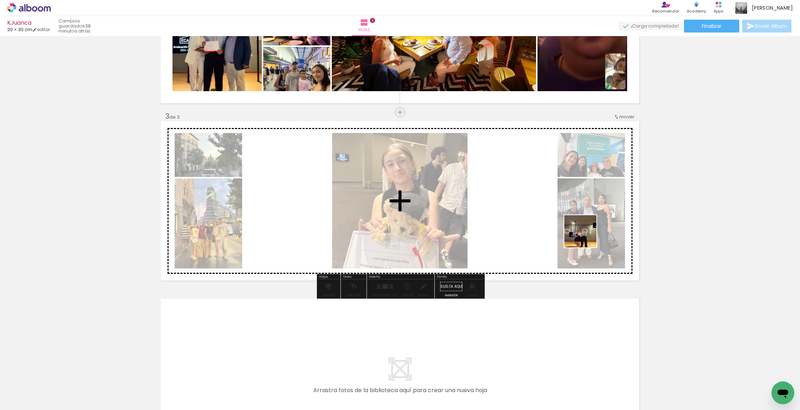
drag, startPoint x: 586, startPoint y: 236, endPoint x: 555, endPoint y: 192, distance: 53.4
click at [387, 192] on quentale-workspace at bounding box center [400, 205] width 800 height 410
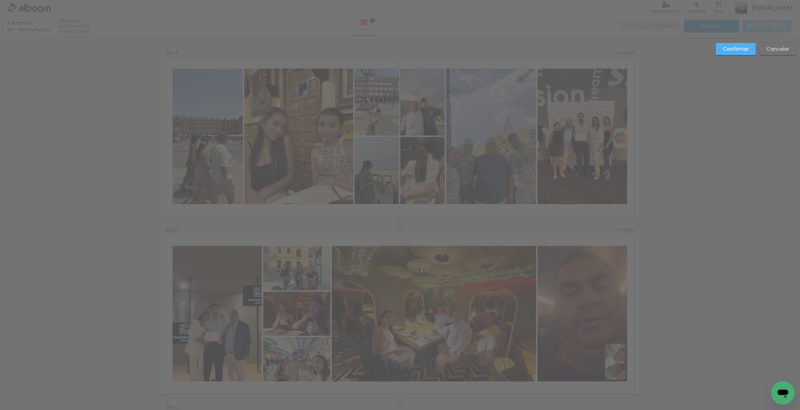
scroll to position [0, 174]
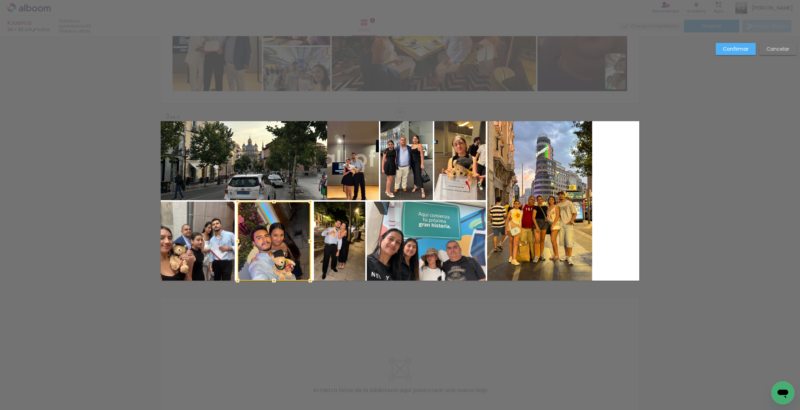
click at [214, 224] on quentale-photo at bounding box center [198, 240] width 74 height 79
drag, startPoint x: 235, startPoint y: 185, endPoint x: 254, endPoint y: 186, distance: 18.6
click at [235, 185] on quentale-photo at bounding box center [244, 160] width 167 height 79
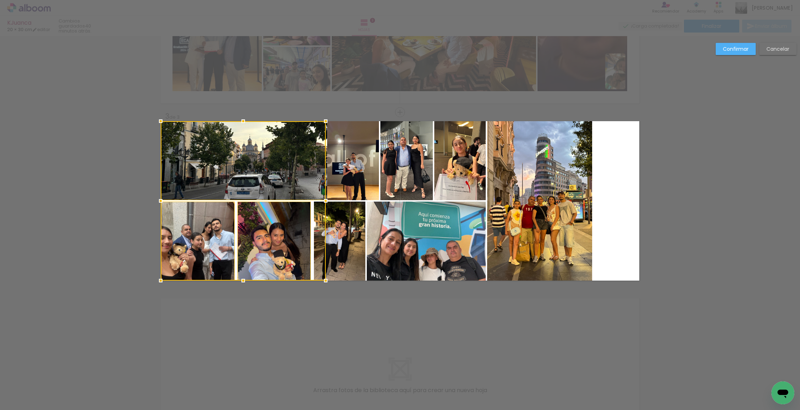
click at [357, 185] on quentale-photo at bounding box center [353, 160] width 52 height 79
click at [405, 230] on quentale-photo at bounding box center [426, 240] width 119 height 79
click at [424, 181] on div at bounding box center [323, 200] width 325 height 159
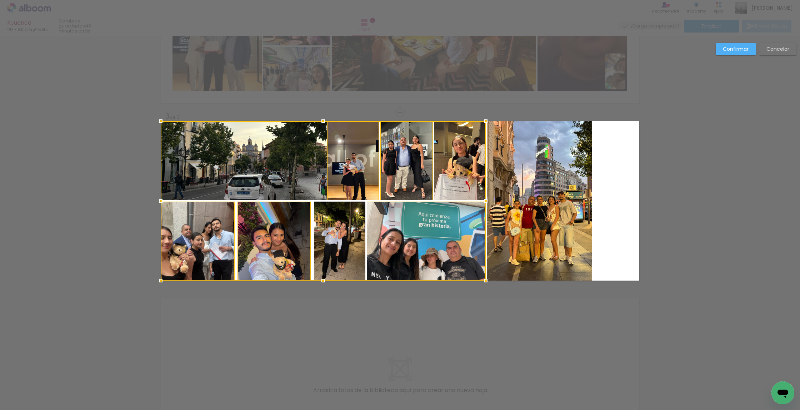
click at [451, 180] on div at bounding box center [323, 200] width 325 height 159
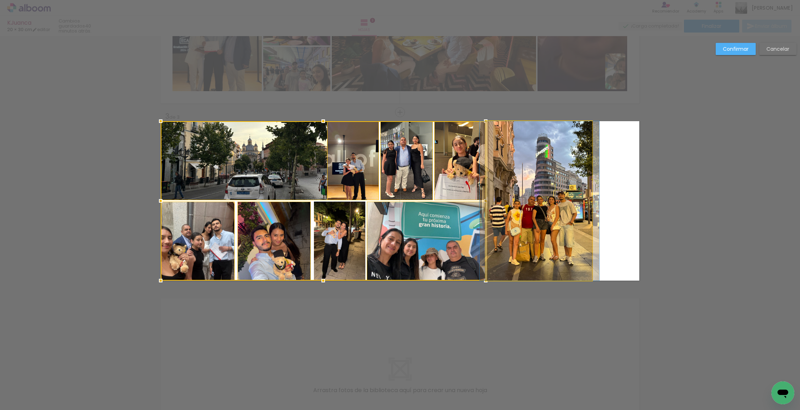
click at [513, 185] on quentale-photo at bounding box center [539, 200] width 105 height 159
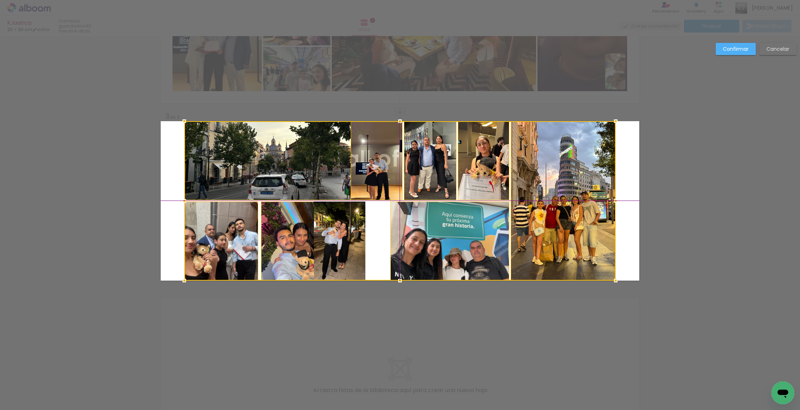
drag, startPoint x: 505, startPoint y: 184, endPoint x: 527, endPoint y: 185, distance: 22.5
click at [528, 185] on div at bounding box center [399, 200] width 431 height 159
click at [325, 214] on div at bounding box center [399, 200] width 431 height 159
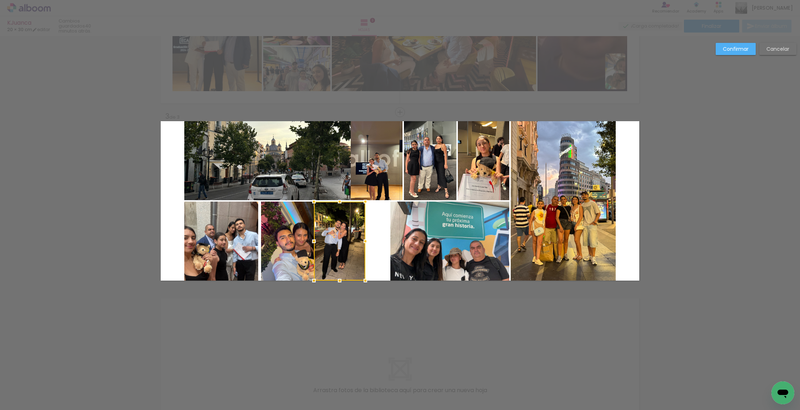
drag, startPoint x: 320, startPoint y: 216, endPoint x: 354, endPoint y: 219, distance: 33.4
click at [350, 216] on div at bounding box center [339, 240] width 51 height 79
click at [354, 219] on div at bounding box center [339, 240] width 51 height 79
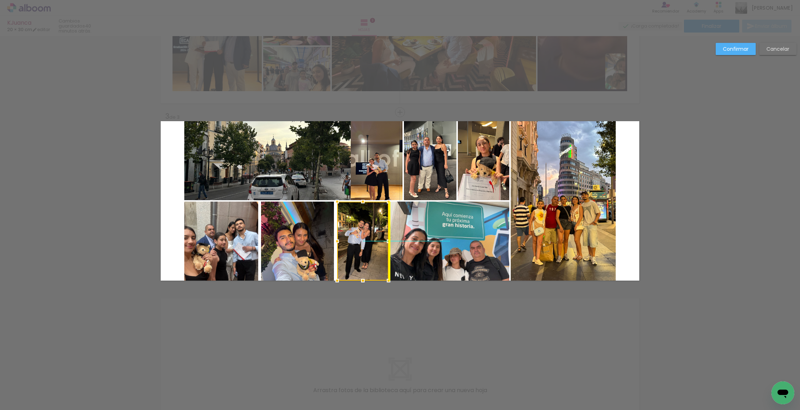
click at [356, 223] on div at bounding box center [362, 240] width 51 height 79
drag, startPoint x: 365, startPoint y: 249, endPoint x: 367, endPoint y: 254, distance: 5.3
click at [364, 250] on div at bounding box center [361, 240] width 51 height 79
click at [370, 264] on div at bounding box center [361, 240] width 51 height 79
click at [338, 242] on div at bounding box center [336, 241] width 14 height 14
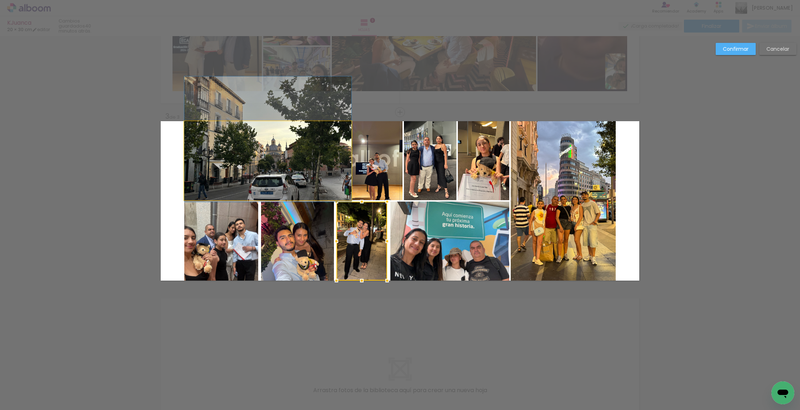
click at [346, 178] on quentale-photo at bounding box center [267, 160] width 167 height 79
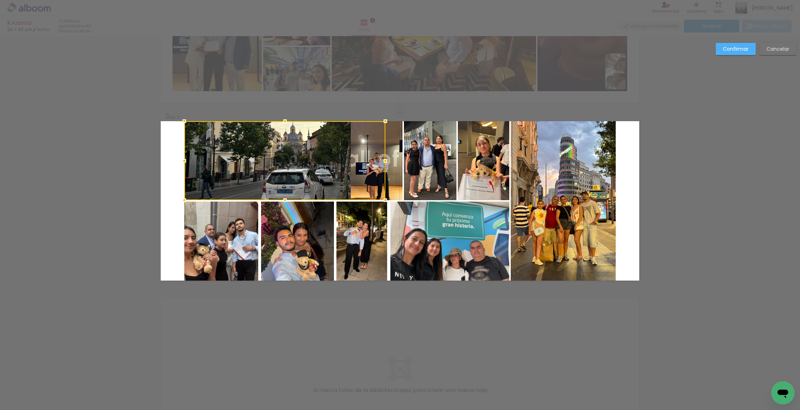
drag, startPoint x: 350, startPoint y: 158, endPoint x: 336, endPoint y: 158, distance: 13.9
click at [336, 158] on div at bounding box center [284, 160] width 201 height 79
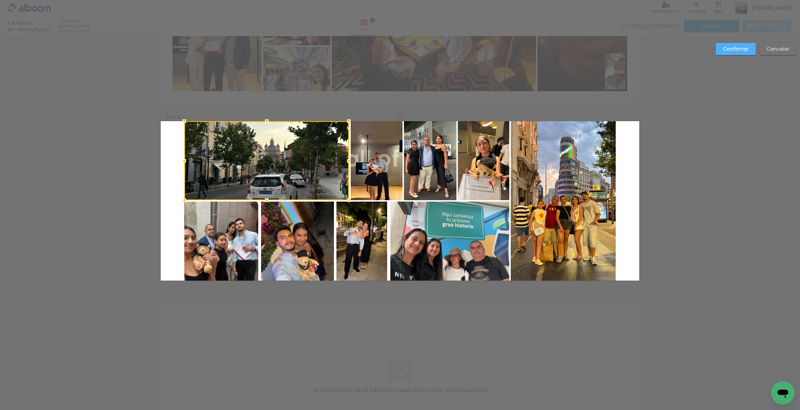
drag, startPoint x: 354, startPoint y: 163, endPoint x: 347, endPoint y: 166, distance: 6.9
click at [348, 164] on div at bounding box center [349, 161] width 14 height 14
click at [0, 0] on slot "Confirmar" at bounding box center [0, 0] width 0 height 0
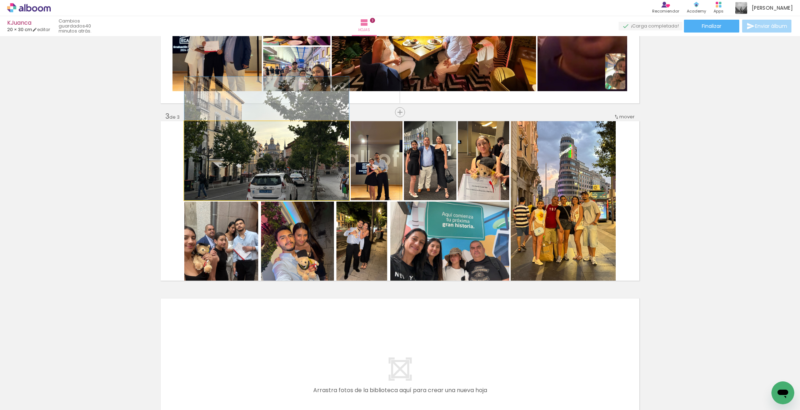
drag, startPoint x: 313, startPoint y: 173, endPoint x: 315, endPoint y: 158, distance: 15.1
click at [315, 157] on div at bounding box center [266, 138] width 165 height 124
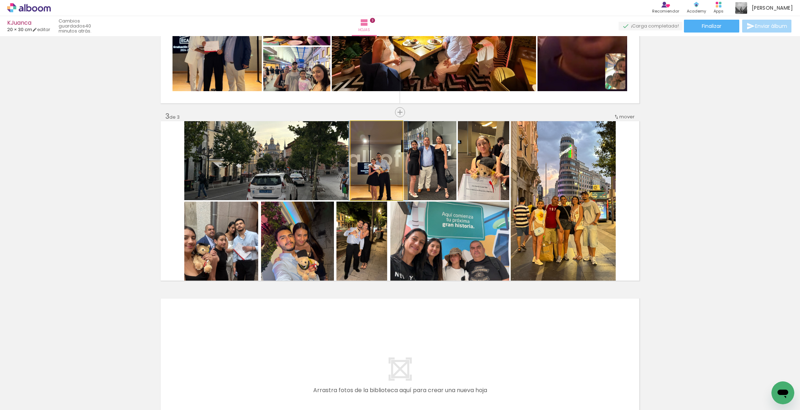
drag, startPoint x: 370, startPoint y: 191, endPoint x: 371, endPoint y: 177, distance: 13.7
click at [371, 177] on div at bounding box center [378, 160] width 59 height 79
click at [369, 176] on div at bounding box center [375, 160] width 59 height 79
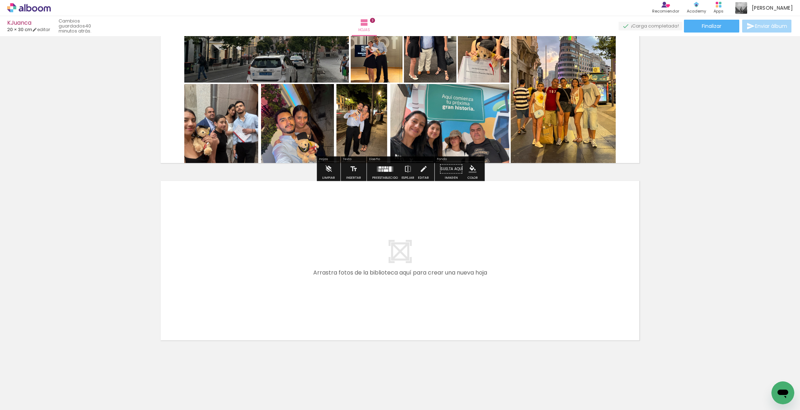
scroll to position [407, 0]
click at [26, 386] on input "Todas las fotos" at bounding box center [16, 388] width 20 height 6
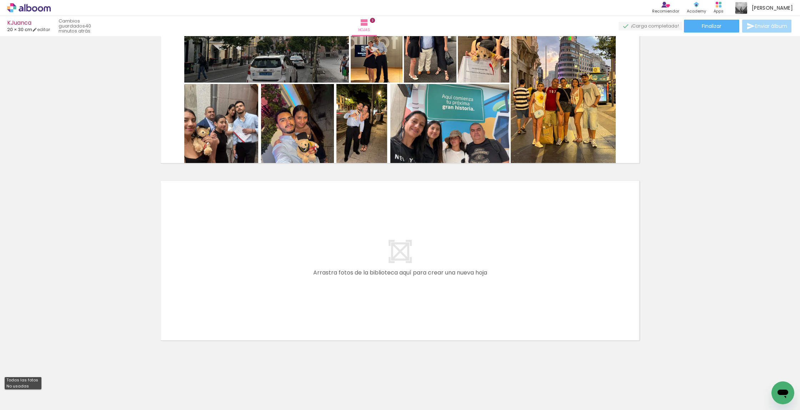
click at [30, 387] on paper-item "No usadas" at bounding box center [23, 386] width 37 height 6
type input "No usadas"
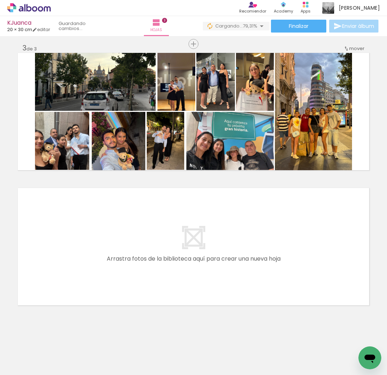
scroll to position [0, 0]
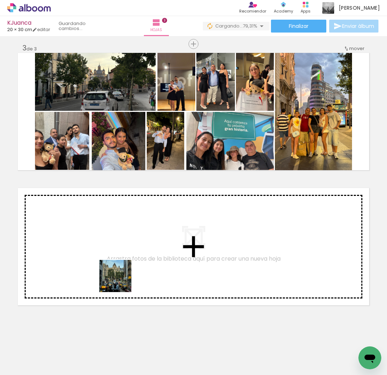
click at [120, 283] on quentale-workspace at bounding box center [193, 187] width 387 height 375
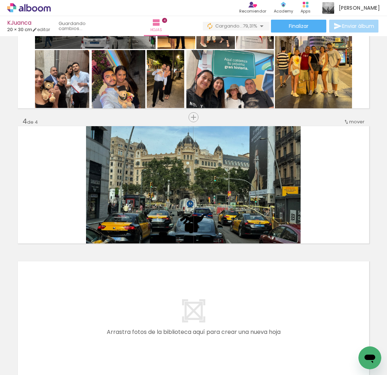
scroll to position [337, 0]
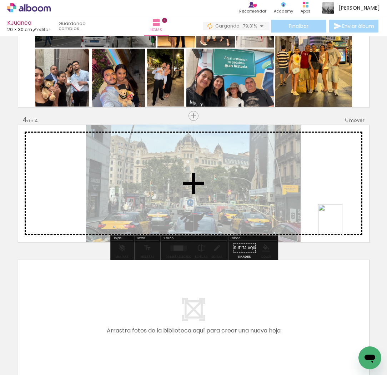
drag, startPoint x: 198, startPoint y: 274, endPoint x: 340, endPoint y: 225, distance: 149.4
click at [340, 225] on quentale-workspace at bounding box center [193, 187] width 387 height 375
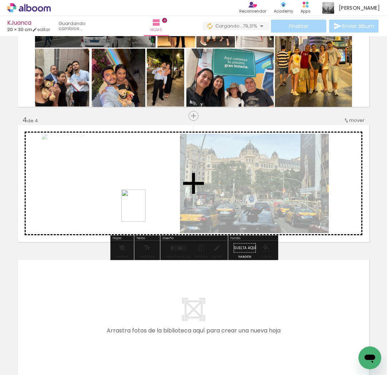
drag, startPoint x: 146, startPoint y: 351, endPoint x: 150, endPoint y: 200, distance: 150.8
click at [150, 200] on quentale-workspace at bounding box center [193, 187] width 387 height 375
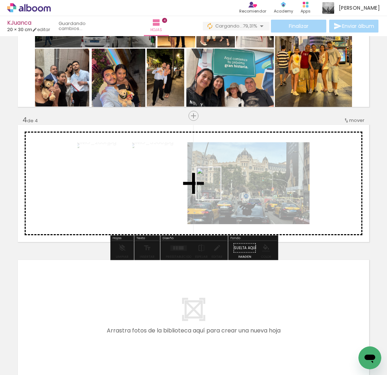
drag, startPoint x: 157, startPoint y: 331, endPoint x: 220, endPoint y: 185, distance: 160.0
click at [220, 185] on quentale-workspace at bounding box center [193, 187] width 387 height 375
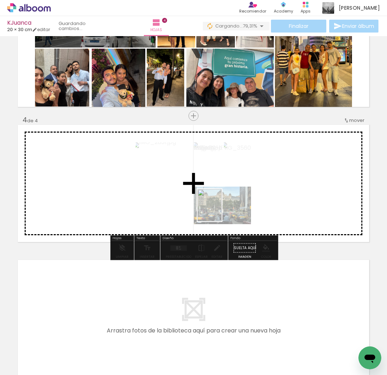
drag, startPoint x: 113, startPoint y: 340, endPoint x: 219, endPoint y: 210, distance: 167.8
click at [219, 210] on quentale-workspace at bounding box center [193, 187] width 387 height 375
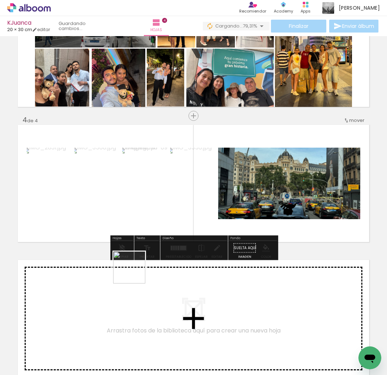
drag, startPoint x: 135, startPoint y: 272, endPoint x: 201, endPoint y: 194, distance: 102.9
click at [201, 194] on quentale-workspace at bounding box center [193, 187] width 387 height 375
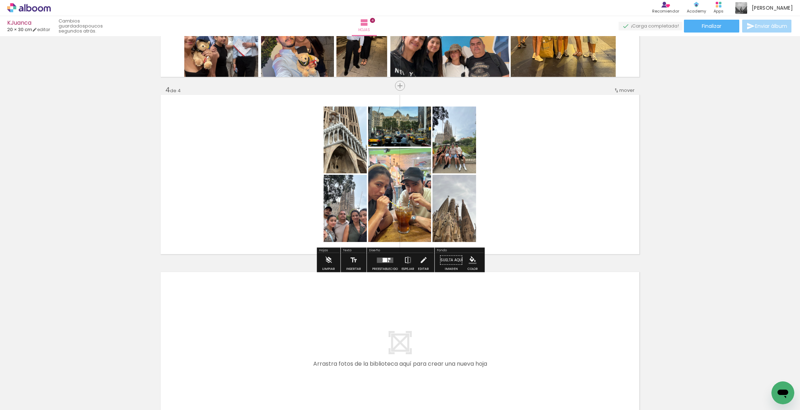
scroll to position [486, 0]
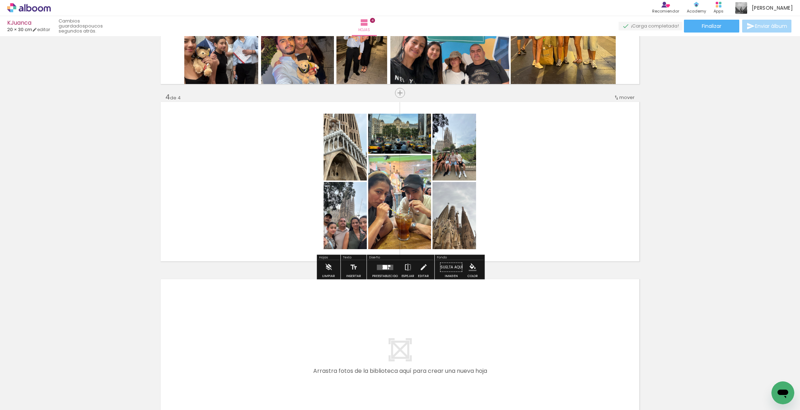
click at [383, 265] on div at bounding box center [385, 266] width 4 height 2
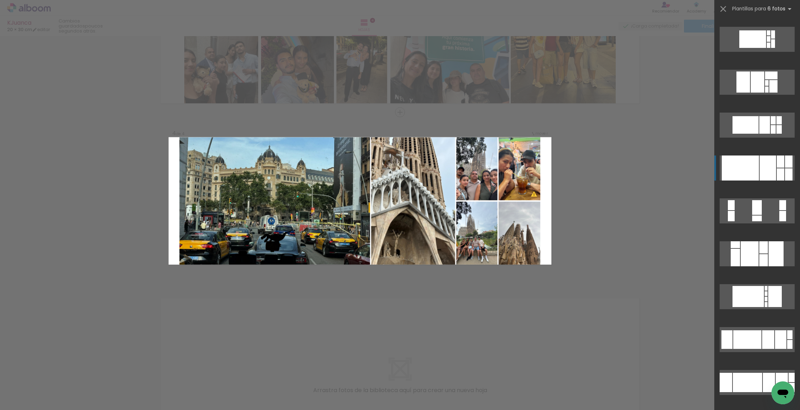
scroll to position [212, 0]
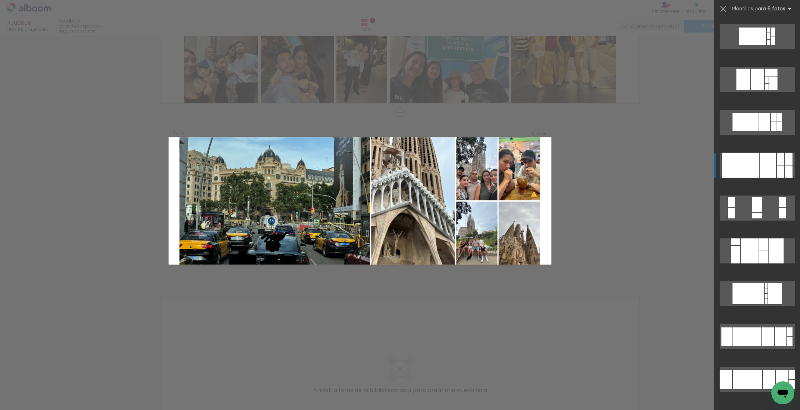
click at [774, 170] on div at bounding box center [768, 164] width 16 height 25
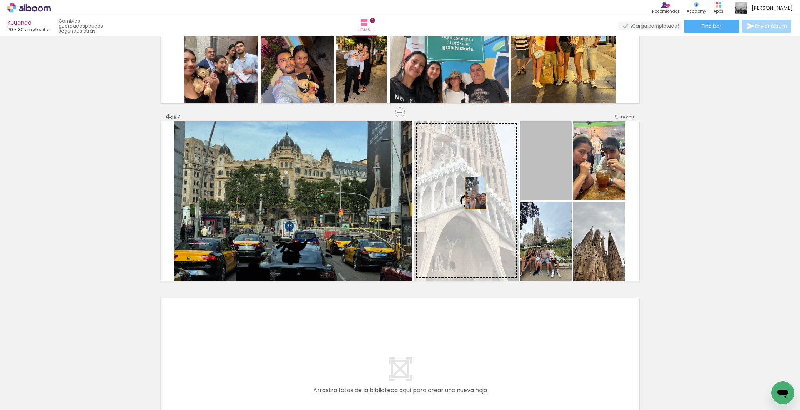
drag, startPoint x: 546, startPoint y: 179, endPoint x: 476, endPoint y: 193, distance: 71.8
click at [0, 0] on slot at bounding box center [0, 0] width 0 height 0
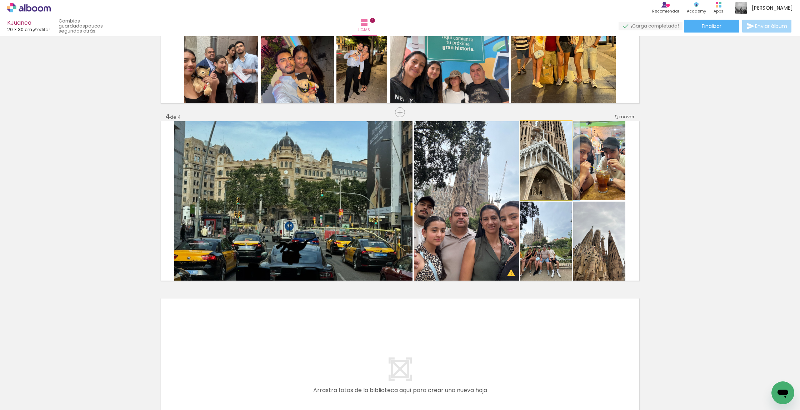
drag, startPoint x: 540, startPoint y: 152, endPoint x: 552, endPoint y: 168, distance: 20.4
click at [552, 168] on div at bounding box center [549, 160] width 59 height 79
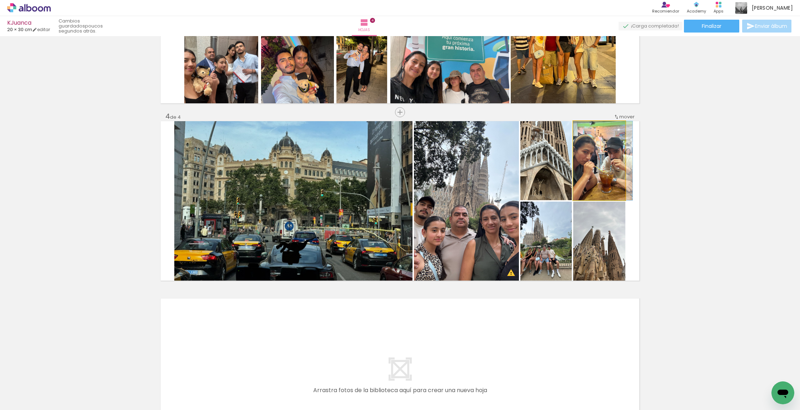
drag, startPoint x: 600, startPoint y: 176, endPoint x: 604, endPoint y: 177, distance: 3.9
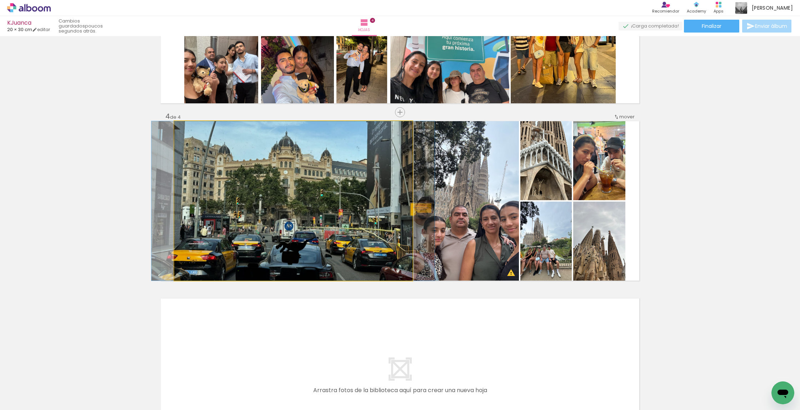
drag, startPoint x: 324, startPoint y: 240, endPoint x: 324, endPoint y: 232, distance: 8.6
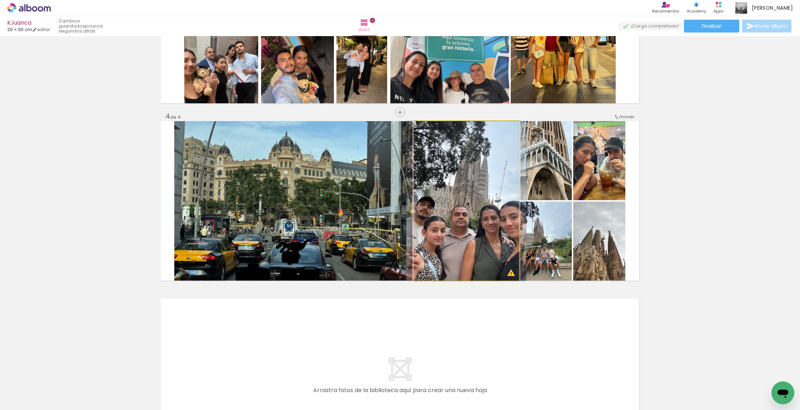
drag, startPoint x: 497, startPoint y: 260, endPoint x: 376, endPoint y: 251, distance: 121.1
click at [0, 0] on slot at bounding box center [0, 0] width 0 height 0
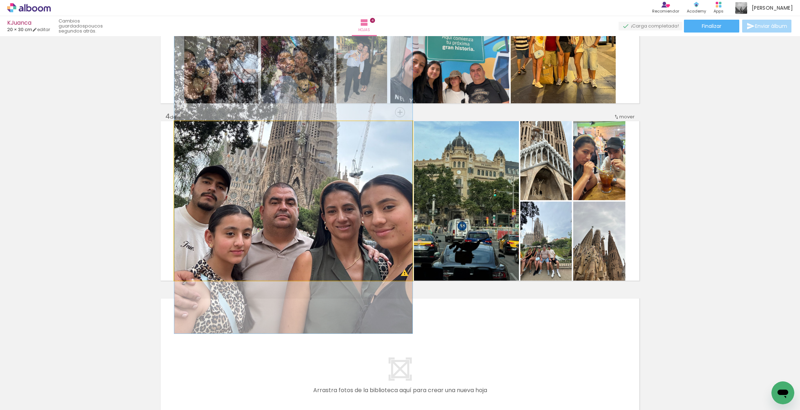
drag, startPoint x: 374, startPoint y: 238, endPoint x: 369, endPoint y: 213, distance: 25.4
click at [369, 214] on div at bounding box center [293, 174] width 238 height 317
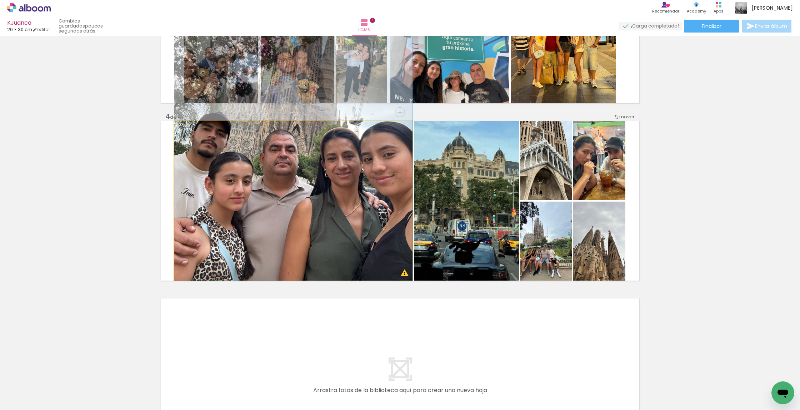
drag, startPoint x: 352, startPoint y: 236, endPoint x: 340, endPoint y: 164, distance: 72.7
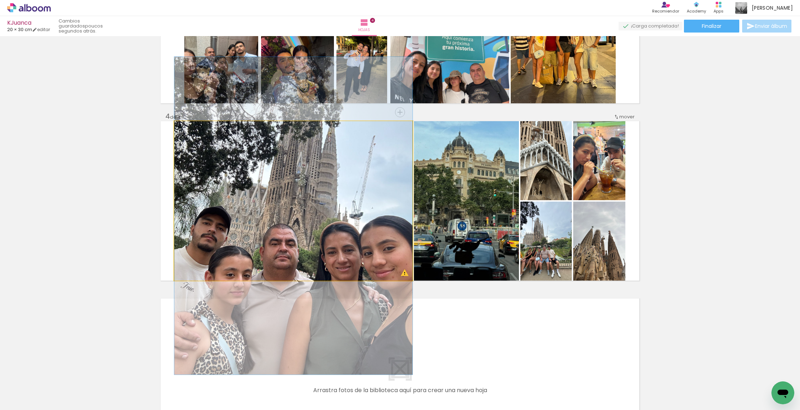
click at [337, 299] on div "Insertar hoja 1 de 4 Insertar hoja 2 de 4 Insertar hoja 3 de 4 Insertar hoja 4 …" at bounding box center [400, 14] width 800 height 886
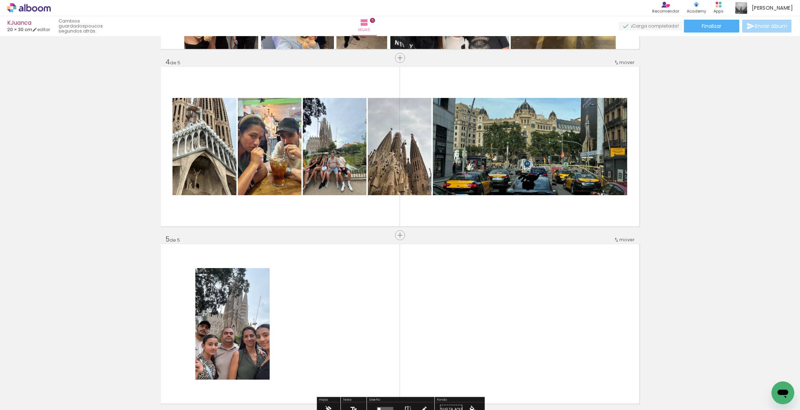
scroll to position [520, 0]
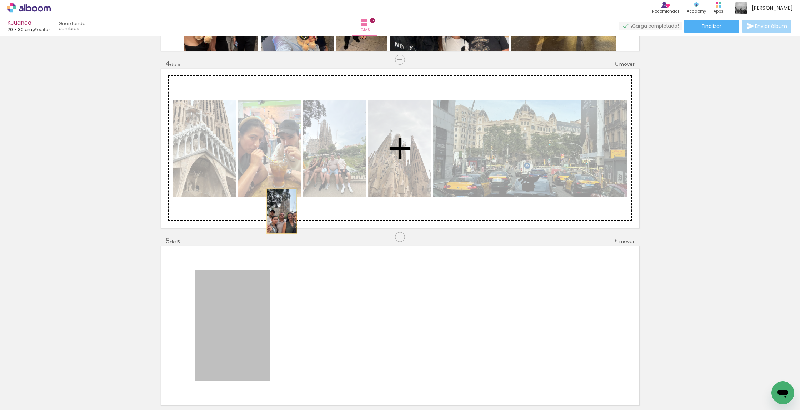
drag, startPoint x: 242, startPoint y: 285, endPoint x: 282, endPoint y: 211, distance: 83.4
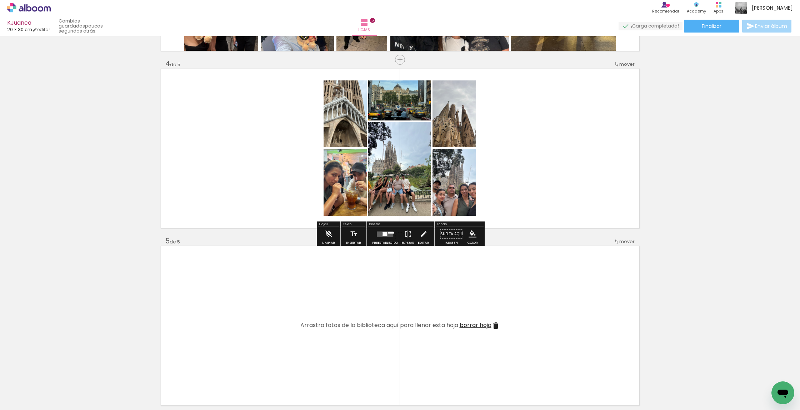
click at [383, 237] on div at bounding box center [384, 234] width 19 height 14
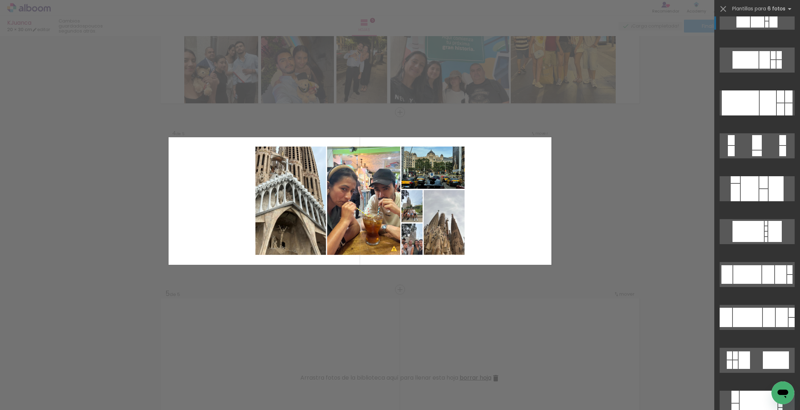
scroll to position [275, 0]
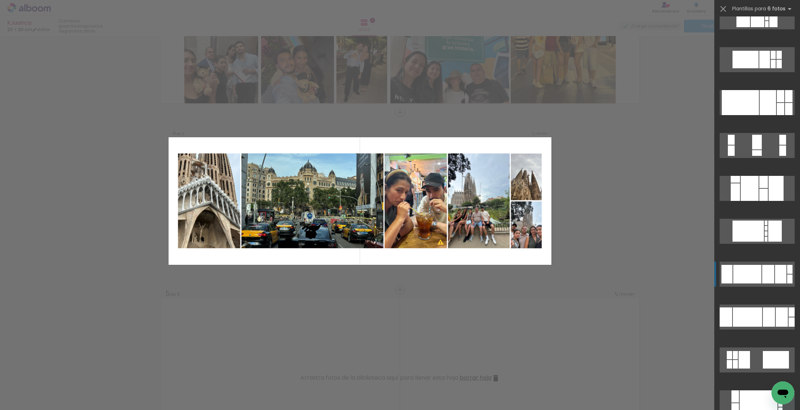
click at [771, 275] on div at bounding box center [768, 274] width 12 height 19
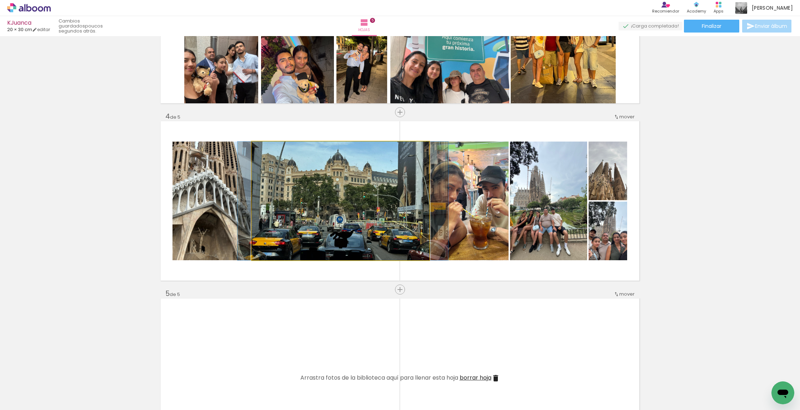
drag, startPoint x: 345, startPoint y: 218, endPoint x: 348, endPoint y: 205, distance: 13.9
click at [348, 205] on div at bounding box center [342, 200] width 211 height 119
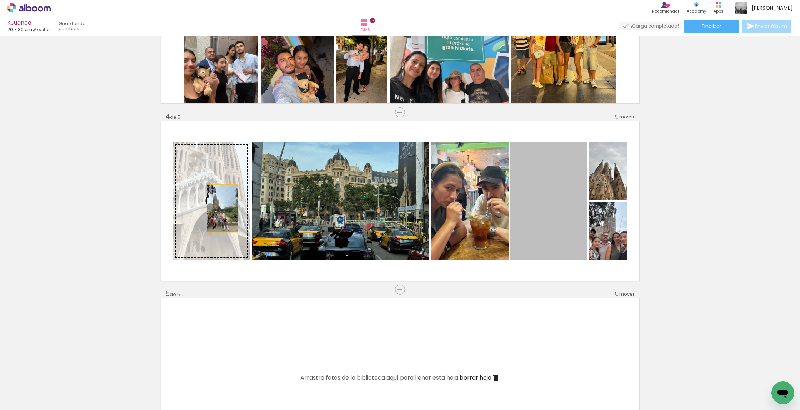
drag, startPoint x: 561, startPoint y: 234, endPoint x: 222, endPoint y: 208, distance: 339.9
click at [0, 0] on slot at bounding box center [0, 0] width 0 height 0
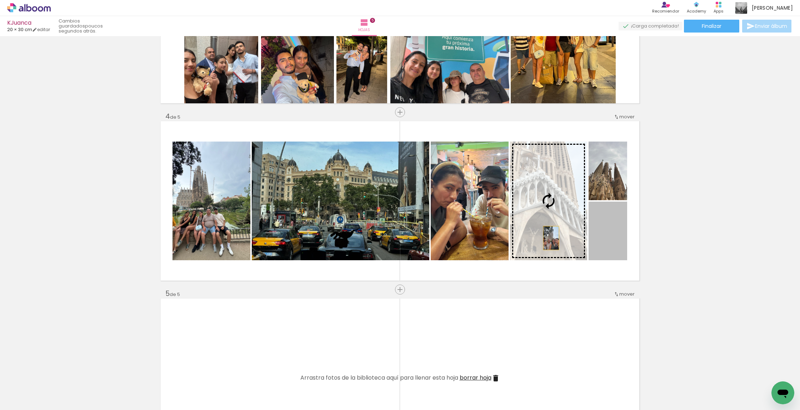
drag, startPoint x: 588, startPoint y: 241, endPoint x: 545, endPoint y: 237, distance: 43.1
click at [0, 0] on slot at bounding box center [0, 0] width 0 height 0
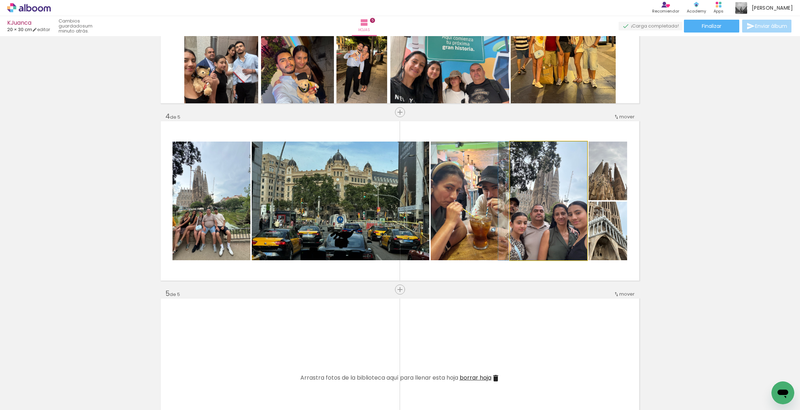
drag, startPoint x: 585, startPoint y: 236, endPoint x: 571, endPoint y: 234, distance: 13.7
click at [571, 234] on div at bounding box center [542, 200] width 89 height 119
drag, startPoint x: 556, startPoint y: 229, endPoint x: 555, endPoint y: 234, distance: 5.5
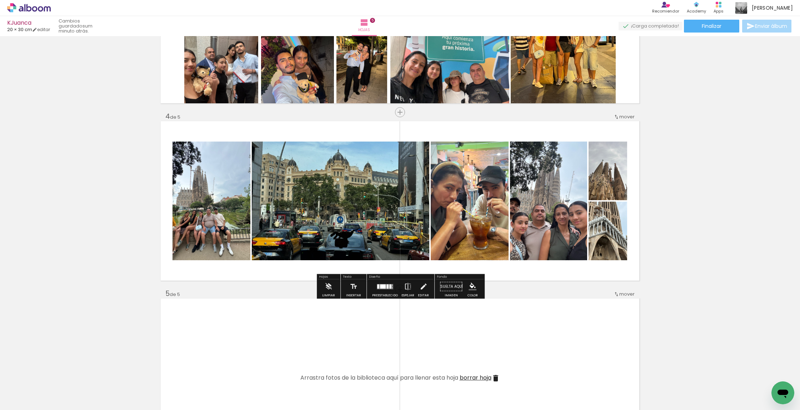
click at [191, 222] on quentale-photo at bounding box center [211, 200] width 78 height 119
click at [196, 214] on quentale-photo at bounding box center [211, 200] width 78 height 119
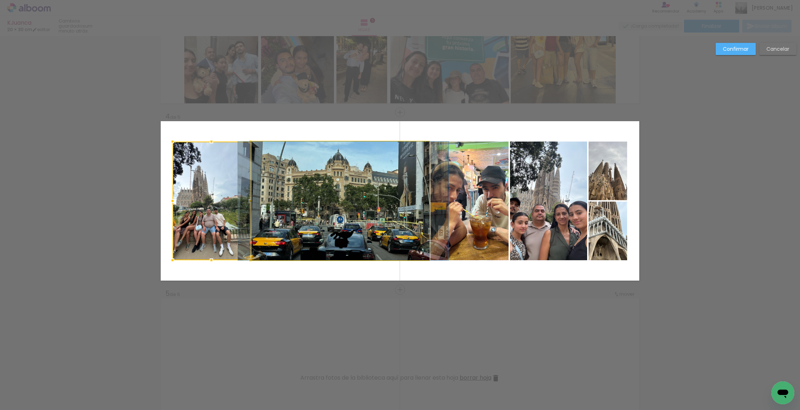
click at [320, 214] on quentale-photo at bounding box center [340, 200] width 177 height 119
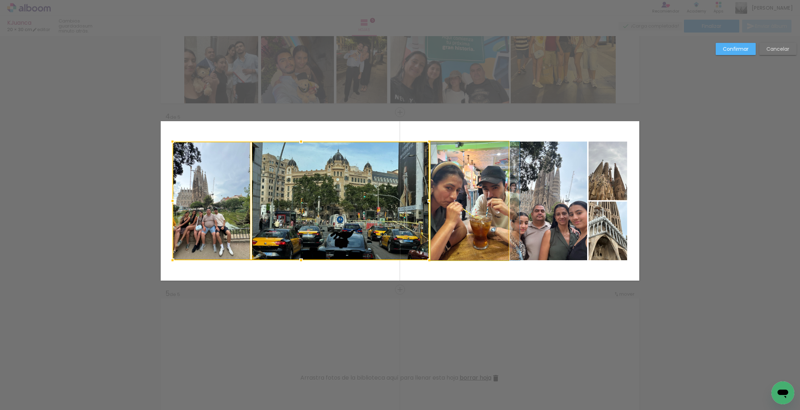
click at [479, 202] on quentale-photo at bounding box center [470, 200] width 78 height 119
click at [528, 196] on quentale-photo at bounding box center [548, 200] width 77 height 119
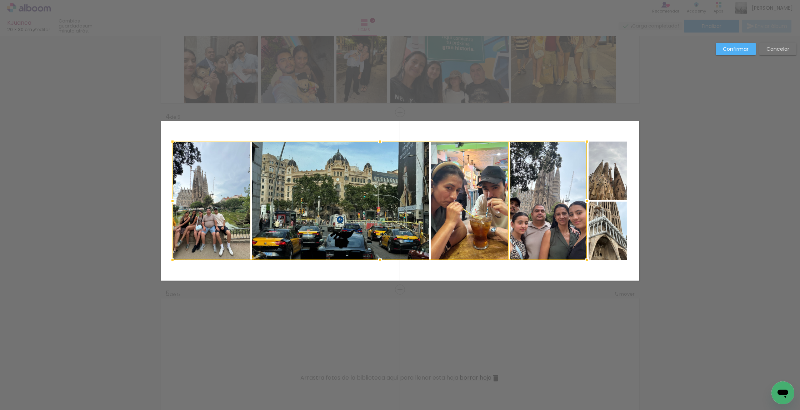
click at [614, 181] on quentale-photo at bounding box center [608, 170] width 39 height 59
click at [614, 214] on div at bounding box center [399, 200] width 455 height 119
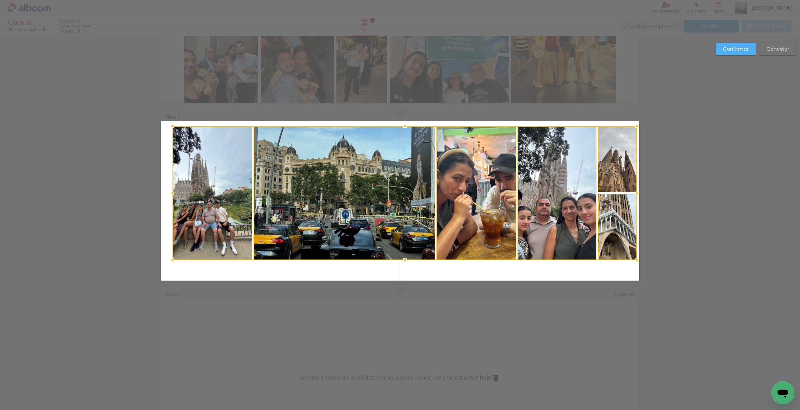
drag, startPoint x: 628, startPoint y: 142, endPoint x: 638, endPoint y: 127, distance: 17.8
click at [638, 127] on div at bounding box center [637, 126] width 14 height 14
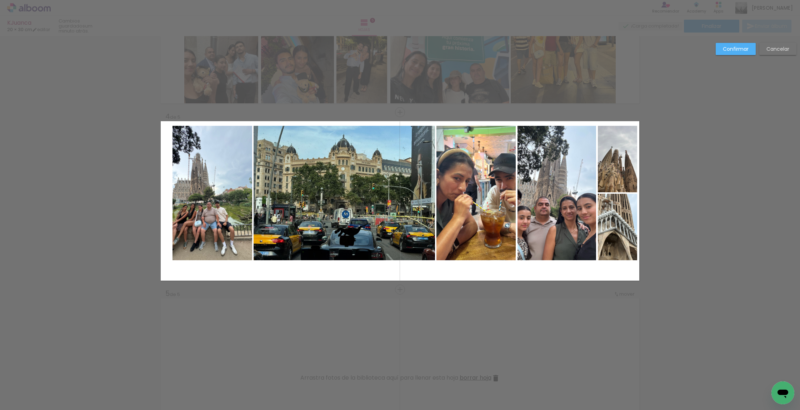
click at [171, 222] on quentale-layouter at bounding box center [400, 200] width 479 height 159
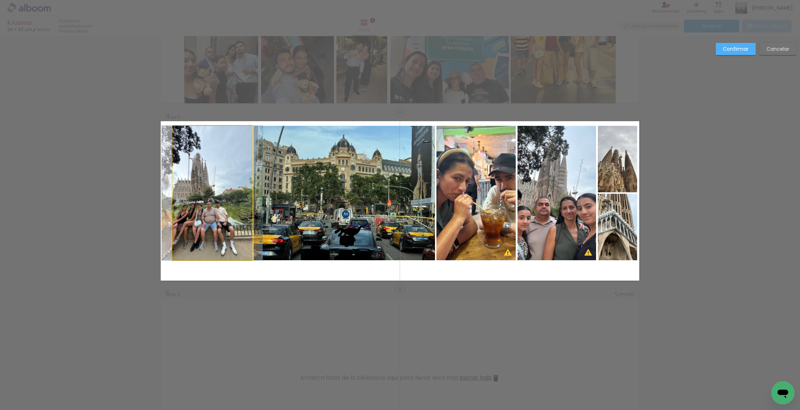
click at [244, 222] on quentale-photo at bounding box center [212, 193] width 80 height 134
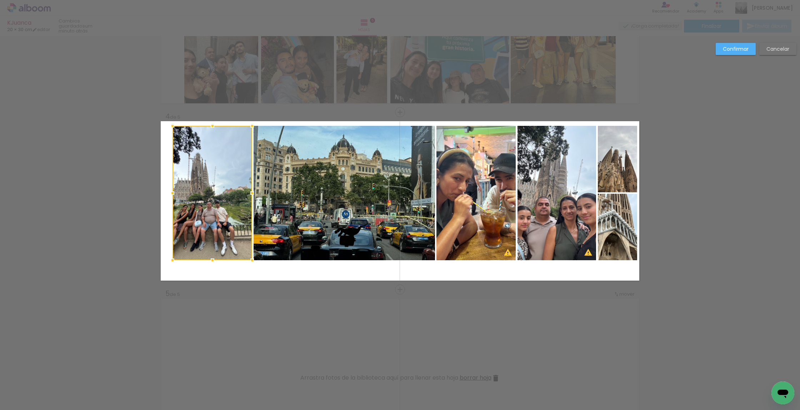
click at [277, 222] on quentale-photo at bounding box center [344, 193] width 181 height 134
drag, startPoint x: 470, startPoint y: 200, endPoint x: 489, endPoint y: 199, distance: 18.6
click at [470, 200] on album-spread "4 de 5" at bounding box center [400, 200] width 479 height 159
drag, startPoint x: 567, startPoint y: 202, endPoint x: 595, endPoint y: 191, distance: 30.2
click at [567, 202] on quentale-photo at bounding box center [556, 193] width 79 height 134
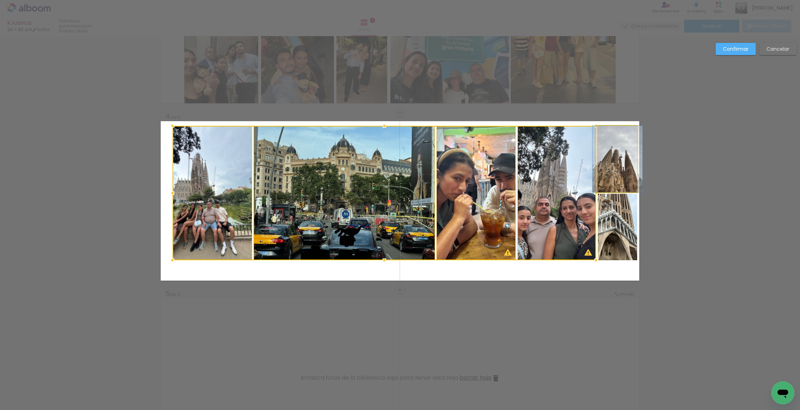
drag, startPoint x: 607, startPoint y: 183, endPoint x: 608, endPoint y: 206, distance: 23.2
click at [607, 183] on album-spread "4 de 5" at bounding box center [400, 200] width 479 height 159
click at [609, 208] on div at bounding box center [404, 193] width 465 height 134
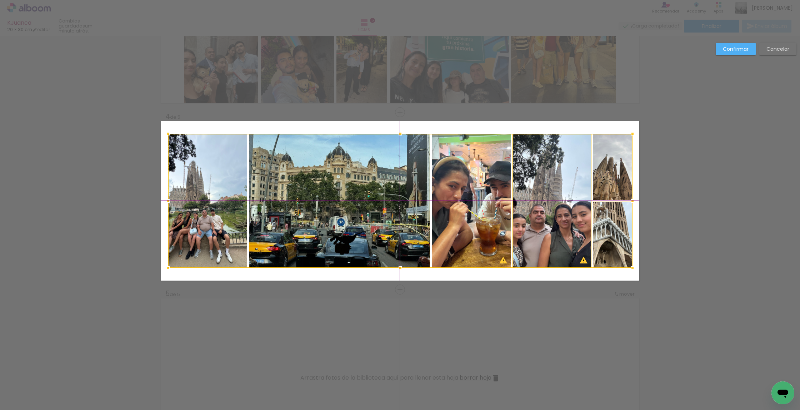
drag, startPoint x: 612, startPoint y: 186, endPoint x: 610, endPoint y: 190, distance: 4.5
click at [610, 190] on div at bounding box center [400, 201] width 465 height 134
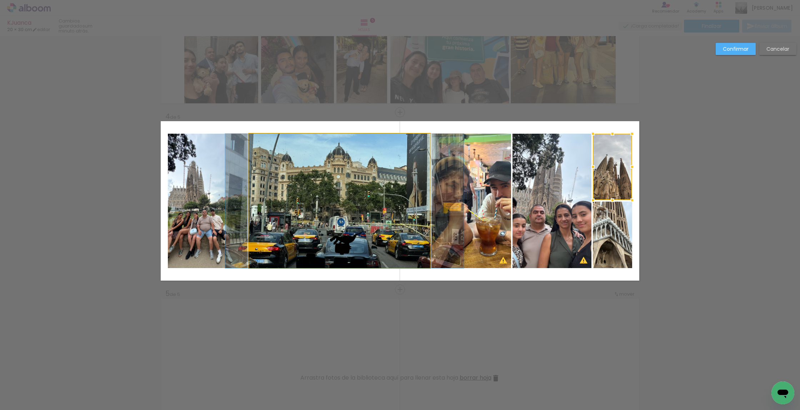
drag, startPoint x: 393, startPoint y: 229, endPoint x: 410, endPoint y: 216, distance: 20.9
click at [393, 229] on album-spread "4 de 5" at bounding box center [400, 200] width 479 height 159
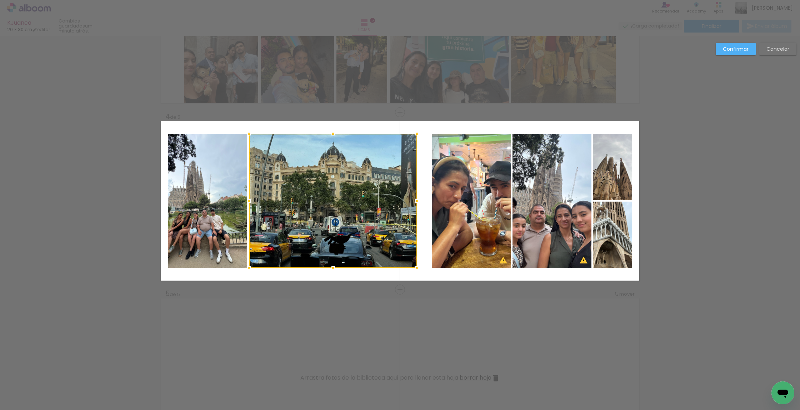
drag, startPoint x: 430, startPoint y: 201, endPoint x: 416, endPoint y: 201, distance: 13.6
click at [416, 201] on div at bounding box center [417, 201] width 14 height 14
click at [439, 199] on quentale-photo at bounding box center [471, 201] width 79 height 134
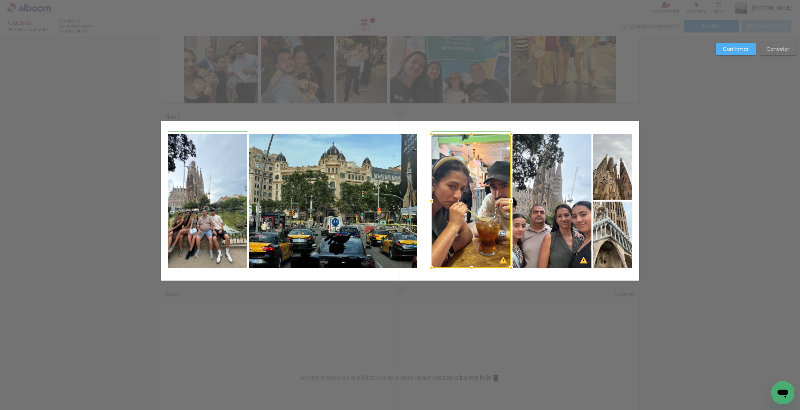
click at [430, 202] on div at bounding box center [431, 201] width 14 height 14
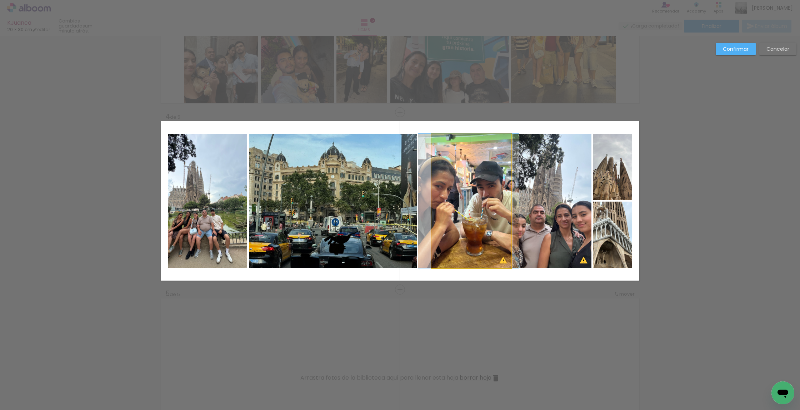
drag, startPoint x: 456, startPoint y: 200, endPoint x: 446, endPoint y: 200, distance: 10.7
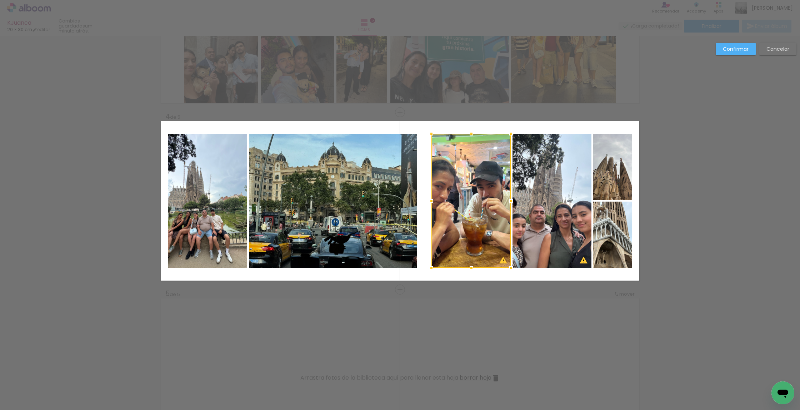
click at [448, 200] on div at bounding box center [471, 201] width 80 height 134
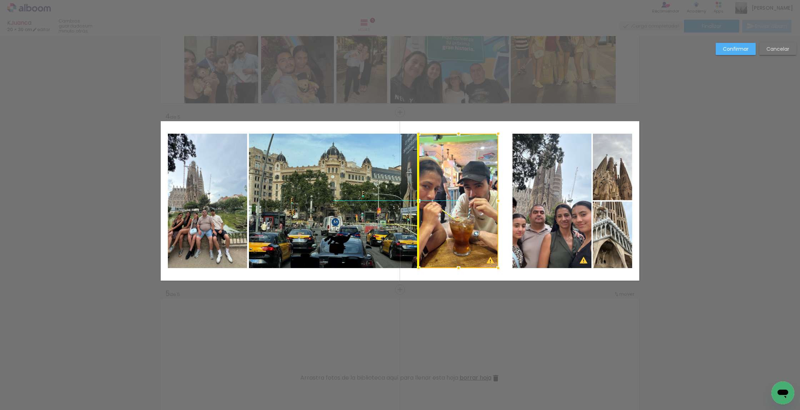
drag, startPoint x: 448, startPoint y: 200, endPoint x: 435, endPoint y: 200, distance: 12.5
click at [435, 200] on div at bounding box center [459, 201] width 80 height 134
click at [499, 203] on div at bounding box center [498, 201] width 14 height 14
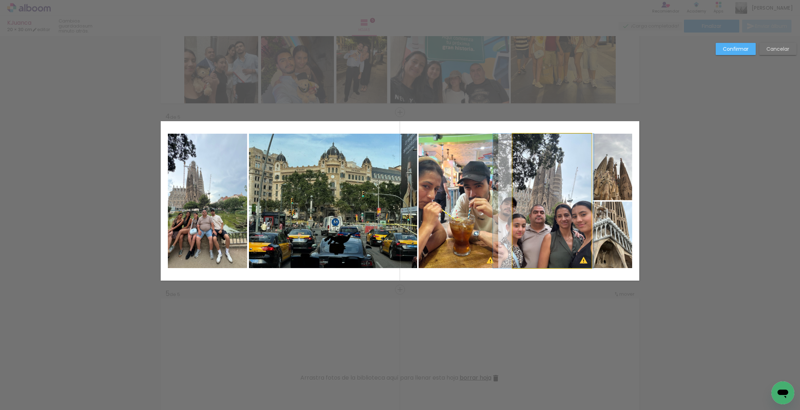
click at [531, 201] on quentale-photo at bounding box center [551, 201] width 79 height 134
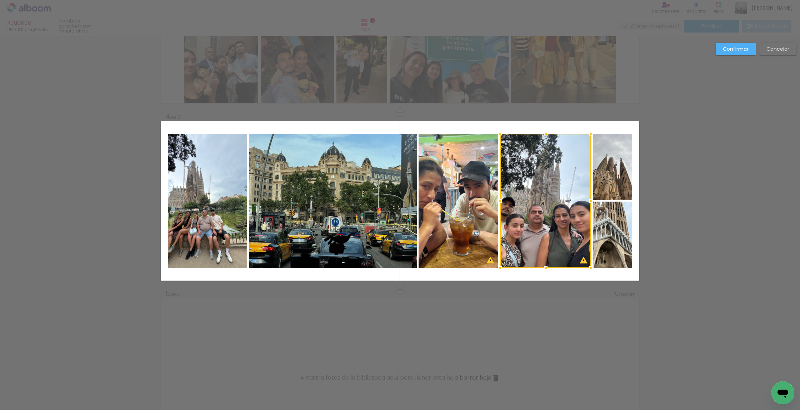
drag, startPoint x: 512, startPoint y: 200, endPoint x: 499, endPoint y: 201, distance: 12.9
click at [499, 201] on div at bounding box center [500, 201] width 14 height 14
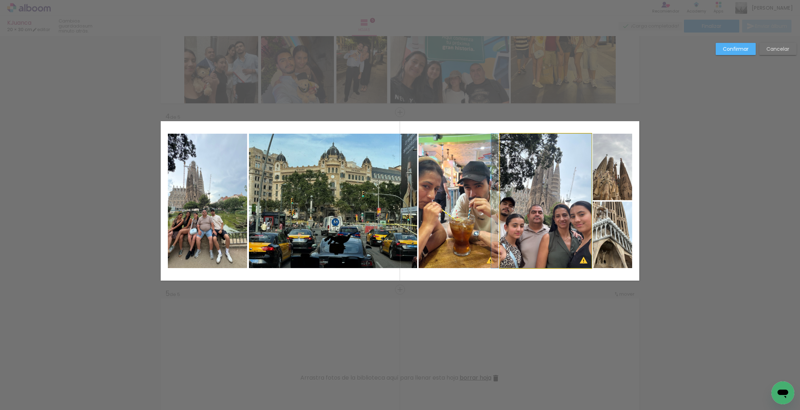
click at [562, 211] on album-spread "4 de 5" at bounding box center [400, 200] width 479 height 159
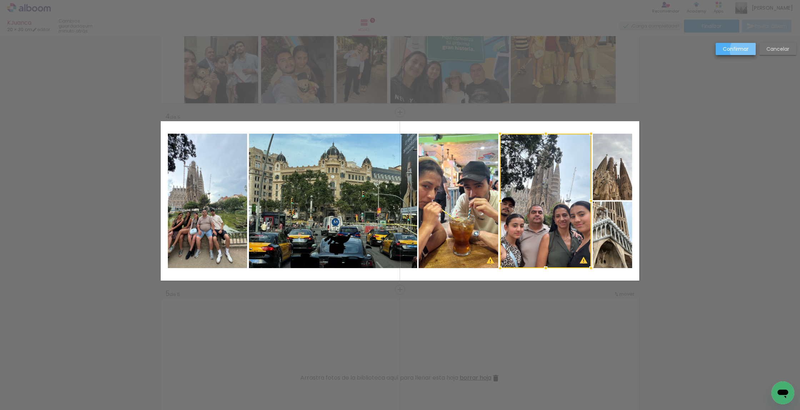
click at [0, 0] on slot "Confirmar" at bounding box center [0, 0] width 0 height 0
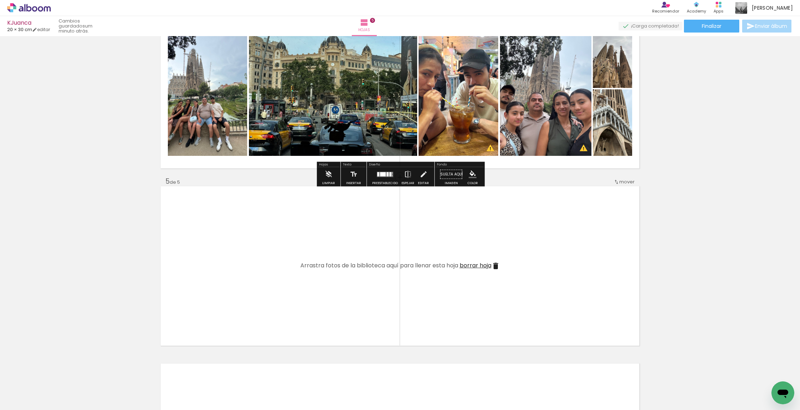
scroll to position [580, 0]
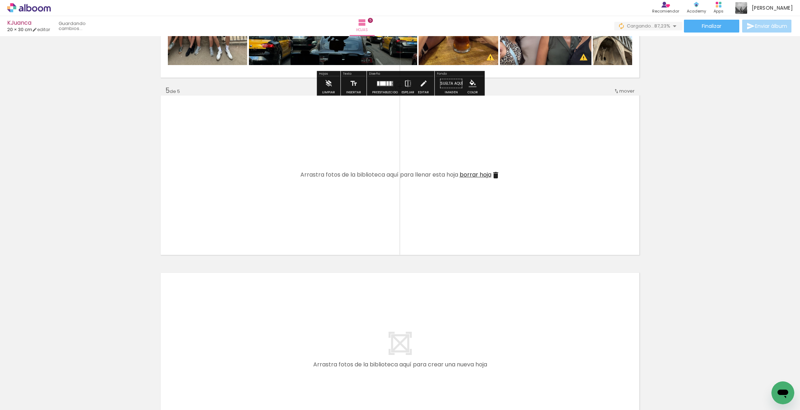
scroll to position [672, 0]
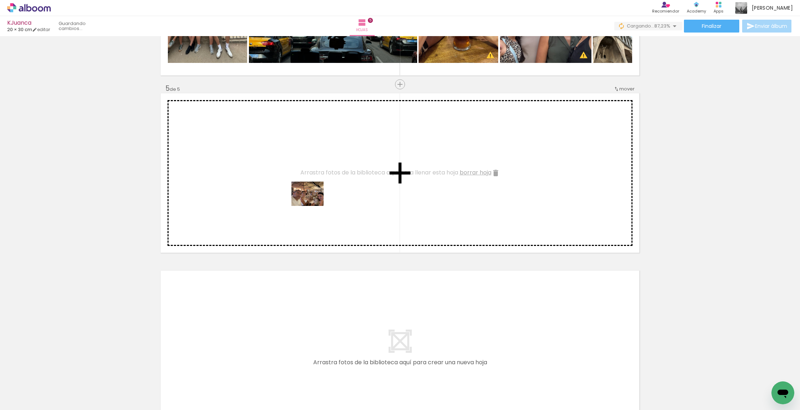
click at [312, 203] on quentale-workspace at bounding box center [400, 205] width 800 height 410
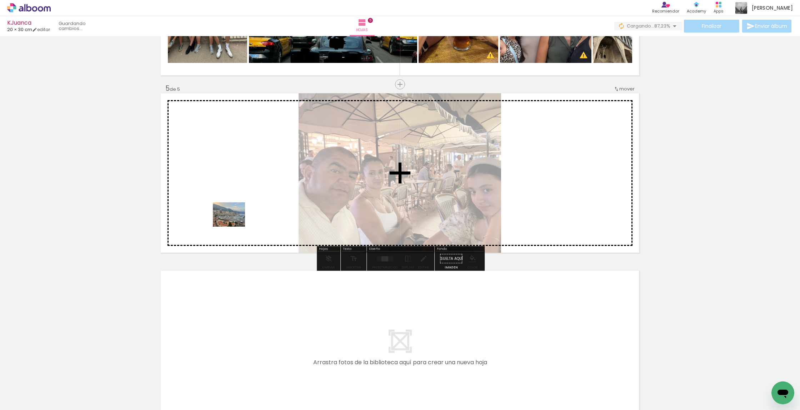
drag, startPoint x: 70, startPoint y: 387, endPoint x: 235, endPoint y: 222, distance: 233.1
click at [235, 222] on quentale-workspace at bounding box center [400, 205] width 800 height 410
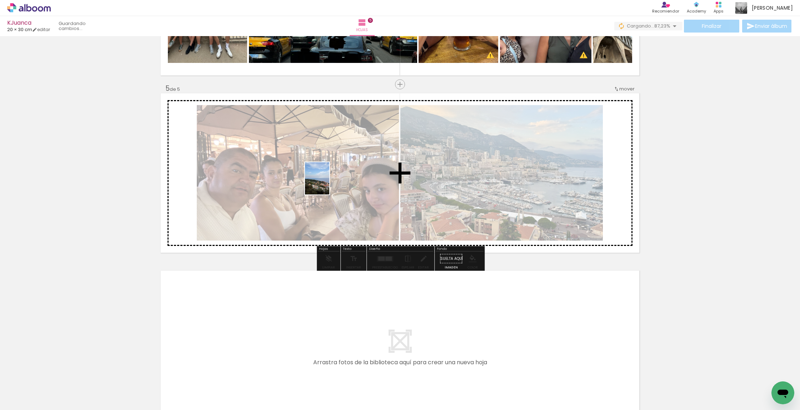
drag, startPoint x: 128, startPoint y: 370, endPoint x: 326, endPoint y: 184, distance: 272.6
click at [326, 184] on quentale-workspace at bounding box center [400, 205] width 800 height 410
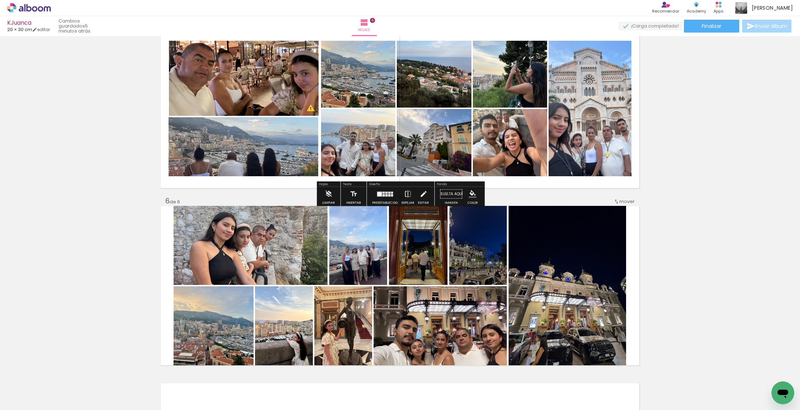
scroll to position [739, 0]
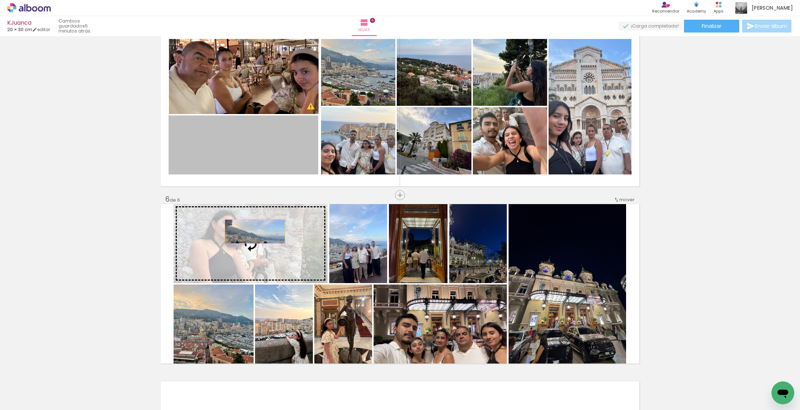
drag, startPoint x: 244, startPoint y: 152, endPoint x: 255, endPoint y: 231, distance: 79.7
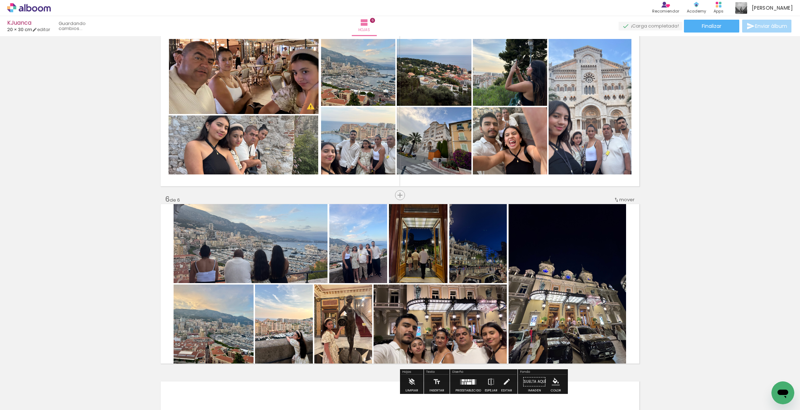
scroll to position [739, 0]
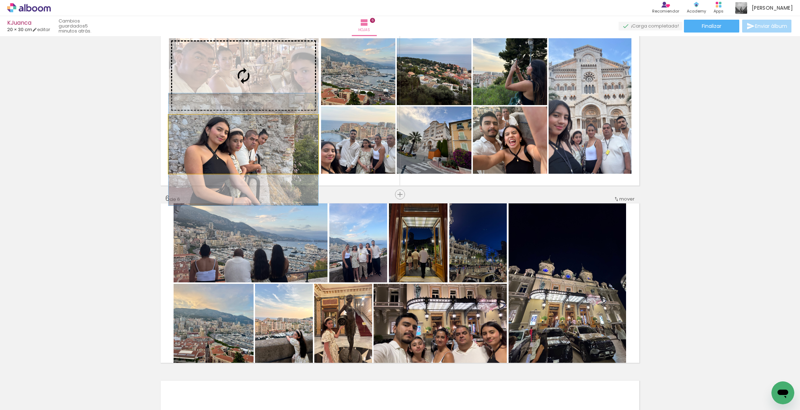
drag, startPoint x: 259, startPoint y: 142, endPoint x: 261, endPoint y: 149, distance: 7.4
click at [0, 0] on slot at bounding box center [0, 0] width 0 height 0
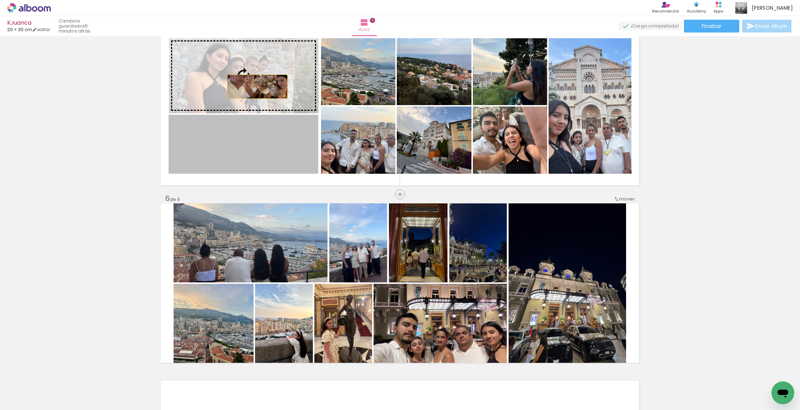
drag, startPoint x: 257, startPoint y: 105, endPoint x: 257, endPoint y: 86, distance: 18.9
click at [0, 0] on slot at bounding box center [0, 0] width 0 height 0
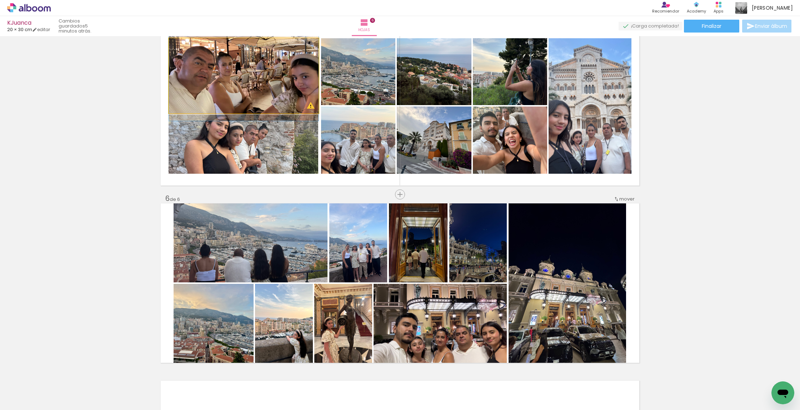
drag, startPoint x: 259, startPoint y: 99, endPoint x: 258, endPoint y: 91, distance: 8.2
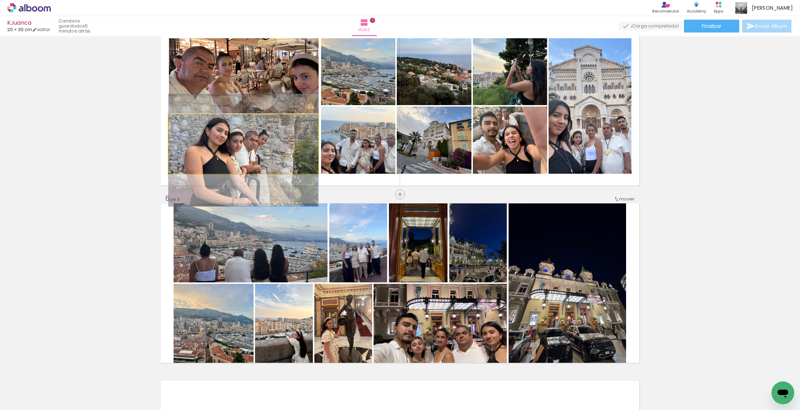
drag, startPoint x: 262, startPoint y: 153, endPoint x: 262, endPoint y: 157, distance: 4.3
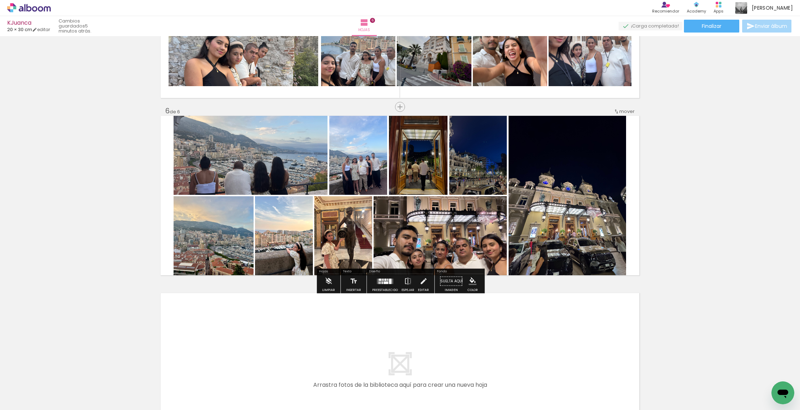
scroll to position [828, 0]
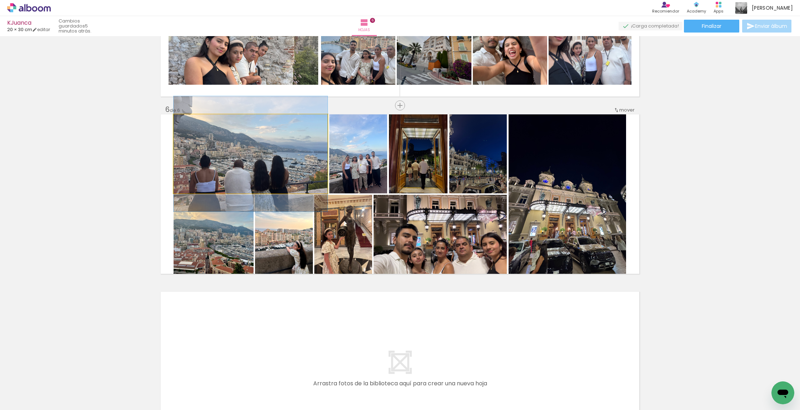
click at [244, 165] on quentale-photo at bounding box center [251, 153] width 154 height 79
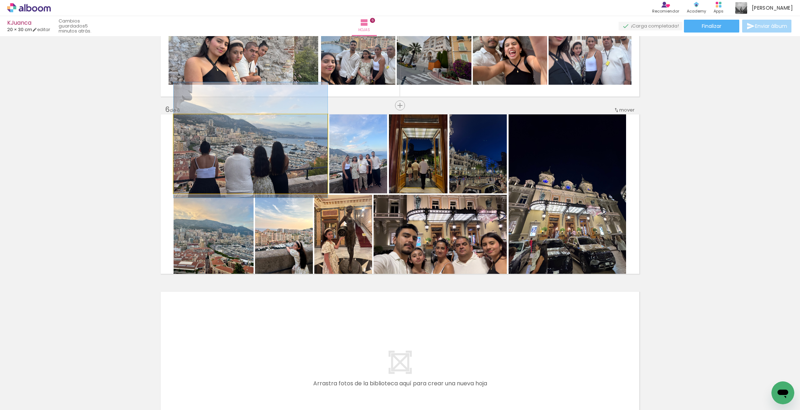
drag, startPoint x: 256, startPoint y: 173, endPoint x: 256, endPoint y: 159, distance: 13.6
click at [256, 159] on div at bounding box center [251, 139] width 154 height 115
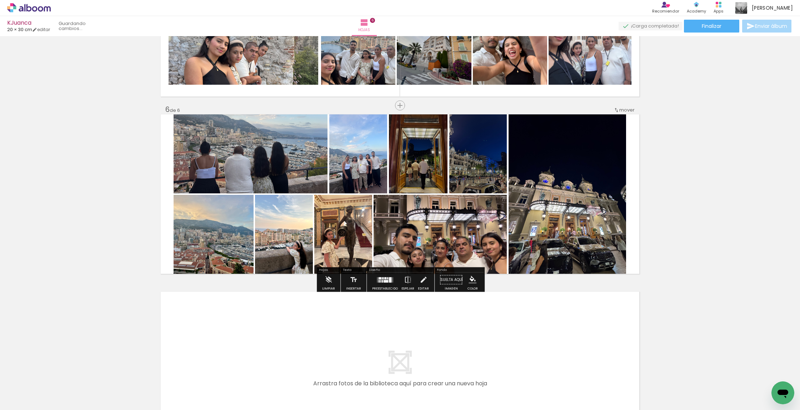
click at [418, 230] on quentale-photo at bounding box center [440, 234] width 133 height 79
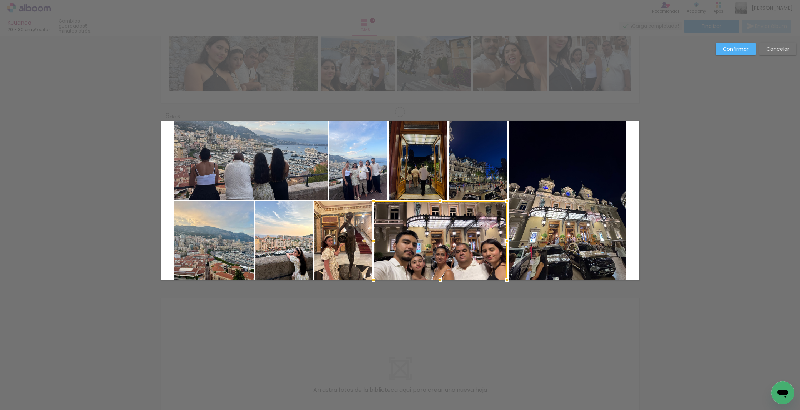
scroll to position [821, 0]
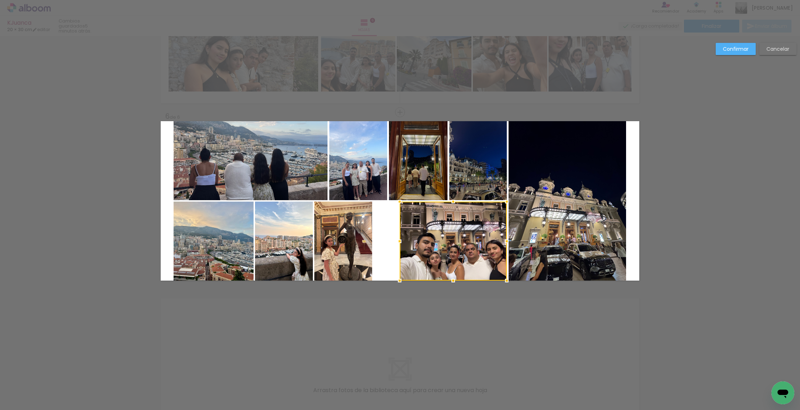
drag, startPoint x: 375, startPoint y: 241, endPoint x: 410, endPoint y: 244, distance: 35.8
click at [399, 241] on div at bounding box center [399, 241] width 14 height 14
click at [455, 249] on div at bounding box center [453, 240] width 107 height 79
click at [329, 231] on album-spread "6 de 6" at bounding box center [400, 200] width 479 height 159
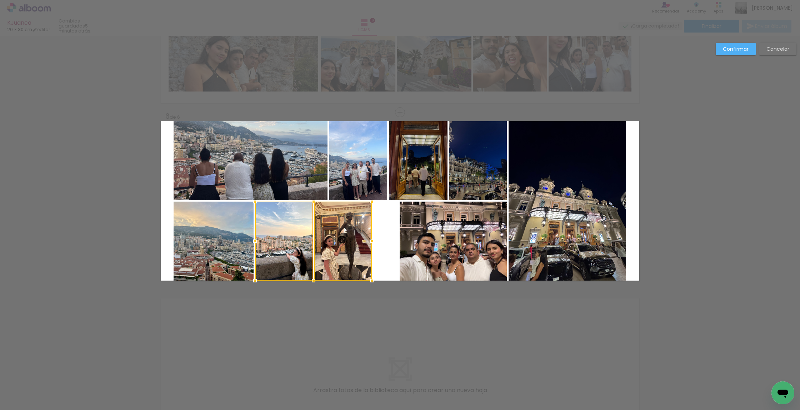
click at [299, 234] on album-spread "6 de 6" at bounding box center [400, 200] width 479 height 159
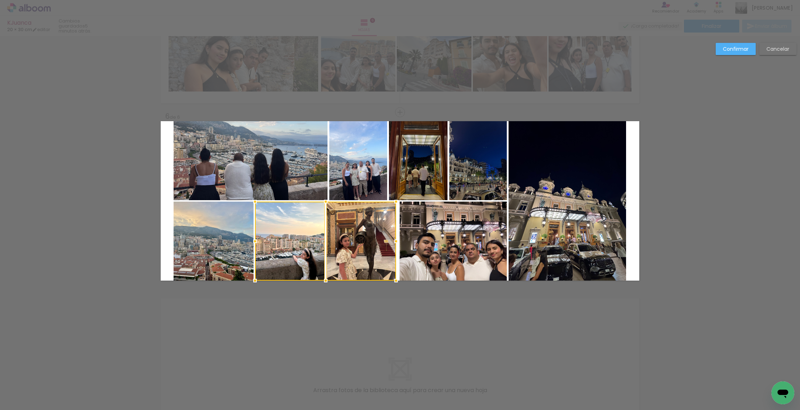
drag, startPoint x: 373, startPoint y: 240, endPoint x: 398, endPoint y: 240, distance: 25.0
click at [398, 240] on div at bounding box center [396, 241] width 14 height 14
click at [308, 244] on quentale-photo at bounding box center [290, 240] width 70 height 79
click at [351, 252] on quentale-photo at bounding box center [362, 240] width 70 height 79
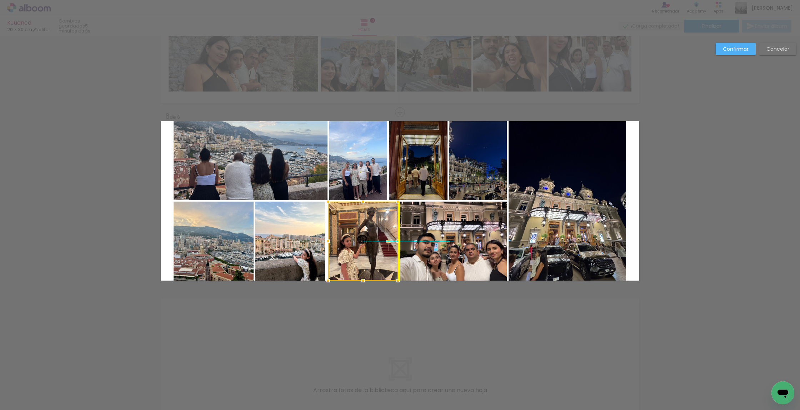
click at [358, 247] on div at bounding box center [363, 240] width 70 height 79
click at [744, 52] on paper-button "Confirmar" at bounding box center [736, 49] width 40 height 12
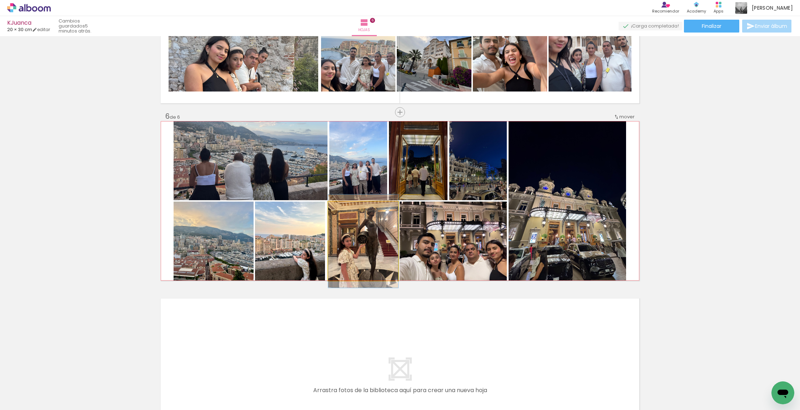
click at [340, 232] on quentale-photo at bounding box center [363, 240] width 70 height 79
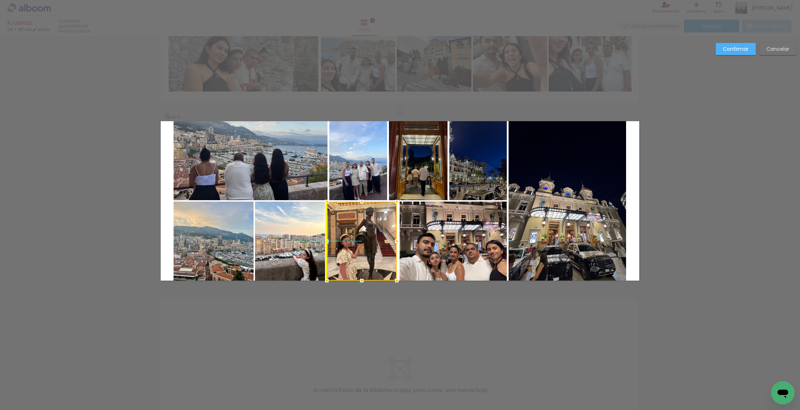
click at [353, 236] on div at bounding box center [362, 240] width 70 height 79
click at [397, 241] on div at bounding box center [397, 241] width 14 height 14
click at [737, 54] on paper-button "Confirmar" at bounding box center [736, 49] width 40 height 12
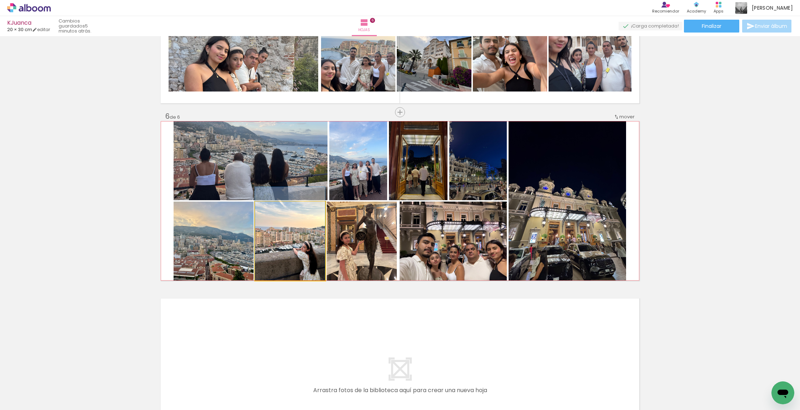
drag, startPoint x: 317, startPoint y: 261, endPoint x: 317, endPoint y: 251, distance: 10.0
click at [317, 251] on div at bounding box center [290, 233] width 70 height 93
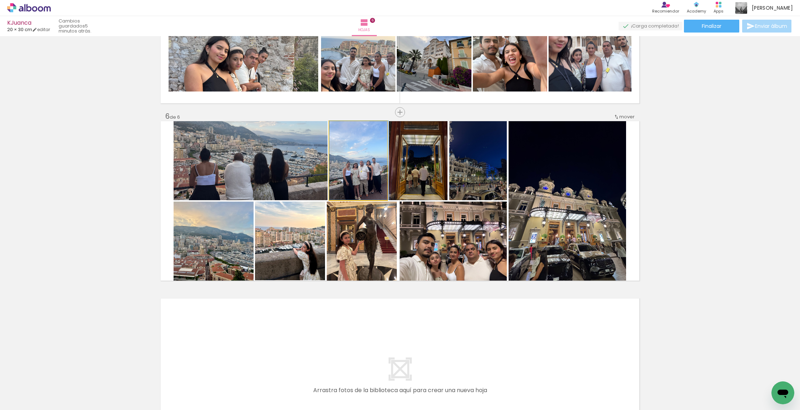
drag, startPoint x: 355, startPoint y: 164, endPoint x: 357, endPoint y: 157, distance: 6.9
click at [357, 157] on div at bounding box center [358, 160] width 59 height 79
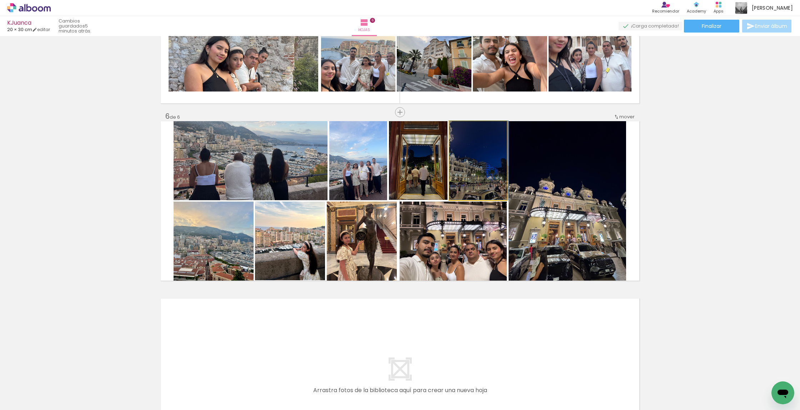
drag, startPoint x: 472, startPoint y: 175, endPoint x: 474, endPoint y: 167, distance: 8.3
click at [474, 167] on div at bounding box center [478, 160] width 59 height 79
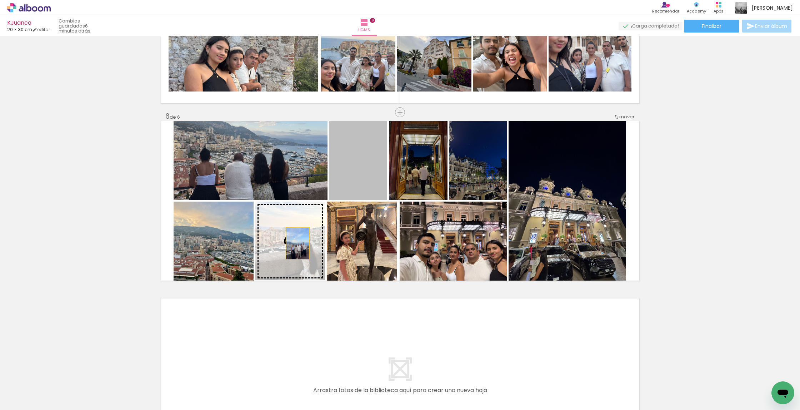
drag, startPoint x: 352, startPoint y: 178, endPoint x: 297, endPoint y: 243, distance: 84.7
click at [0, 0] on slot at bounding box center [0, 0] width 0 height 0
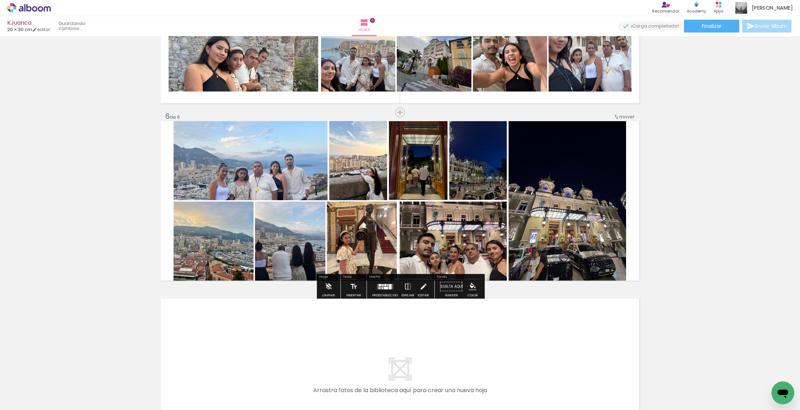
drag, startPoint x: 299, startPoint y: 242, endPoint x: 300, endPoint y: 231, distance: 11.5
click at [300, 231] on div at bounding box center [251, 160] width 154 height 205
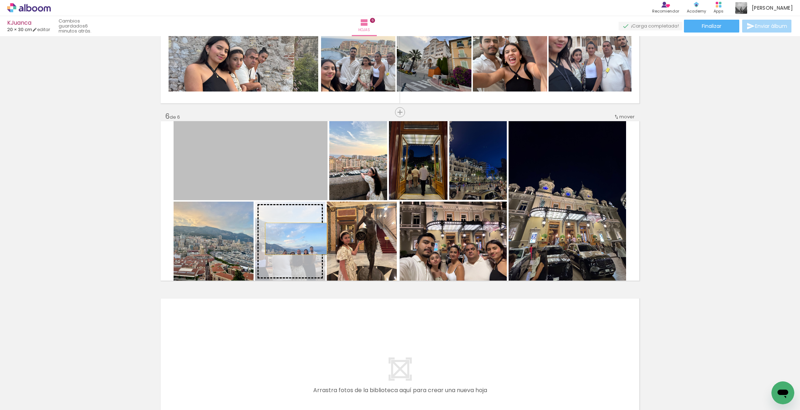
drag, startPoint x: 281, startPoint y: 174, endPoint x: 296, endPoint y: 239, distance: 65.9
click at [0, 0] on slot at bounding box center [0, 0] width 0 height 0
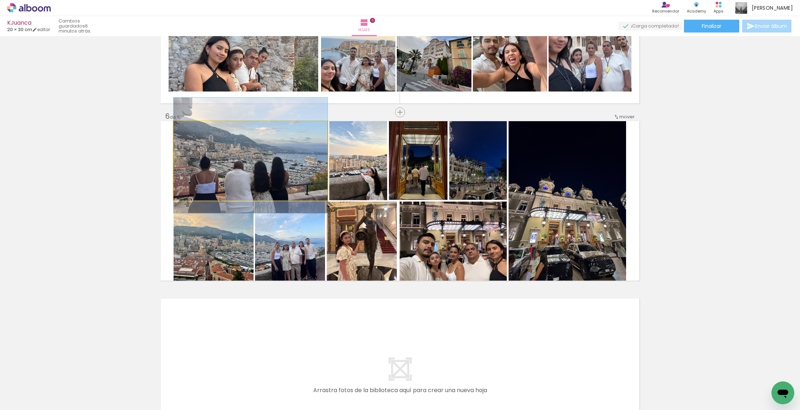
click at [296, 167] on div at bounding box center [251, 154] width 154 height 115
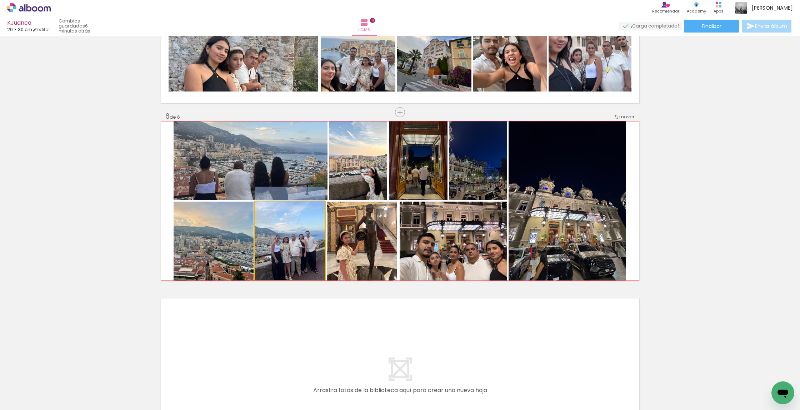
drag, startPoint x: 291, startPoint y: 235, endPoint x: 292, endPoint y: 225, distance: 10.0
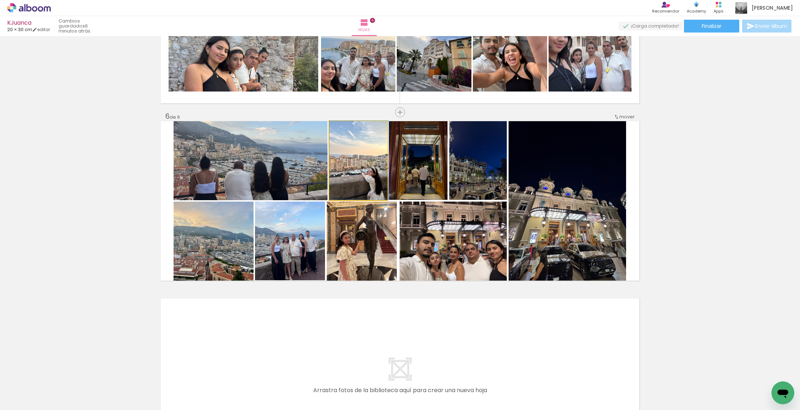
drag, startPoint x: 362, startPoint y: 176, endPoint x: 363, endPoint y: 168, distance: 7.5
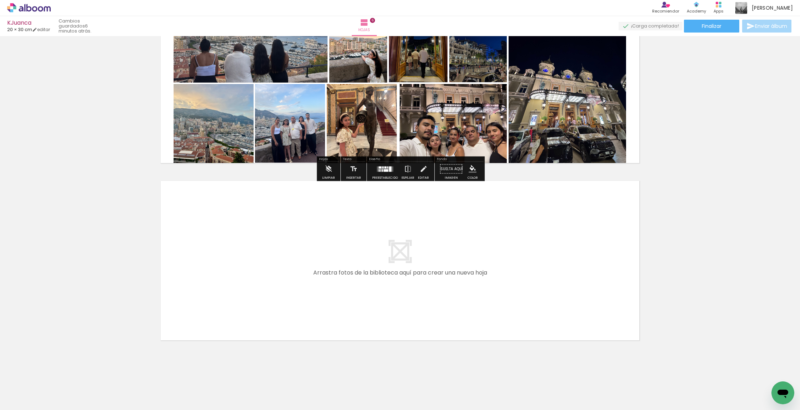
scroll to position [939, 0]
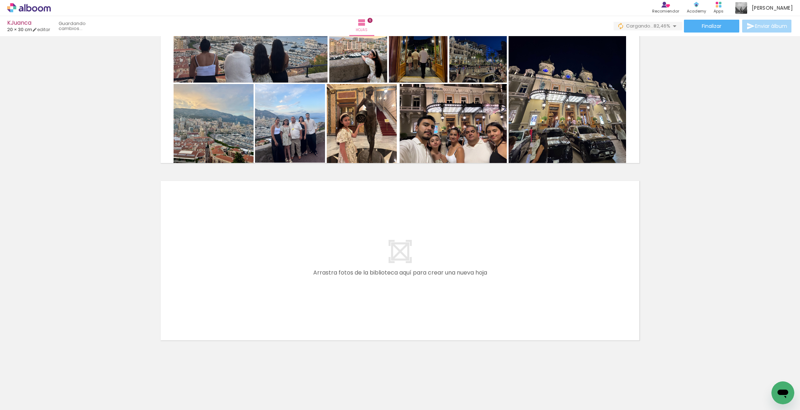
scroll to position [939, 0]
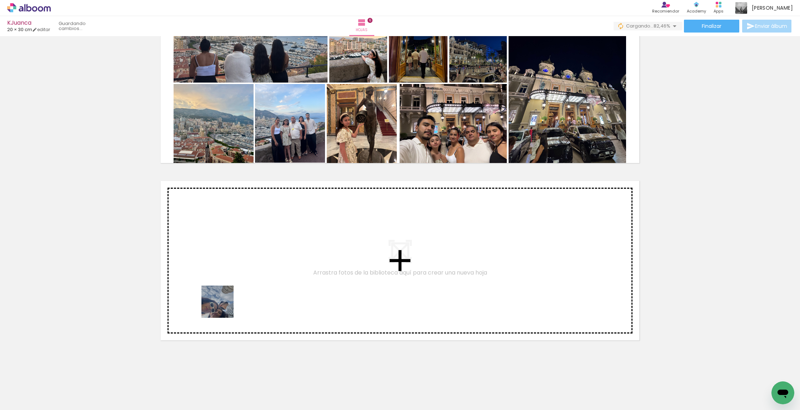
drag, startPoint x: 76, startPoint y: 386, endPoint x: 224, endPoint y: 306, distance: 168.1
click at [224, 306] on quentale-workspace at bounding box center [400, 205] width 800 height 410
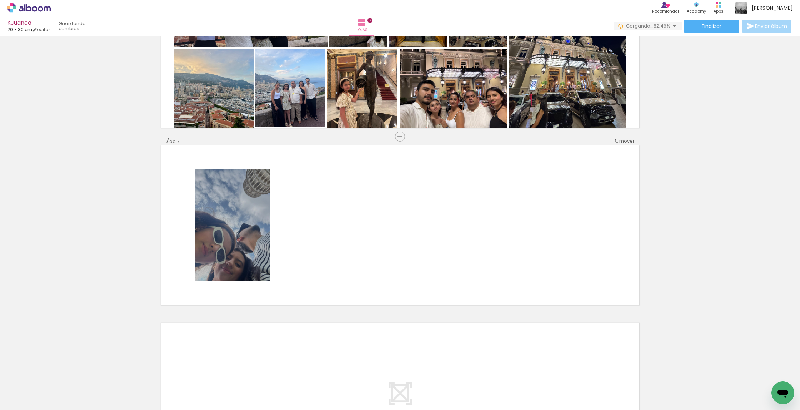
scroll to position [999, 0]
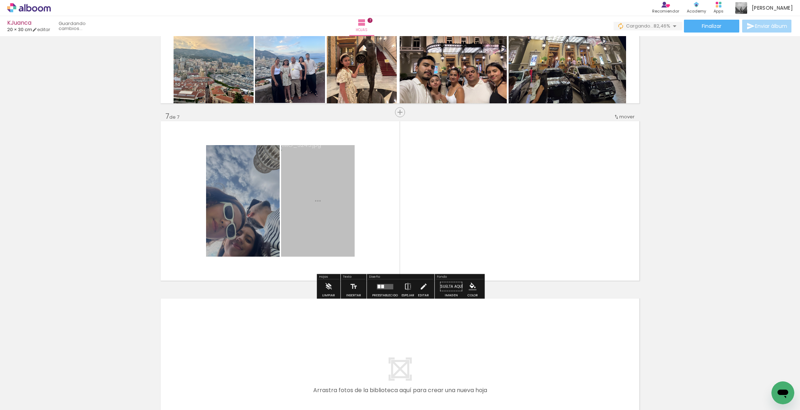
drag, startPoint x: 120, startPoint y: 387, endPoint x: 337, endPoint y: 259, distance: 251.5
click at [337, 259] on quentale-workspace at bounding box center [400, 205] width 800 height 410
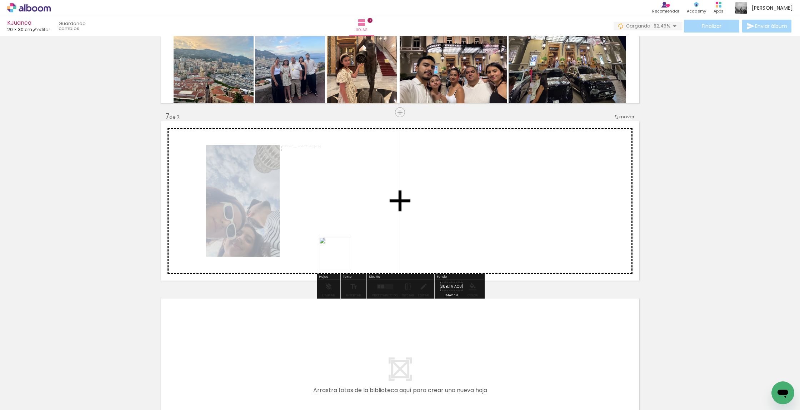
drag, startPoint x: 340, startPoint y: 258, endPoint x: 418, endPoint y: 231, distance: 82.4
click at [387, 231] on quentale-workspace at bounding box center [400, 205] width 800 height 410
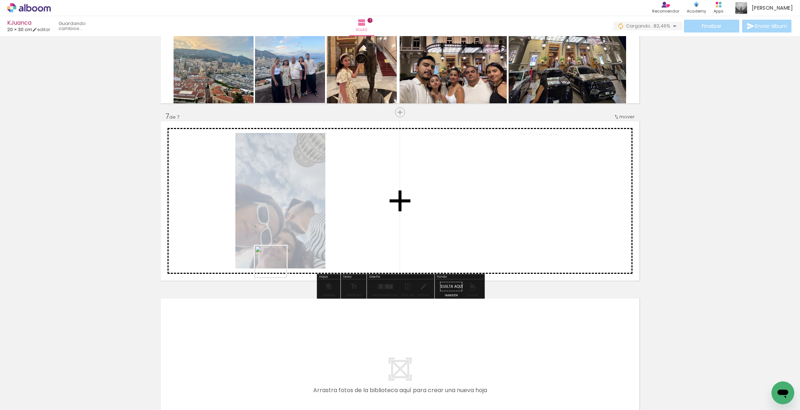
drag, startPoint x: 276, startPoint y: 267, endPoint x: 286, endPoint y: 298, distance: 32.8
click at [313, 243] on quentale-workspace at bounding box center [400, 205] width 800 height 410
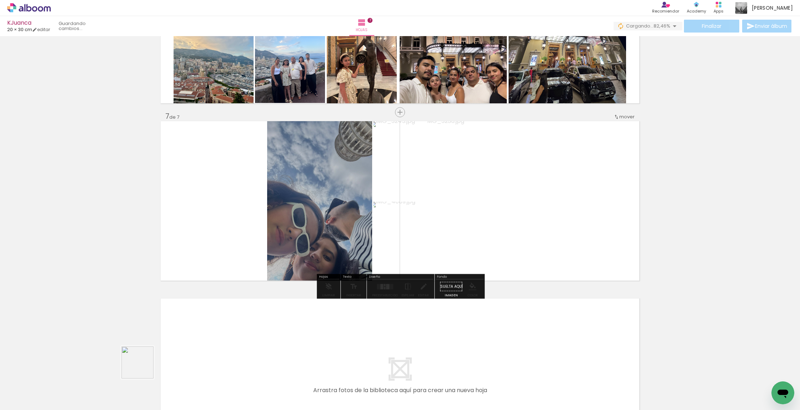
drag, startPoint x: 143, startPoint y: 367, endPoint x: 346, endPoint y: 222, distance: 250.3
click at [346, 222] on quentale-workspace at bounding box center [400, 205] width 800 height 410
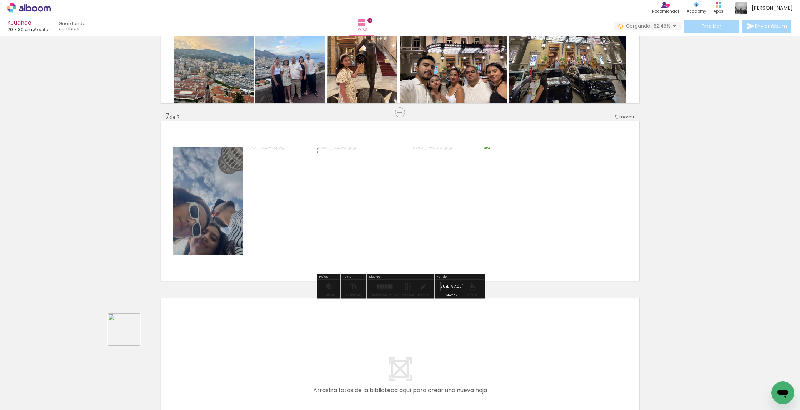
drag, startPoint x: 129, startPoint y: 335, endPoint x: 276, endPoint y: 237, distance: 176.7
click at [276, 237] on quentale-workspace at bounding box center [400, 205] width 800 height 410
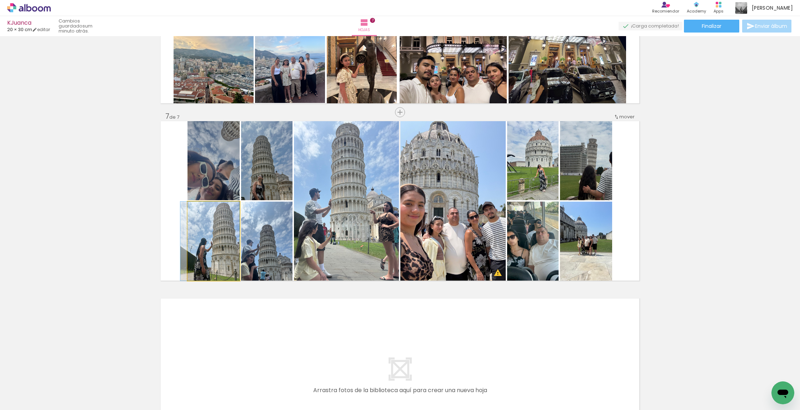
drag, startPoint x: 218, startPoint y: 236, endPoint x: 210, endPoint y: 235, distance: 7.9
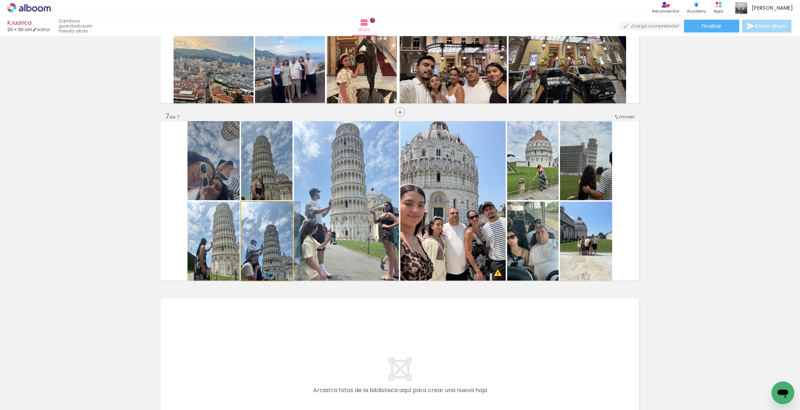
drag, startPoint x: 262, startPoint y: 250, endPoint x: 269, endPoint y: 250, distance: 7.2
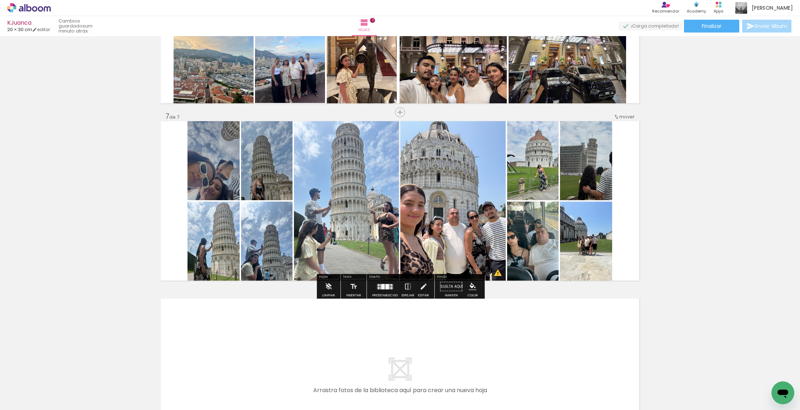
click at [231, 177] on quentale-photo at bounding box center [213, 160] width 52 height 79
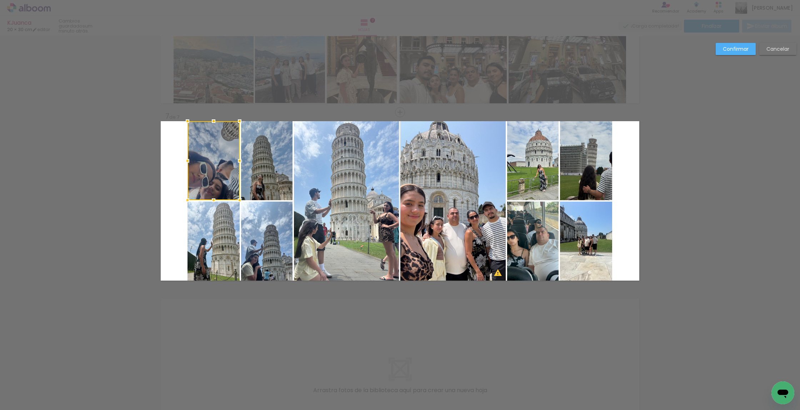
click at [221, 226] on quentale-photo at bounding box center [213, 240] width 52 height 79
click at [266, 188] on quentale-photo at bounding box center [266, 160] width 51 height 79
click at [273, 226] on div at bounding box center [239, 200] width 105 height 159
click at [341, 218] on quentale-photo at bounding box center [346, 200] width 105 height 159
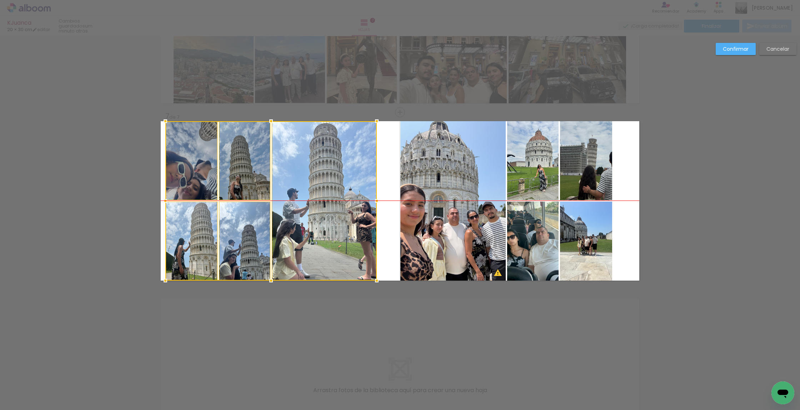
drag, startPoint x: 354, startPoint y: 204, endPoint x: 334, endPoint y: 205, distance: 19.7
click at [333, 205] on div at bounding box center [270, 200] width 211 height 159
click at [417, 207] on quentale-photo at bounding box center [452, 200] width 105 height 159
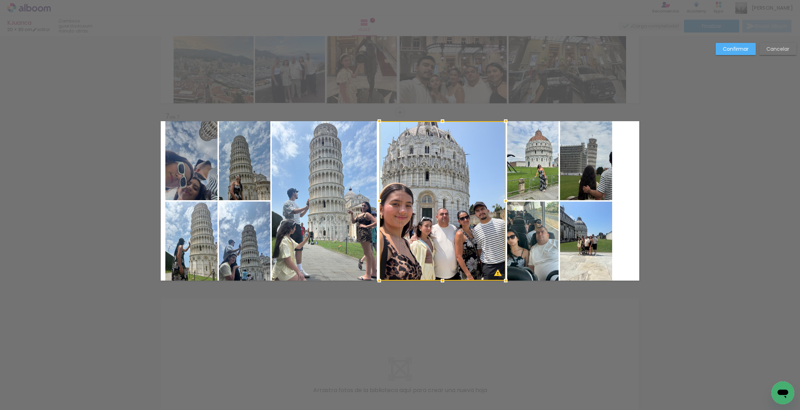
drag, startPoint x: 400, startPoint y: 201, endPoint x: 379, endPoint y: 202, distance: 21.1
click at [379, 202] on div at bounding box center [379, 201] width 14 height 14
click at [504, 201] on quentale-photo at bounding box center [442, 200] width 126 height 159
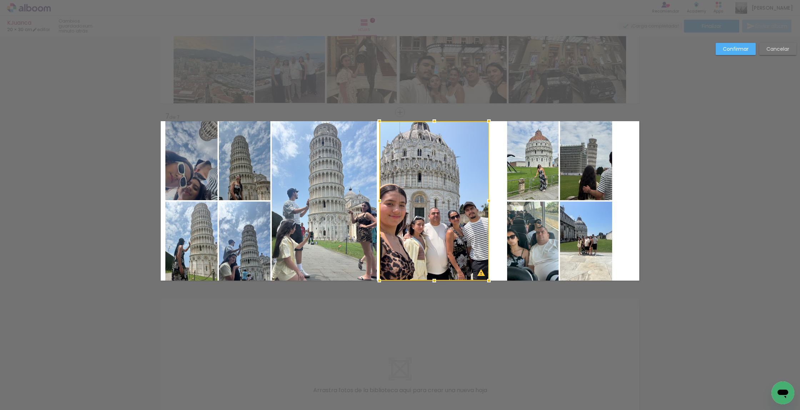
drag, startPoint x: 504, startPoint y: 202, endPoint x: 488, endPoint y: 202, distance: 15.7
click at [489, 202] on div at bounding box center [489, 201] width 14 height 14
drag, startPoint x: 727, startPoint y: 49, endPoint x: 656, endPoint y: 79, distance: 76.5
click at [0, 0] on slot "Confirmar" at bounding box center [0, 0] width 0 height 0
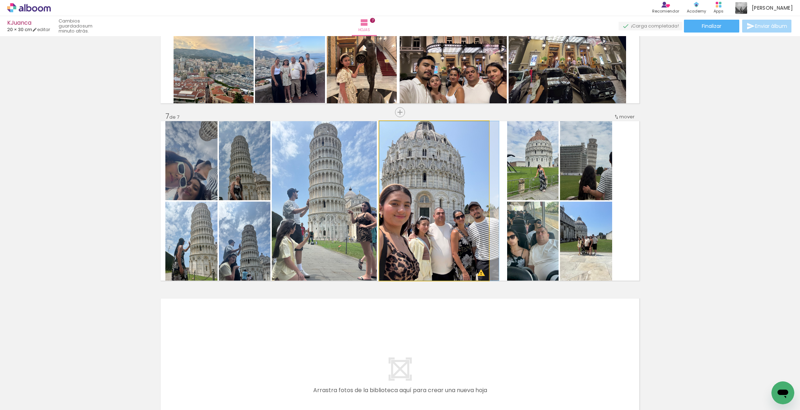
drag, startPoint x: 433, startPoint y: 193, endPoint x: 444, endPoint y: 193, distance: 10.7
click at [438, 193] on div at bounding box center [439, 200] width 120 height 159
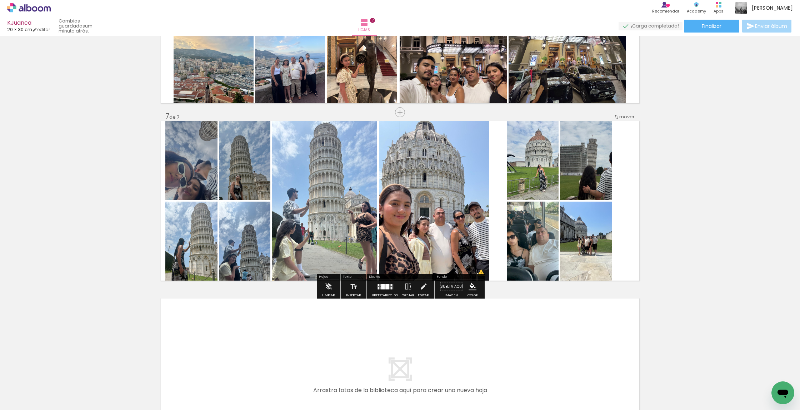
click at [539, 174] on quentale-photo at bounding box center [532, 160] width 51 height 79
click at [535, 230] on quentale-photo at bounding box center [532, 240] width 51 height 79
click at [534, 194] on quentale-photo at bounding box center [532, 160] width 51 height 79
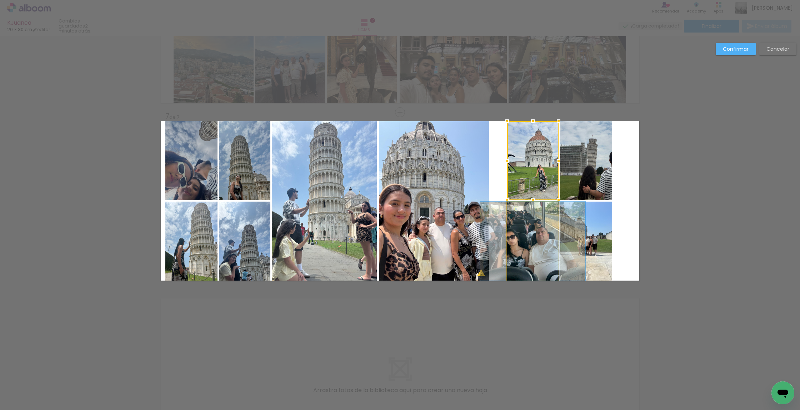
click at [534, 234] on quentale-photo at bounding box center [532, 240] width 51 height 79
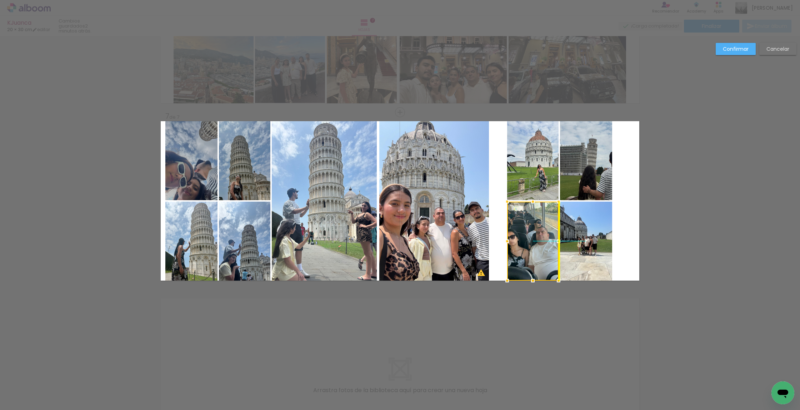
click at [530, 242] on div at bounding box center [532, 240] width 51 height 79
drag, startPoint x: 735, startPoint y: 50, endPoint x: 723, endPoint y: 59, distance: 15.6
click at [0, 0] on slot "Confirmar" at bounding box center [0, 0] width 0 height 0
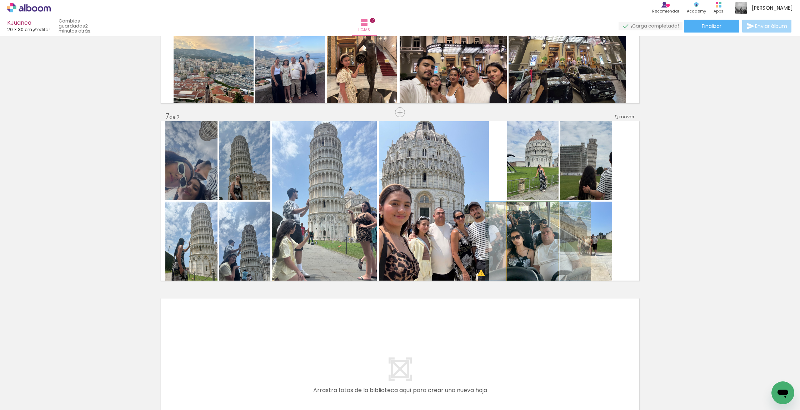
drag, startPoint x: 529, startPoint y: 251, endPoint x: 537, endPoint y: 251, distance: 7.9
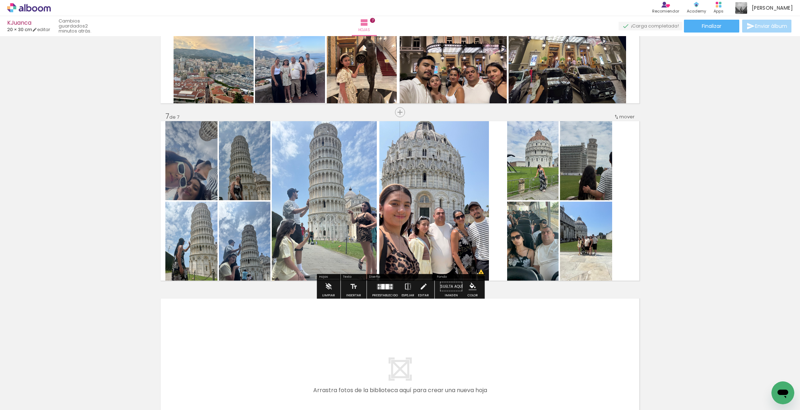
click at [524, 187] on div at bounding box center [532, 160] width 59 height 79
click at [534, 225] on div "Ancho Color" at bounding box center [529, 220] width 13 height 11
click at [536, 171] on quentale-photo at bounding box center [532, 160] width 51 height 79
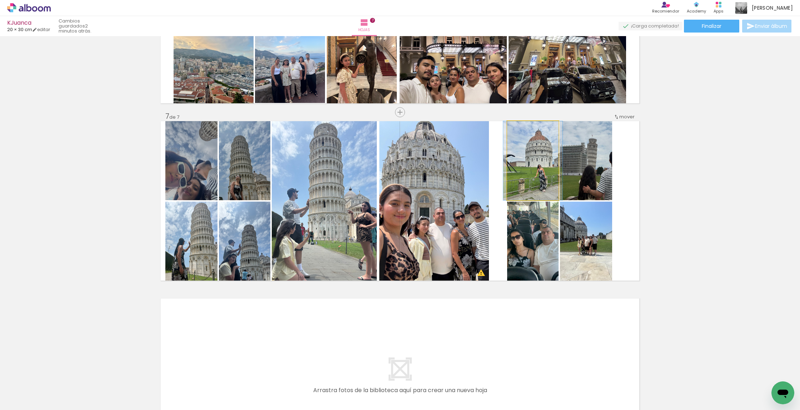
click at [536, 171] on quentale-photo at bounding box center [532, 160] width 51 height 79
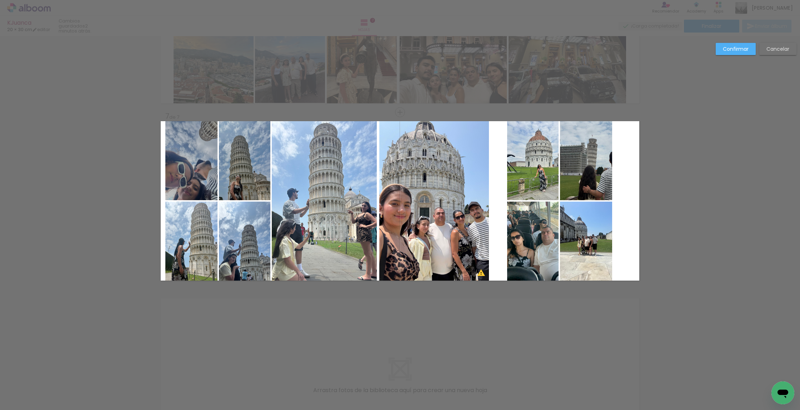
click at [540, 208] on quentale-photo at bounding box center [532, 240] width 51 height 79
click at [542, 181] on quentale-photo at bounding box center [532, 160] width 51 height 79
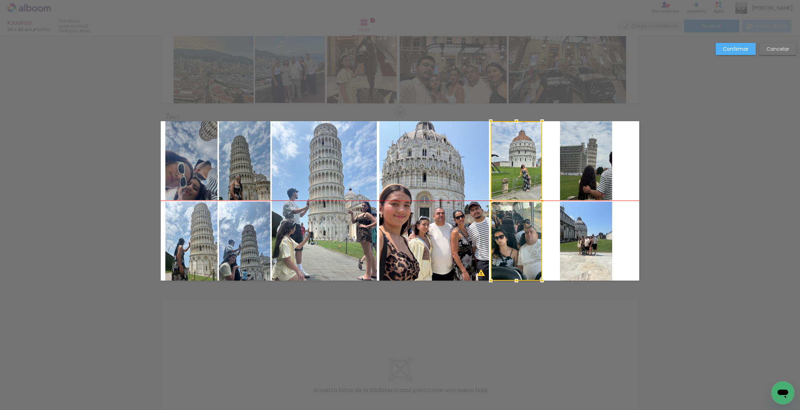
drag, startPoint x: 537, startPoint y: 171, endPoint x: 525, endPoint y: 171, distance: 12.5
click at [525, 171] on div at bounding box center [516, 200] width 51 height 159
drag, startPoint x: 588, startPoint y: 180, endPoint x: 581, endPoint y: 225, distance: 45.6
click at [588, 180] on album-spread "7 de 7" at bounding box center [400, 200] width 479 height 159
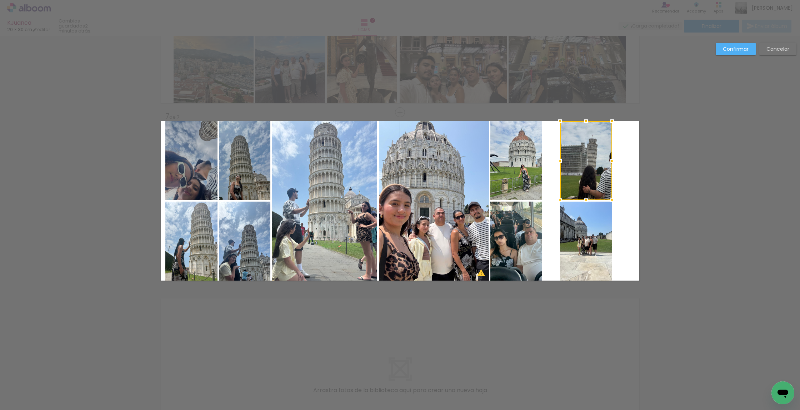
drag, startPoint x: 581, startPoint y: 229, endPoint x: 579, endPoint y: 223, distance: 6.4
click at [581, 229] on album-spread "7 de 7" at bounding box center [400, 200] width 479 height 159
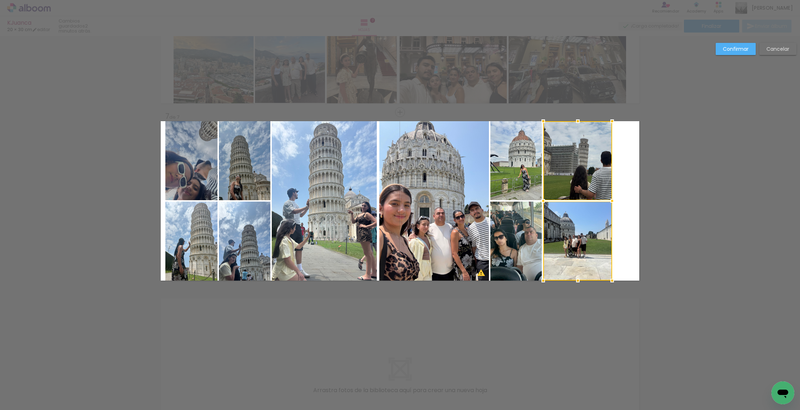
drag, startPoint x: 556, startPoint y: 201, endPoint x: 544, endPoint y: 201, distance: 12.5
click at [544, 201] on div at bounding box center [543, 201] width 14 height 14
drag, startPoint x: 600, startPoint y: 195, endPoint x: 600, endPoint y: 204, distance: 8.6
click at [600, 195] on album-spread "7 de 7" at bounding box center [400, 200] width 479 height 159
click at [602, 214] on quentale-photo at bounding box center [577, 240] width 69 height 79
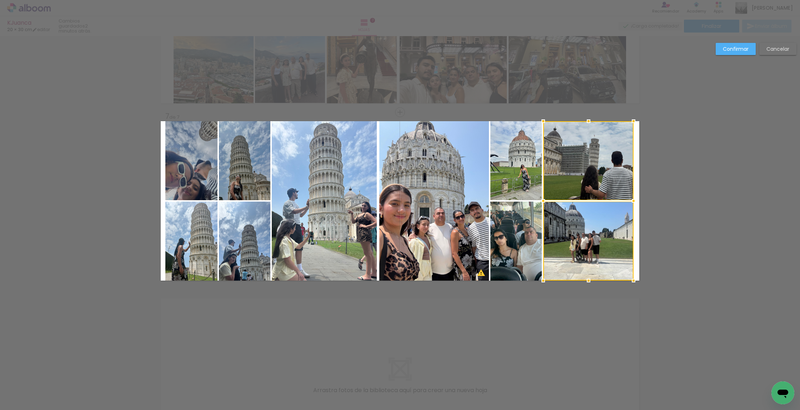
drag, startPoint x: 612, startPoint y: 201, endPoint x: 633, endPoint y: 200, distance: 21.4
click at [633, 200] on div at bounding box center [633, 201] width 14 height 14
click at [741, 44] on paper-button "Confirmar" at bounding box center [736, 49] width 40 height 12
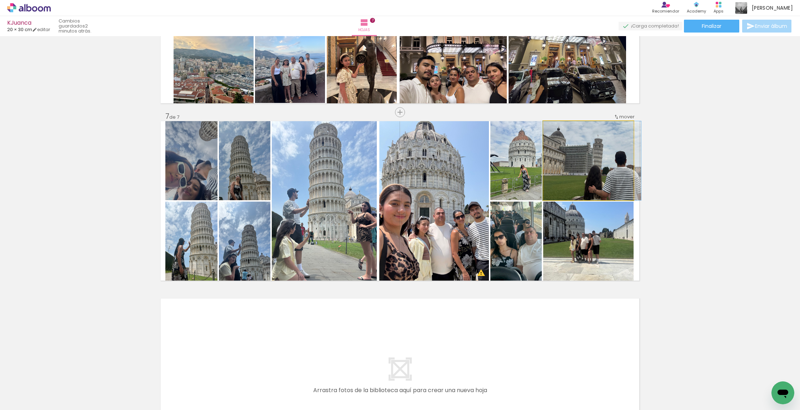
drag, startPoint x: 608, startPoint y: 154, endPoint x: 612, endPoint y: 155, distance: 3.6
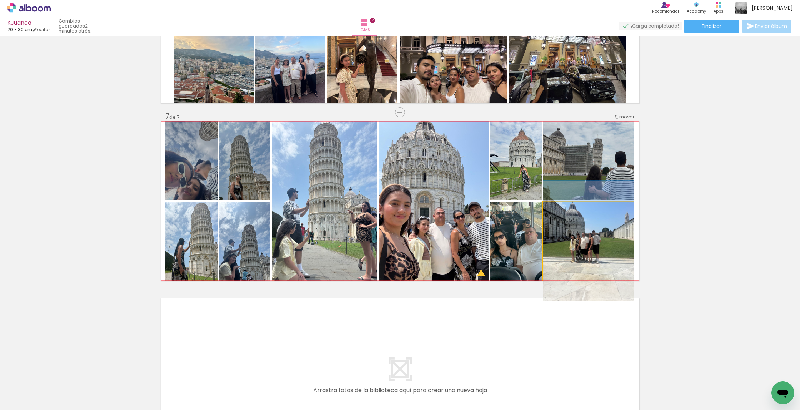
drag, startPoint x: 609, startPoint y: 236, endPoint x: 618, endPoint y: 235, distance: 8.6
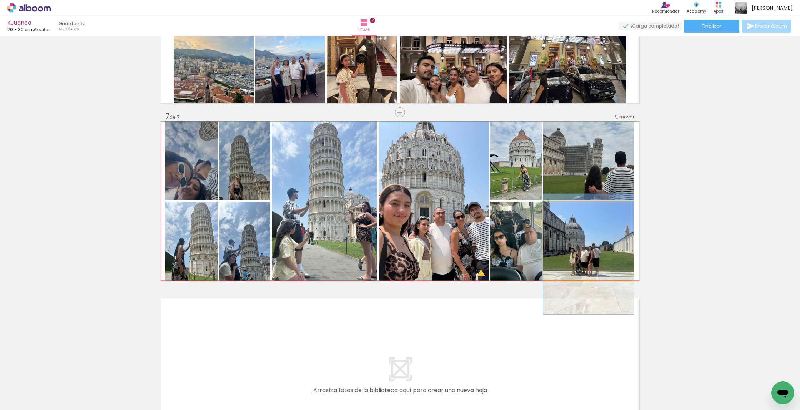
drag, startPoint x: 606, startPoint y: 237, endPoint x: 609, endPoint y: 249, distance: 12.4
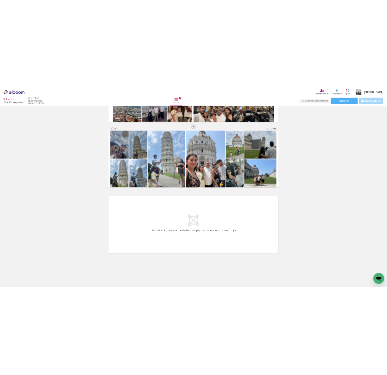
scroll to position [814, 0]
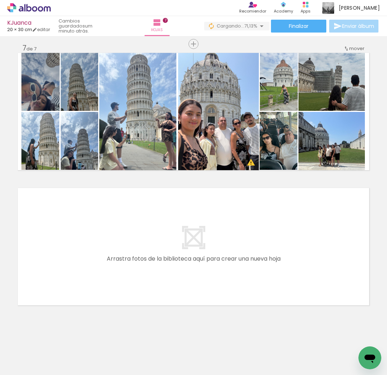
scroll to position [0, 37]
